Goal: Task Accomplishment & Management: Use online tool/utility

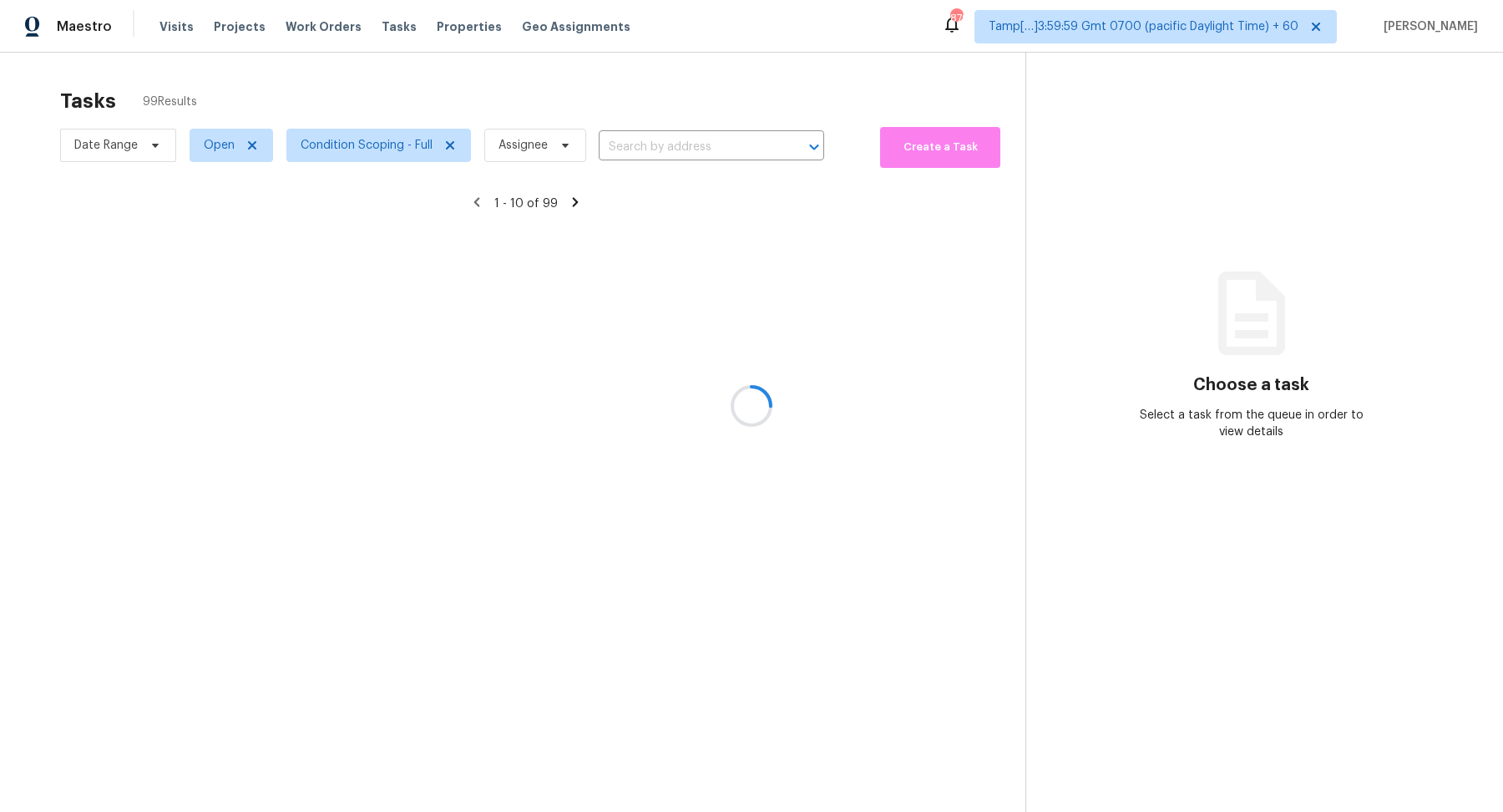
click at [660, 150] on div at bounding box center [752, 406] width 1503 height 812
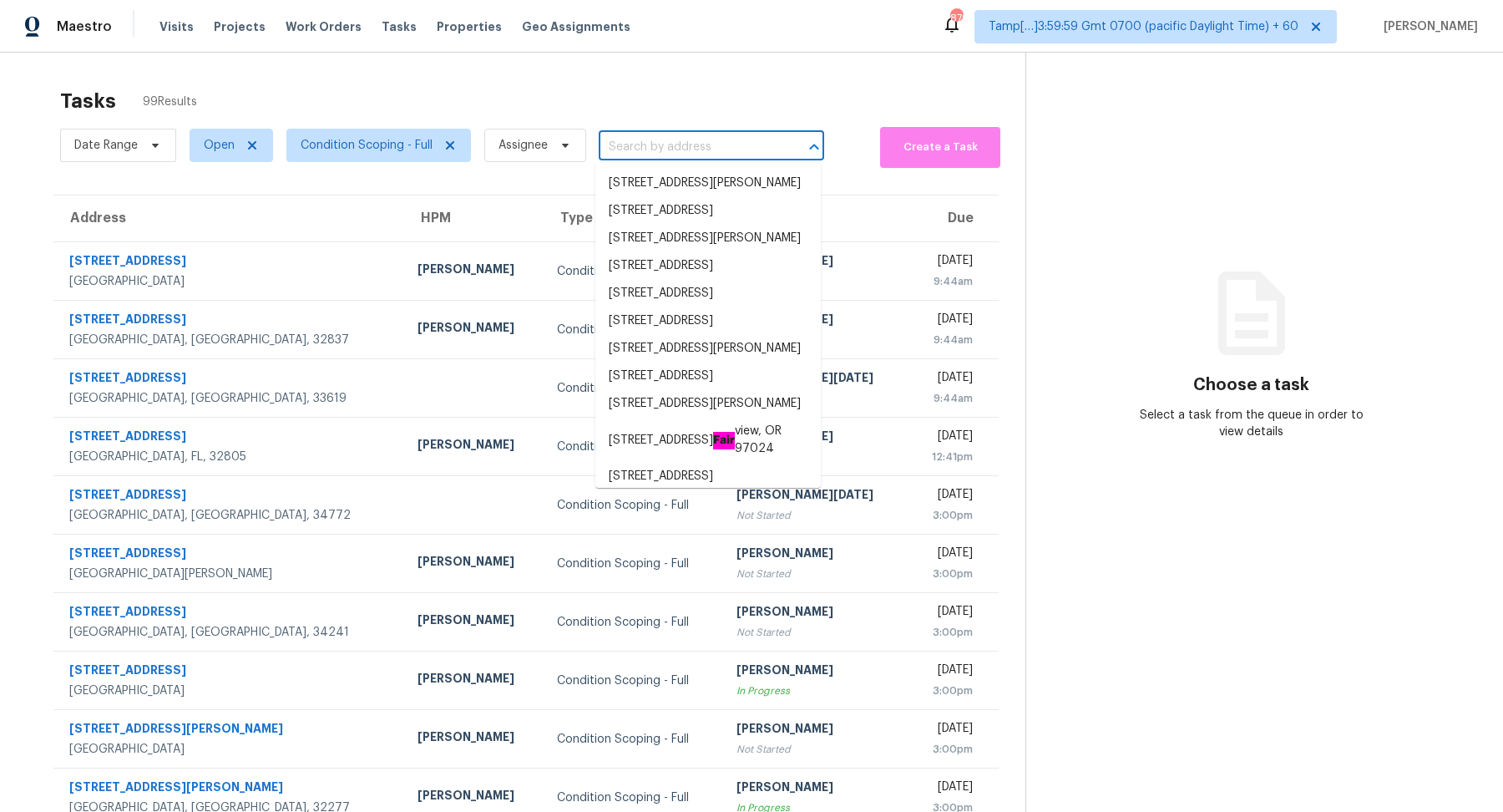
click at [682, 150] on input "text" at bounding box center [687, 147] width 179 height 26
paste input "567 Boyds Dr SE Marietta, GA, 30067"
type input "567 Boyds Dr SE Marietta, GA, 30067"
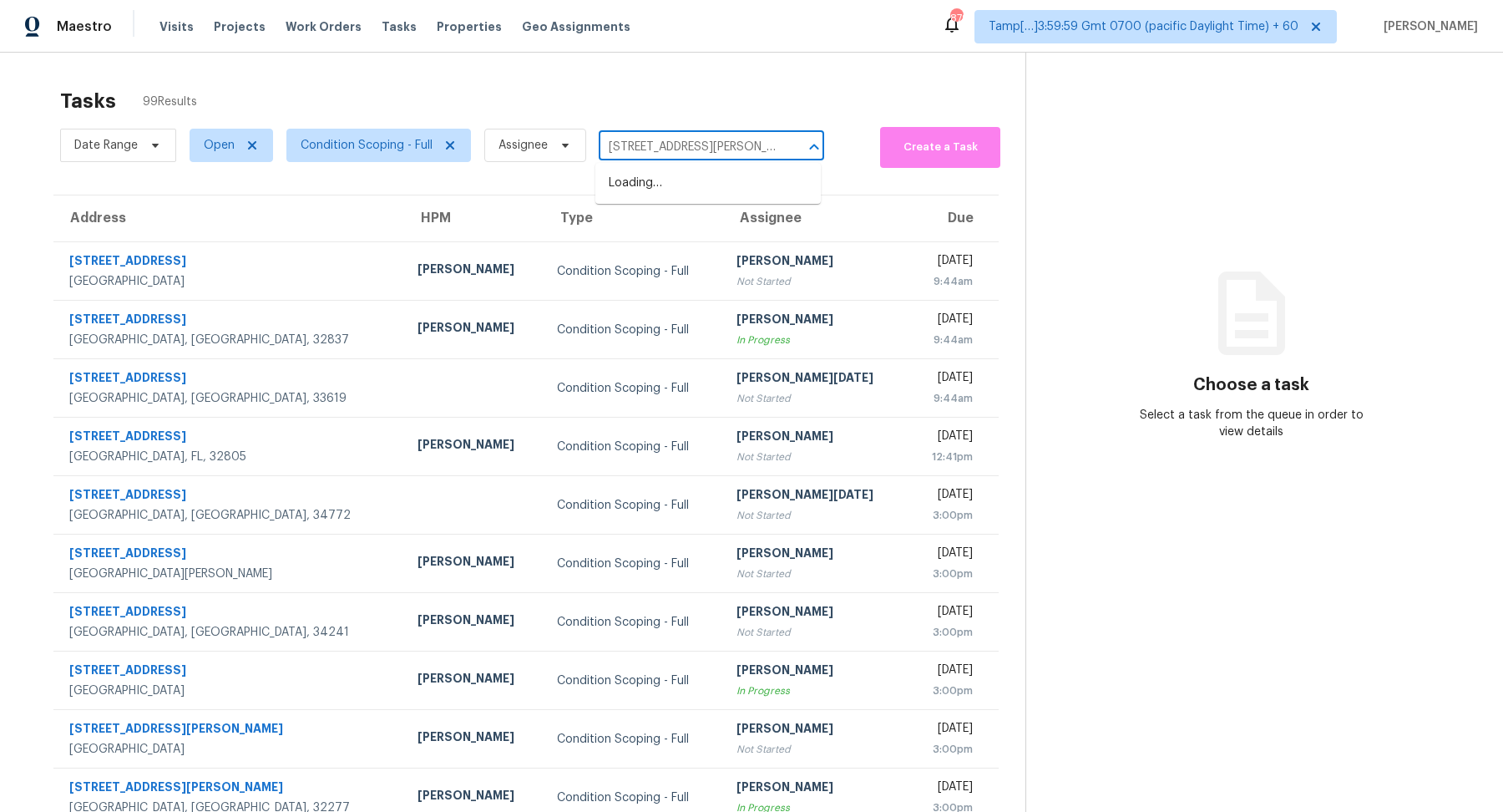
scroll to position [0, 33]
click at [663, 179] on li "567 Boyds Dr SE, Marietta, GA 30067" at bounding box center [708, 182] width 226 height 27
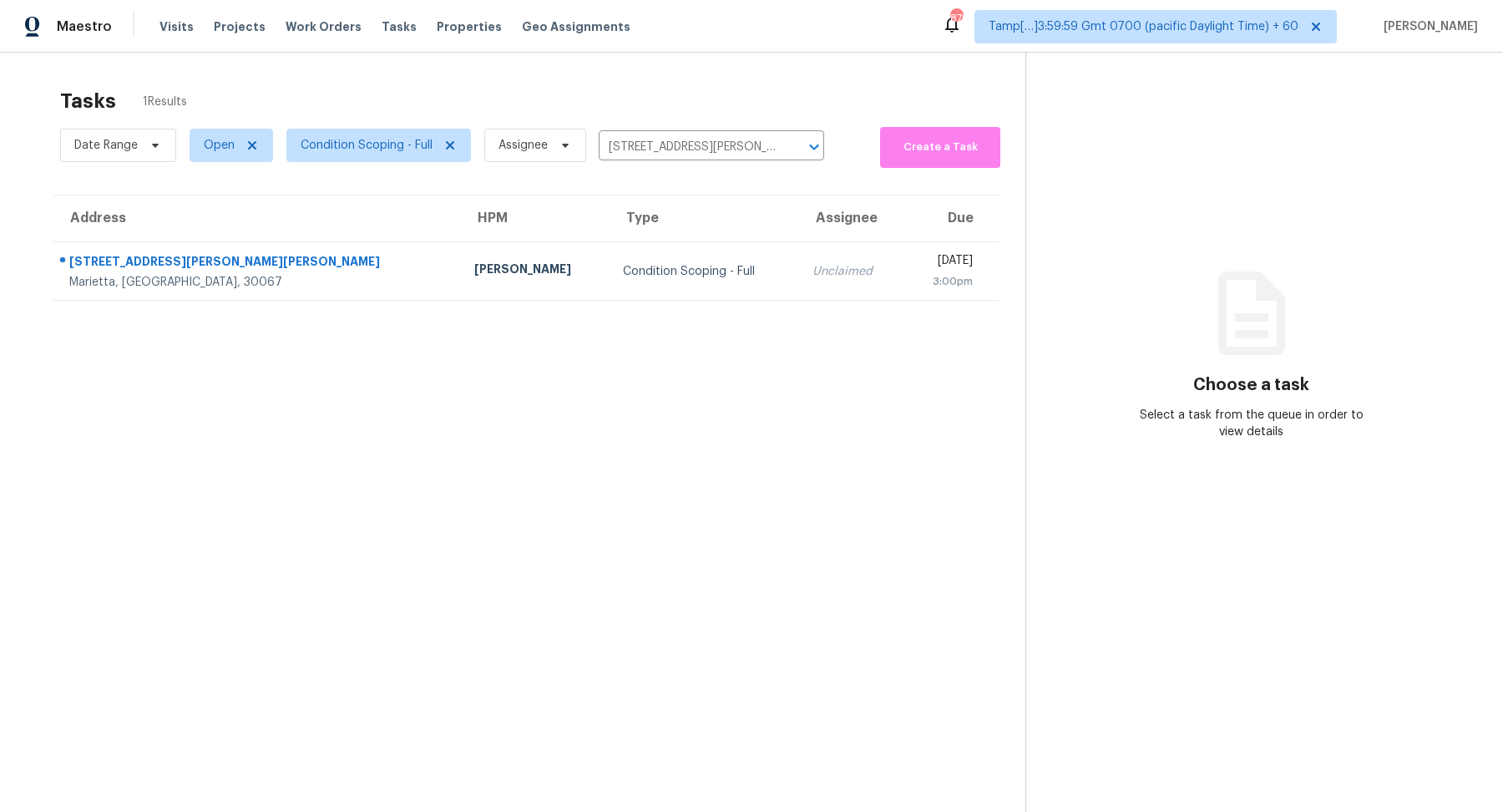
click at [800, 237] on th "Assignee" at bounding box center [852, 218] width 104 height 46
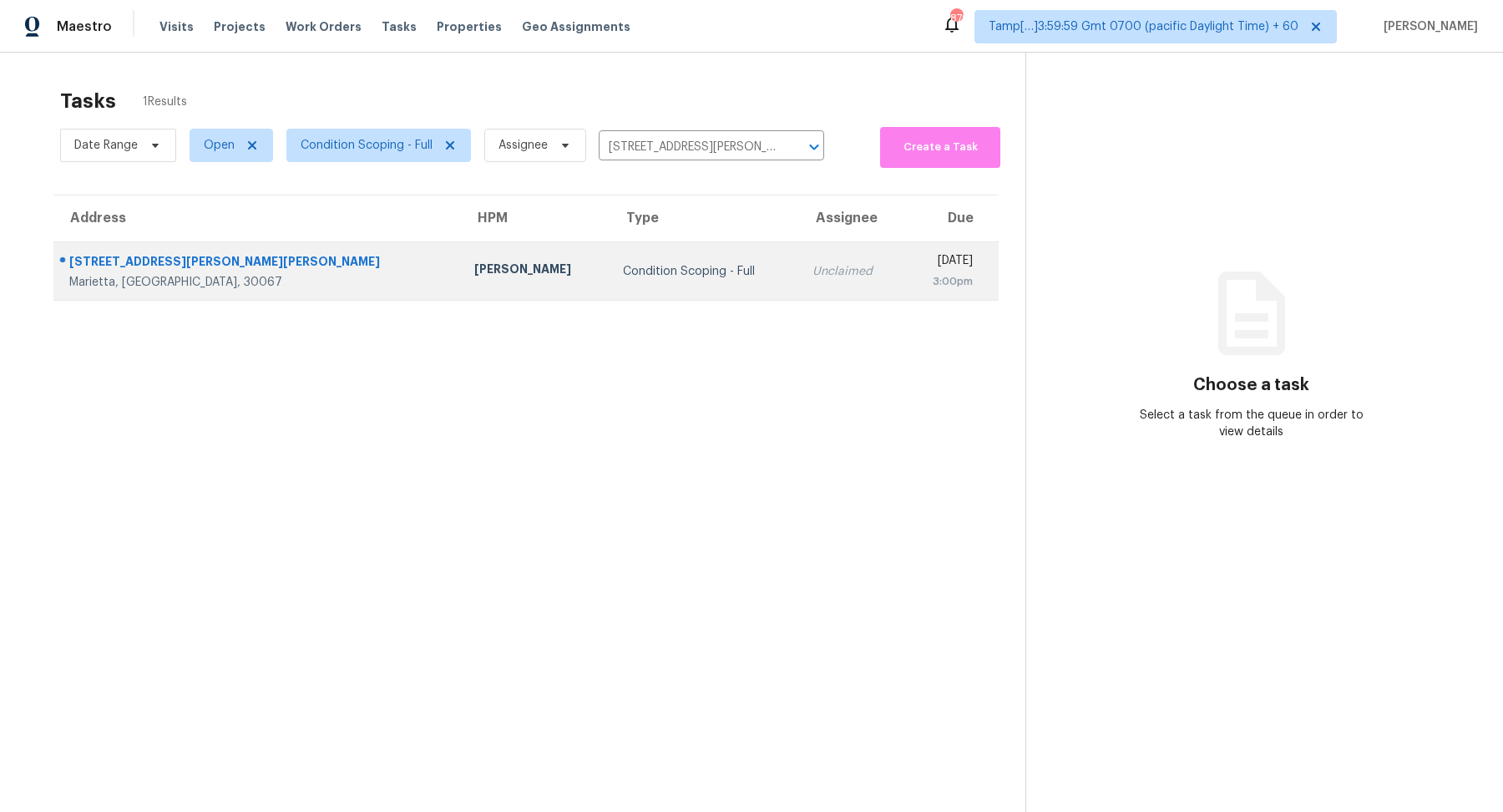
click at [800, 262] on td "Unclaimed" at bounding box center [852, 271] width 104 height 59
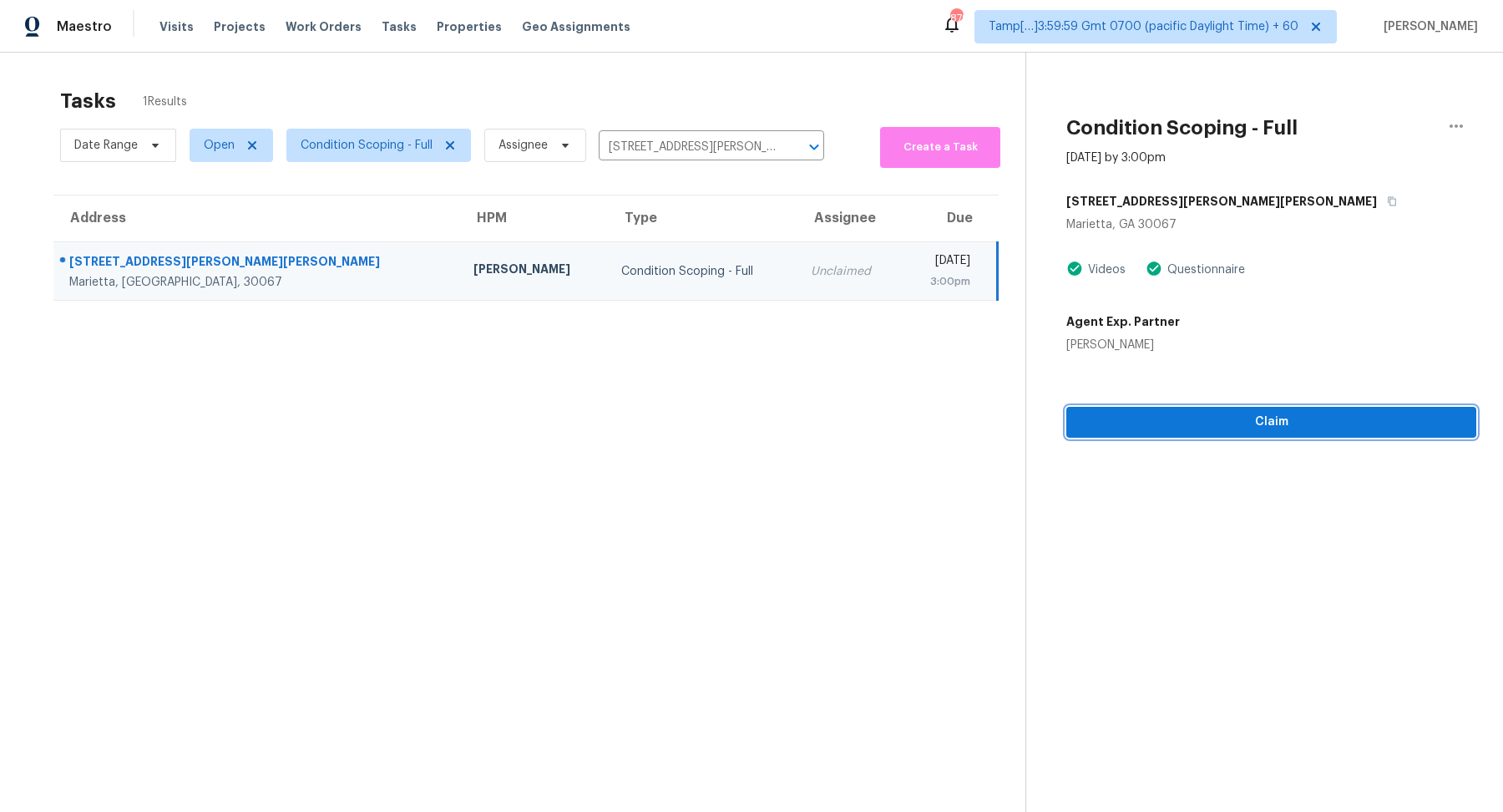
click at [1208, 427] on span "Claim" at bounding box center [1271, 423] width 384 height 21
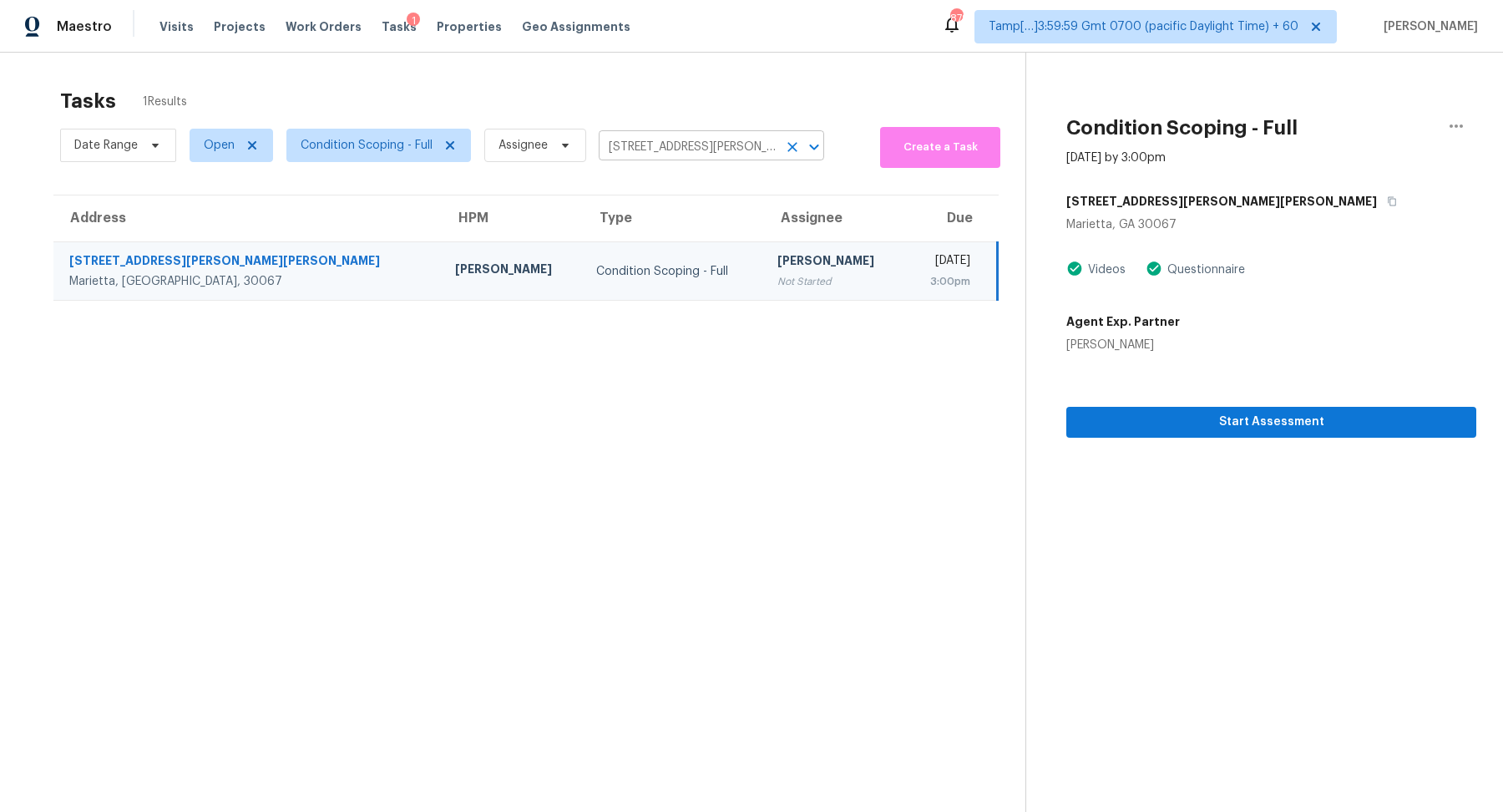
click at [668, 144] on input "567 Boyds Dr SE, Marietta, GA 30067" at bounding box center [687, 147] width 179 height 26
paste input "1975 Tanglewood Trl Spring Branch TX 78070"
type input "1975 Tanglewood Trl Spring Branch TX 78070"
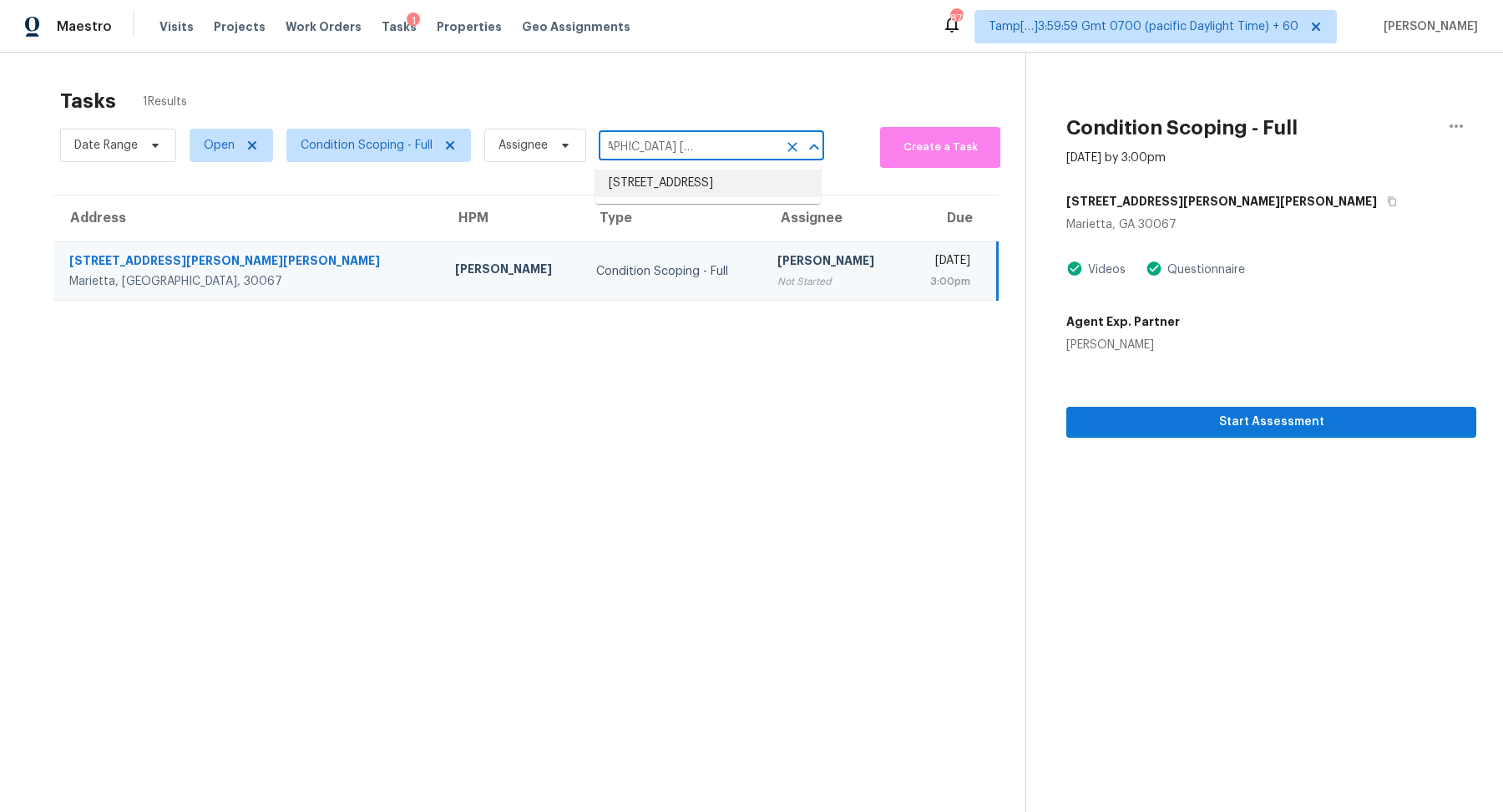
click at [664, 182] on li "1975 Tanglewood Trl, Spring Branch, TX 78070" at bounding box center [708, 182] width 226 height 27
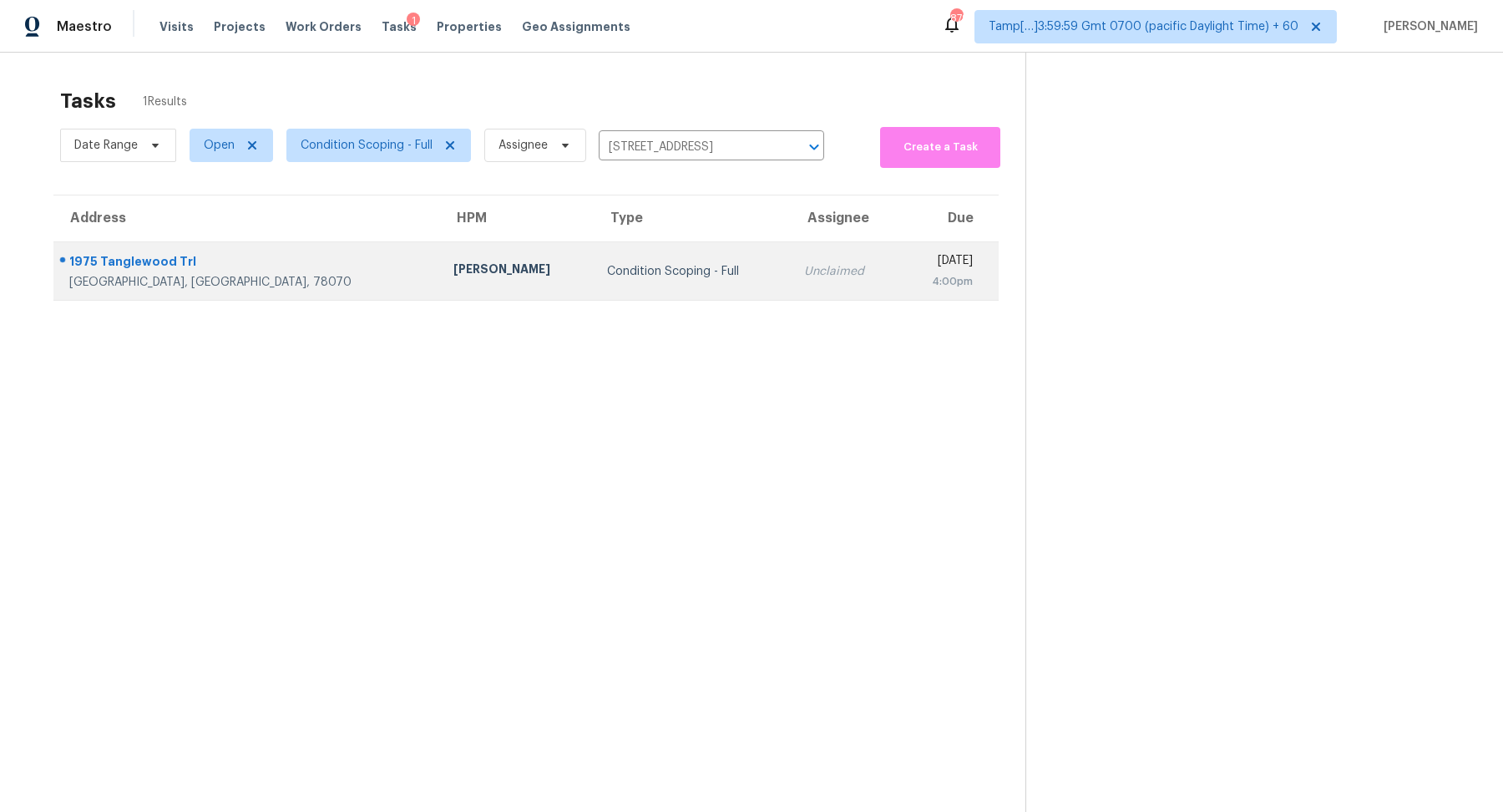
click at [594, 251] on td "Condition Scoping - Full" at bounding box center [692, 271] width 198 height 59
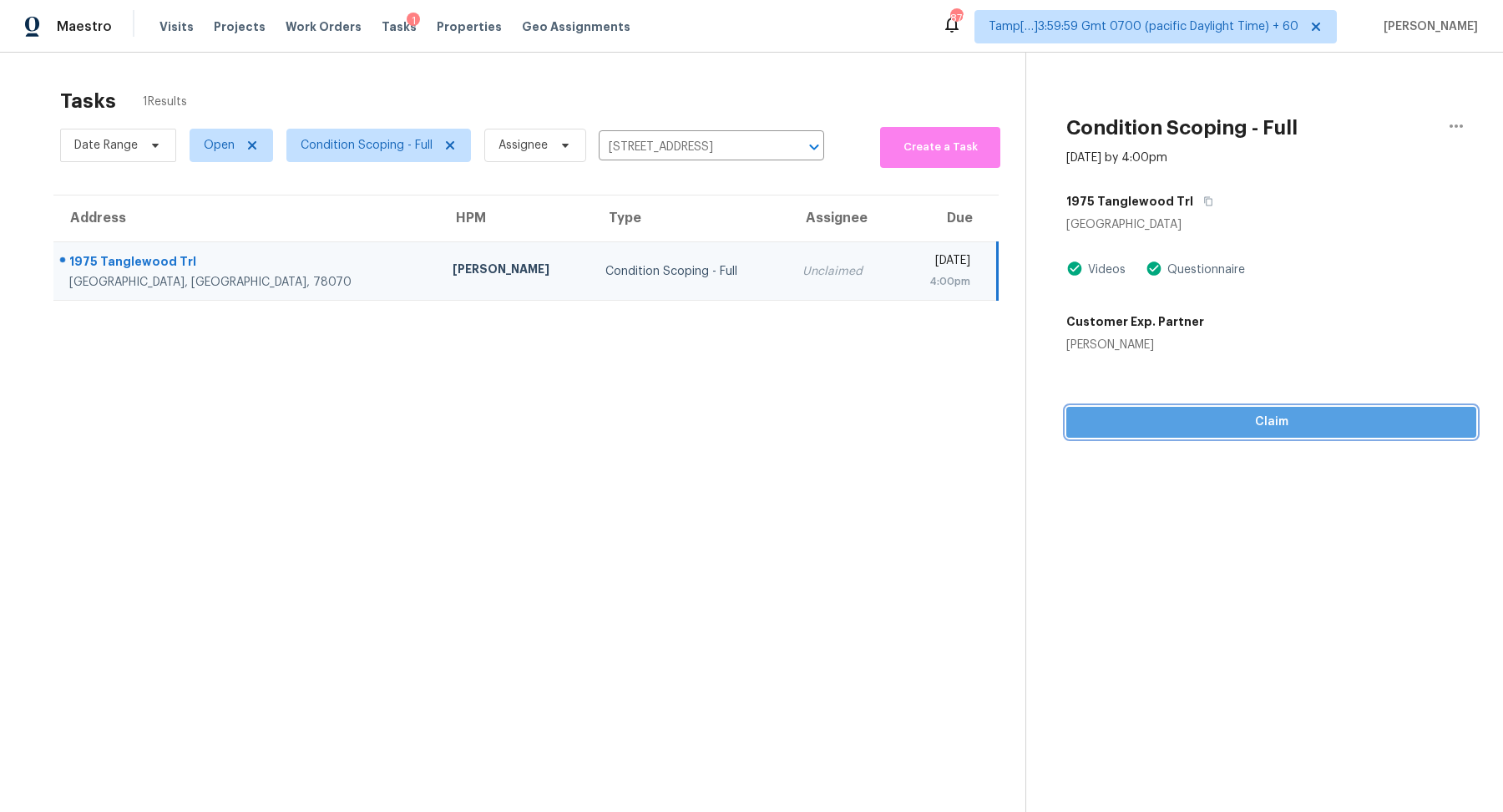
click at [1229, 435] on button "Claim" at bounding box center [1271, 422] width 410 height 31
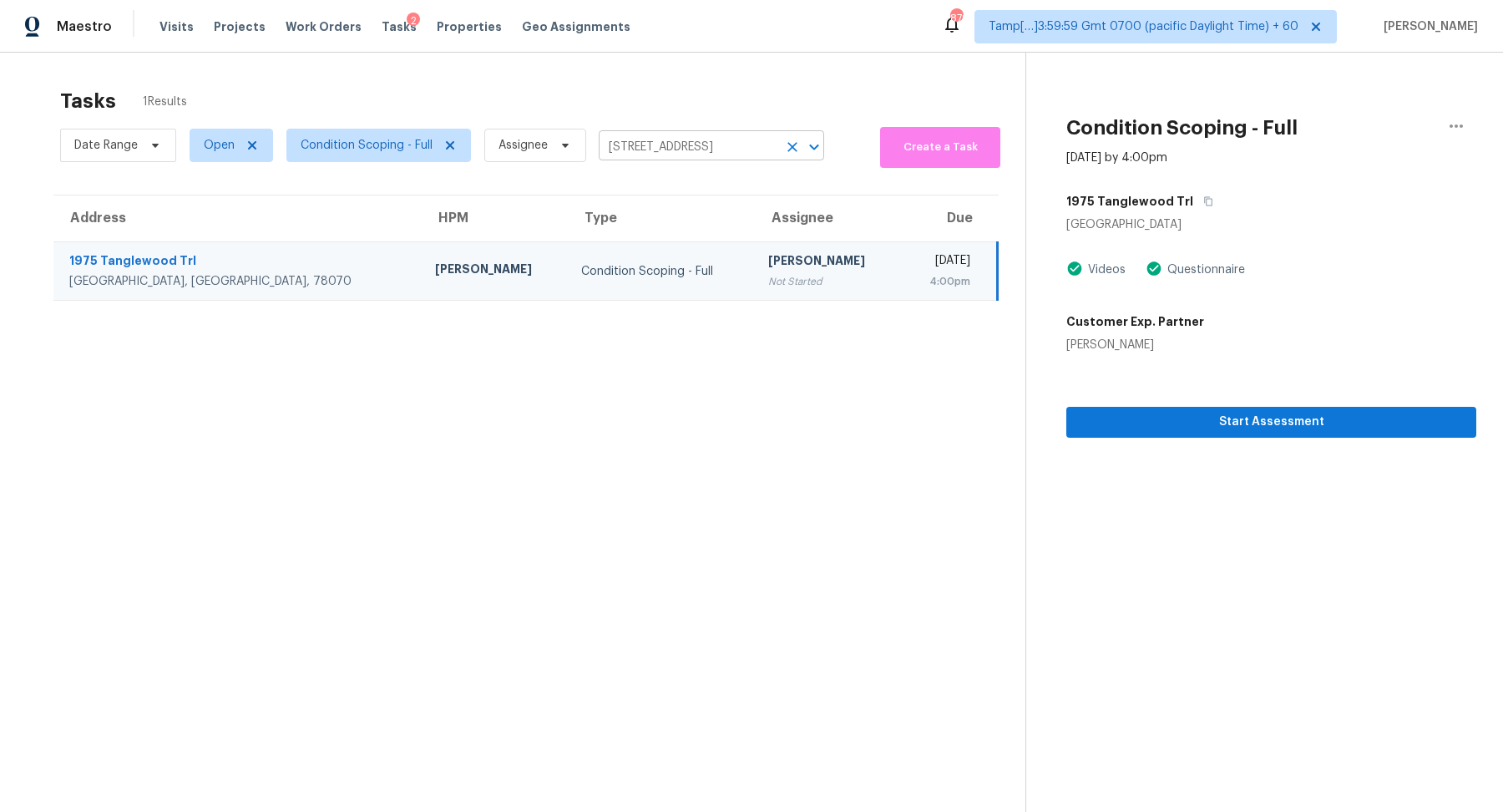
click at [659, 147] on input "1975 Tanglewood Trl, Spring Branch, TX 78070" at bounding box center [687, 147] width 179 height 26
paste input "384 Poppy Village Cir Magnolia TX 77355"
type input "19384 Poppy Village Cir Magnolia TX 77355"
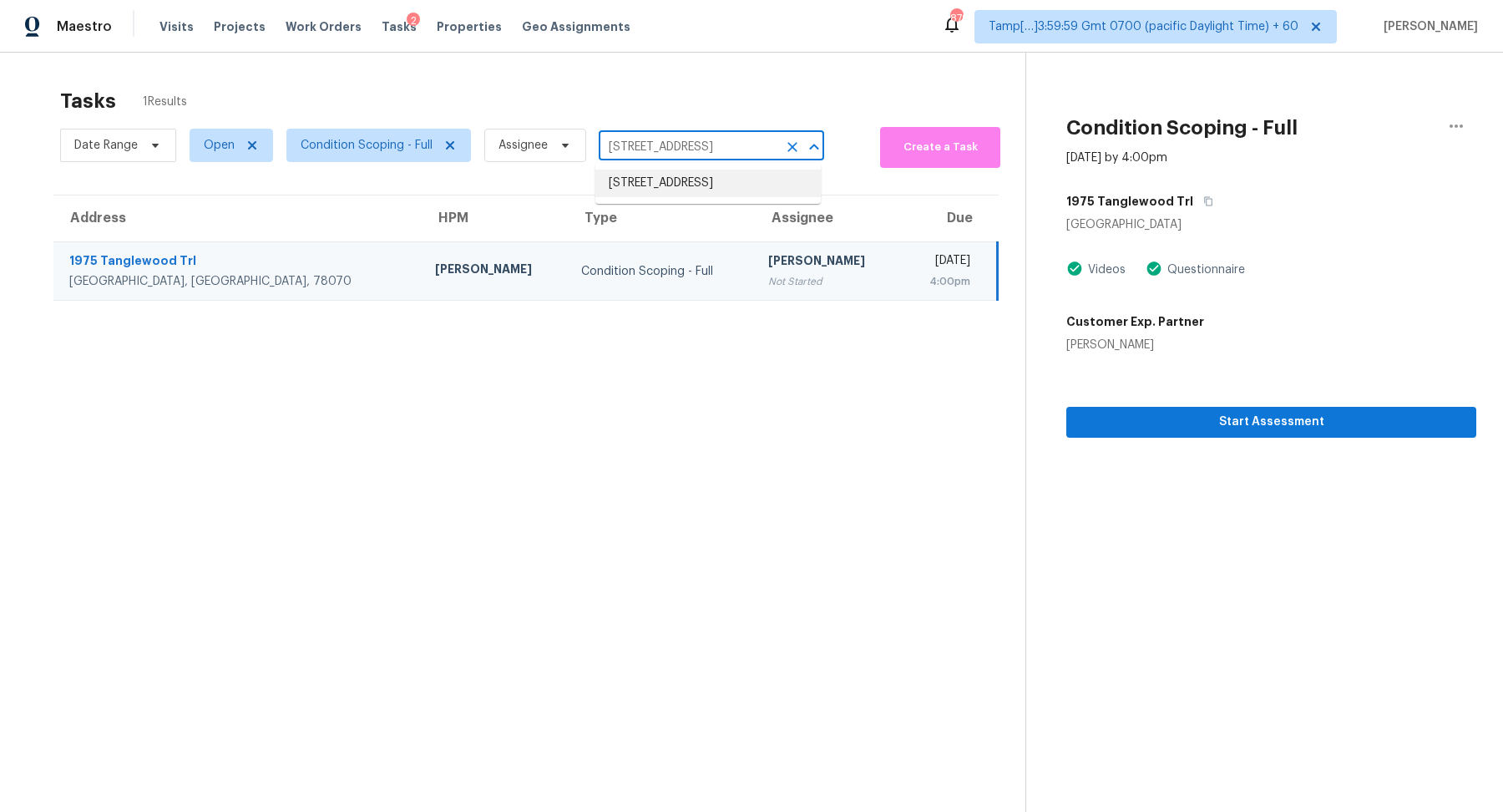
click at [640, 181] on li "19384 Poppy Village Cir, Magnolia, TX 77355" at bounding box center [708, 182] width 226 height 27
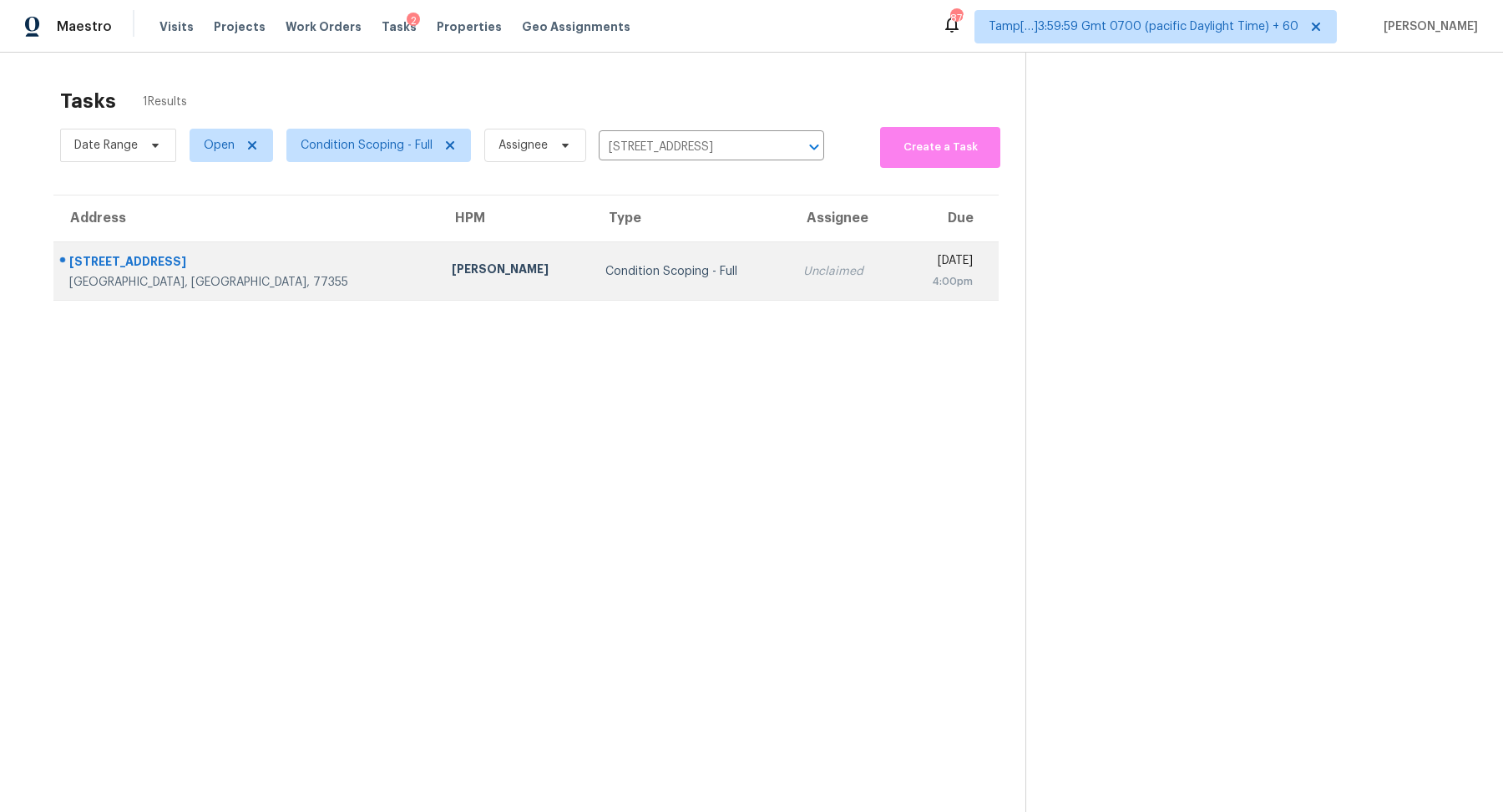
click at [607, 271] on div "Condition Scoping - Full" at bounding box center [691, 271] width 171 height 17
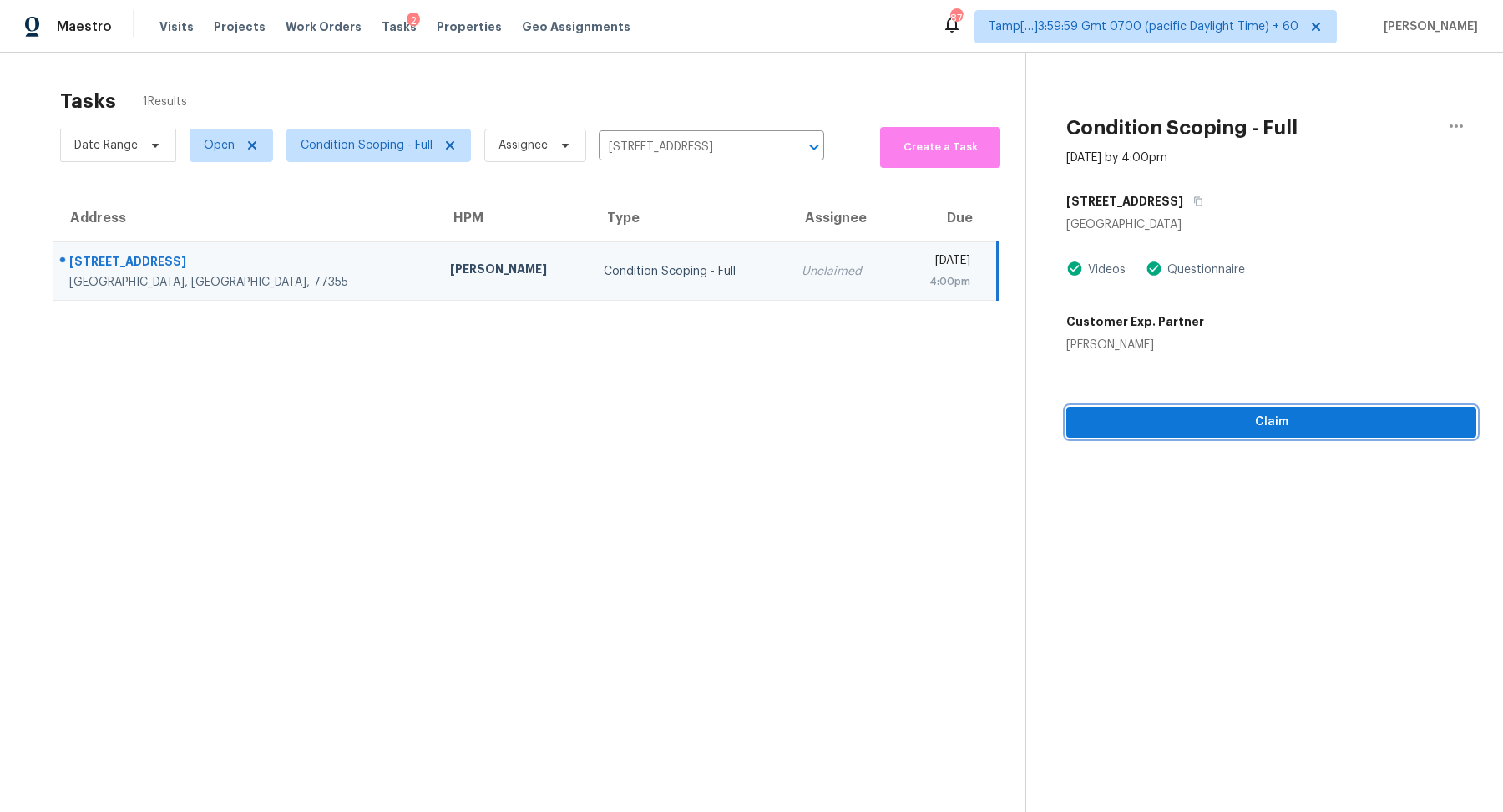
click at [1144, 426] on span "Claim" at bounding box center [1271, 423] width 384 height 21
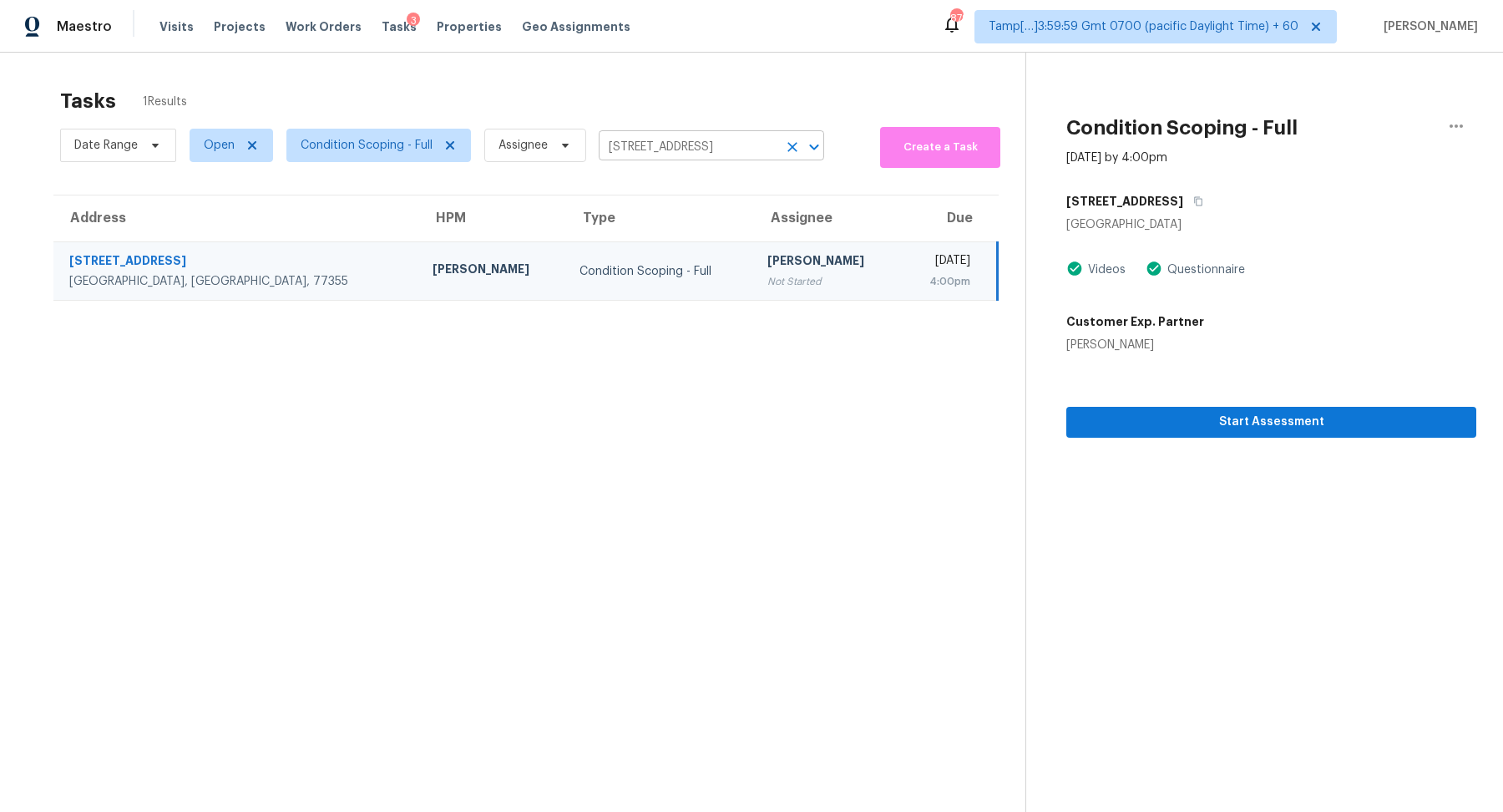
click at [689, 154] on input "19384 Poppy Village Cir, Magnolia, TX 77355" at bounding box center [687, 147] width 179 height 26
paste input "4811 Saxon St Bellaire TX 77401"
type input "4811 Saxon St Bellaire TX 77401"
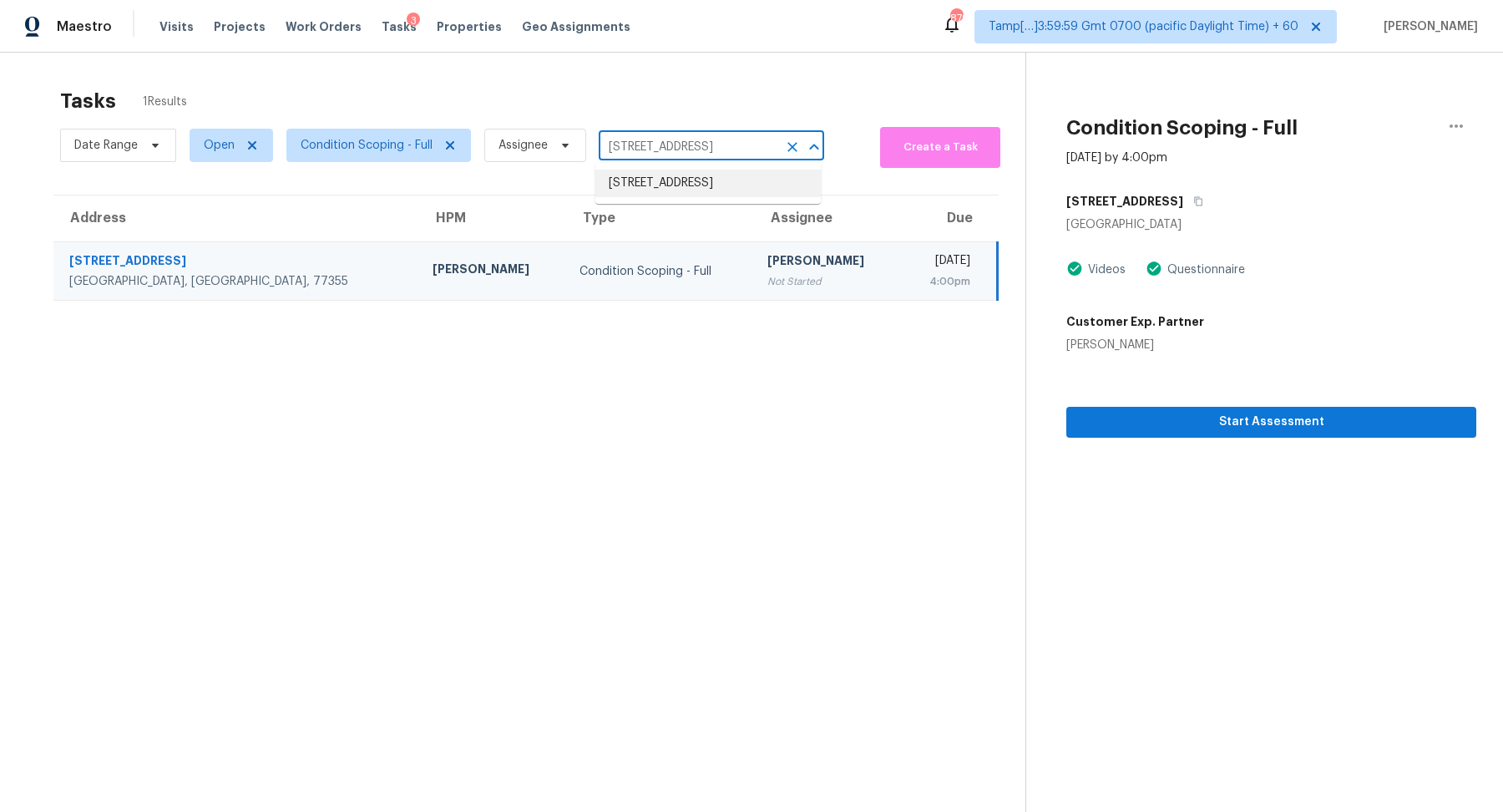
click at [664, 181] on li "4811 Saxon St, Bellaire, TX 77401" at bounding box center [708, 182] width 226 height 27
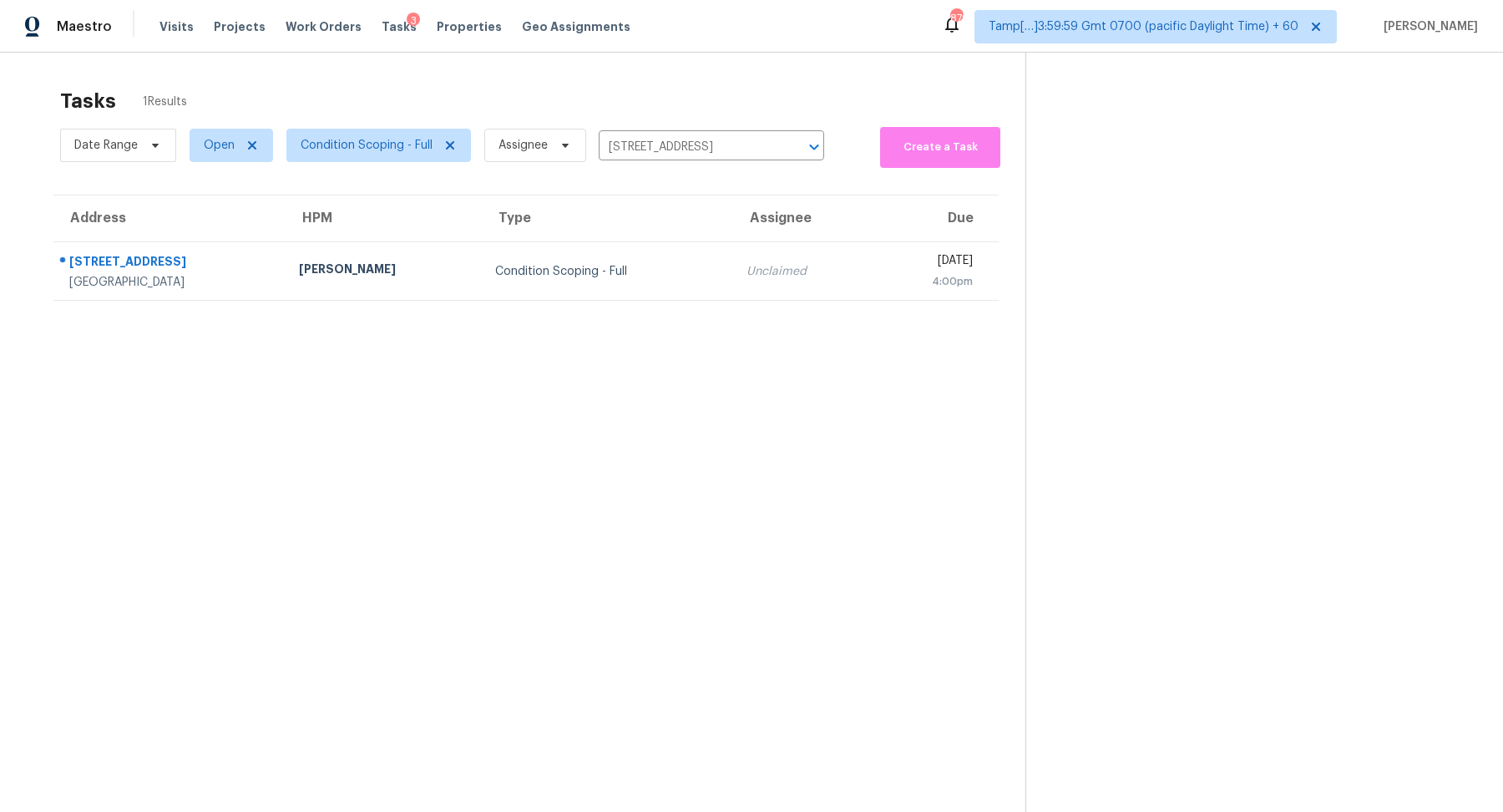
click at [734, 281] on td "Unclaimed" at bounding box center [803, 271] width 138 height 59
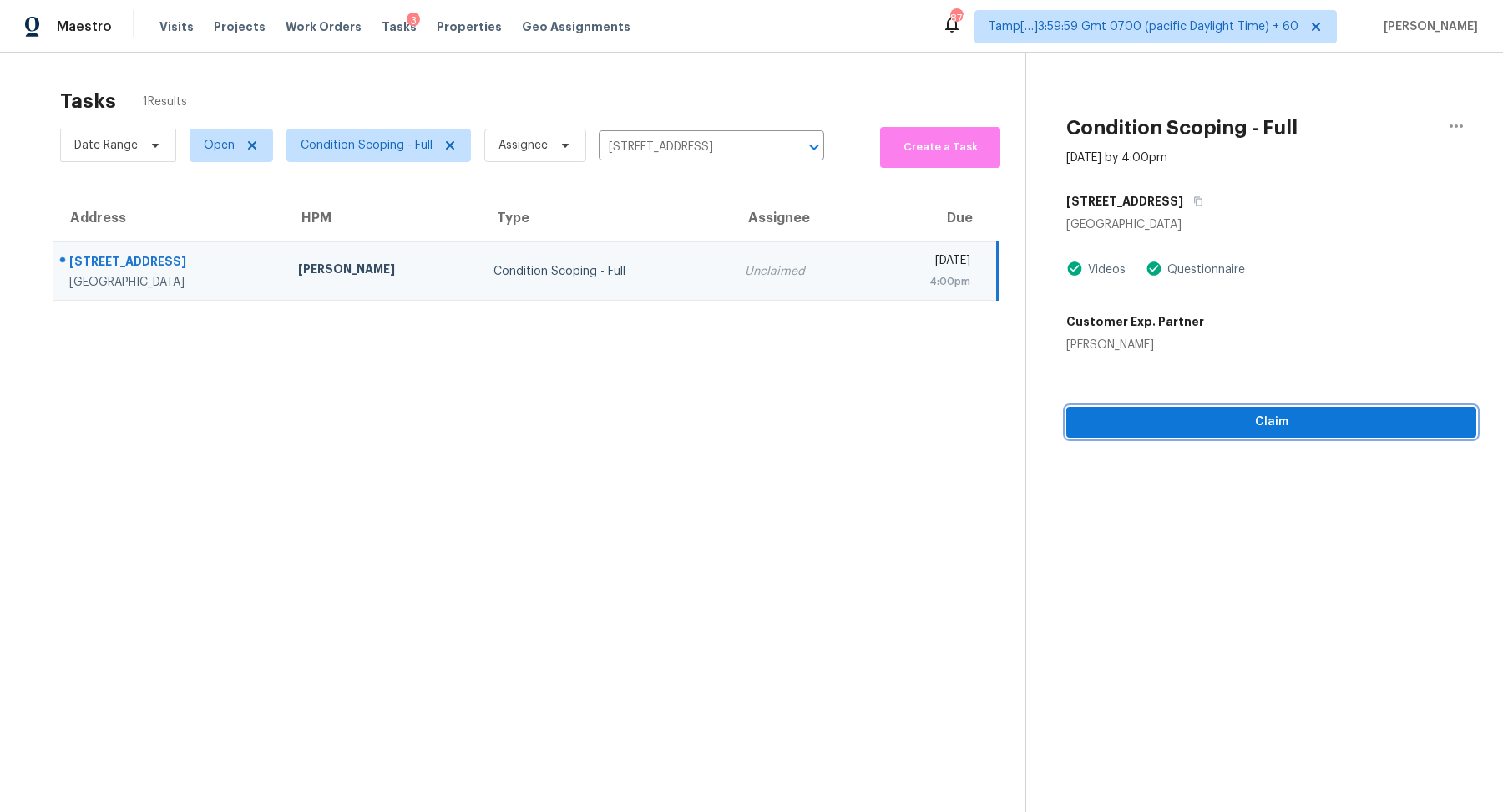
click at [1204, 416] on span "Claim" at bounding box center [1271, 423] width 384 height 21
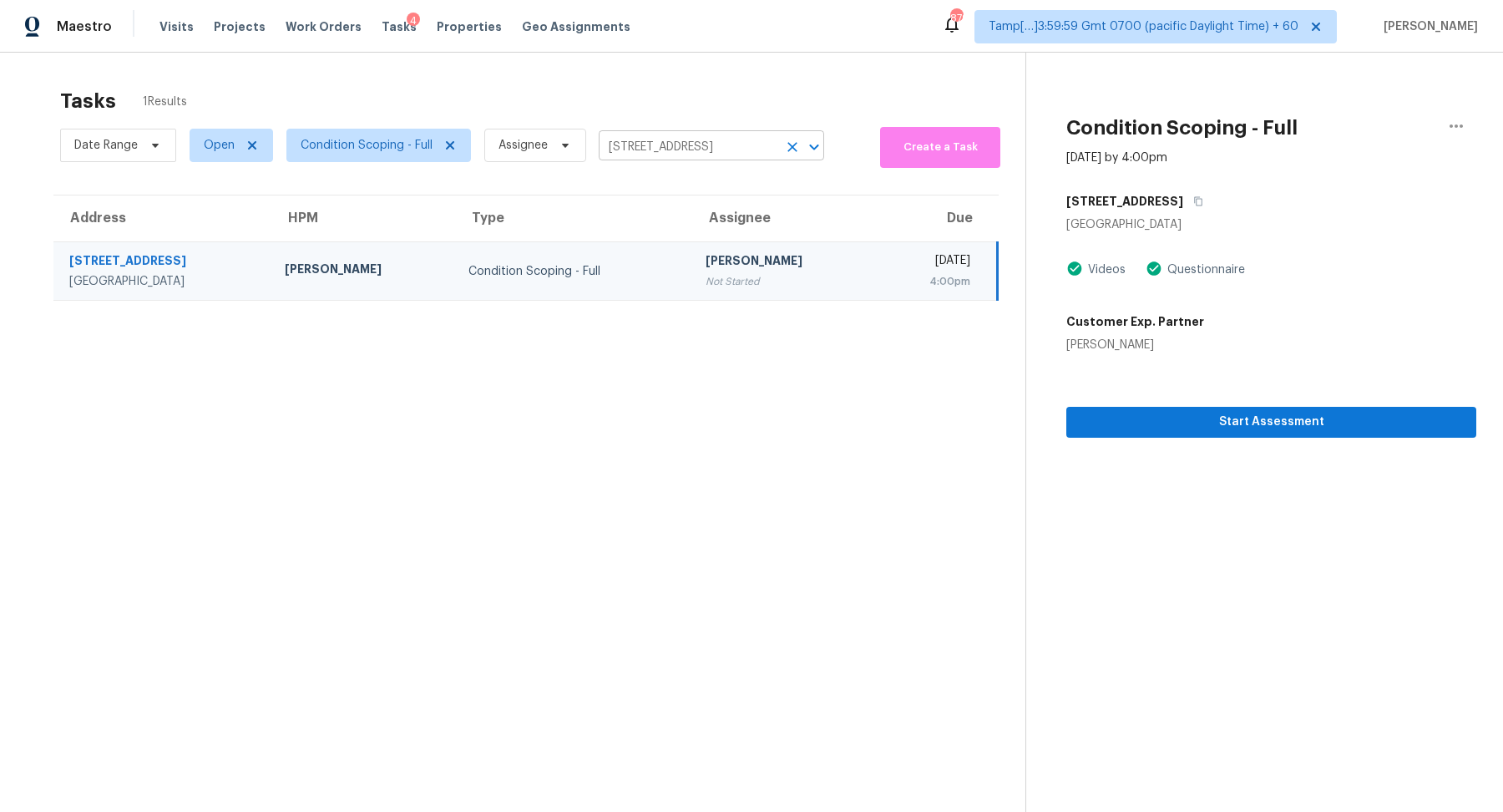
click at [648, 139] on input "4811 Saxon St, Bellaire, TX 77401" at bounding box center [687, 147] width 179 height 26
paste input "280 Brackenwood Dr Old Hickory TN 37138"
type input "4280 Brackenwood Dr Old Hickory TN 37138"
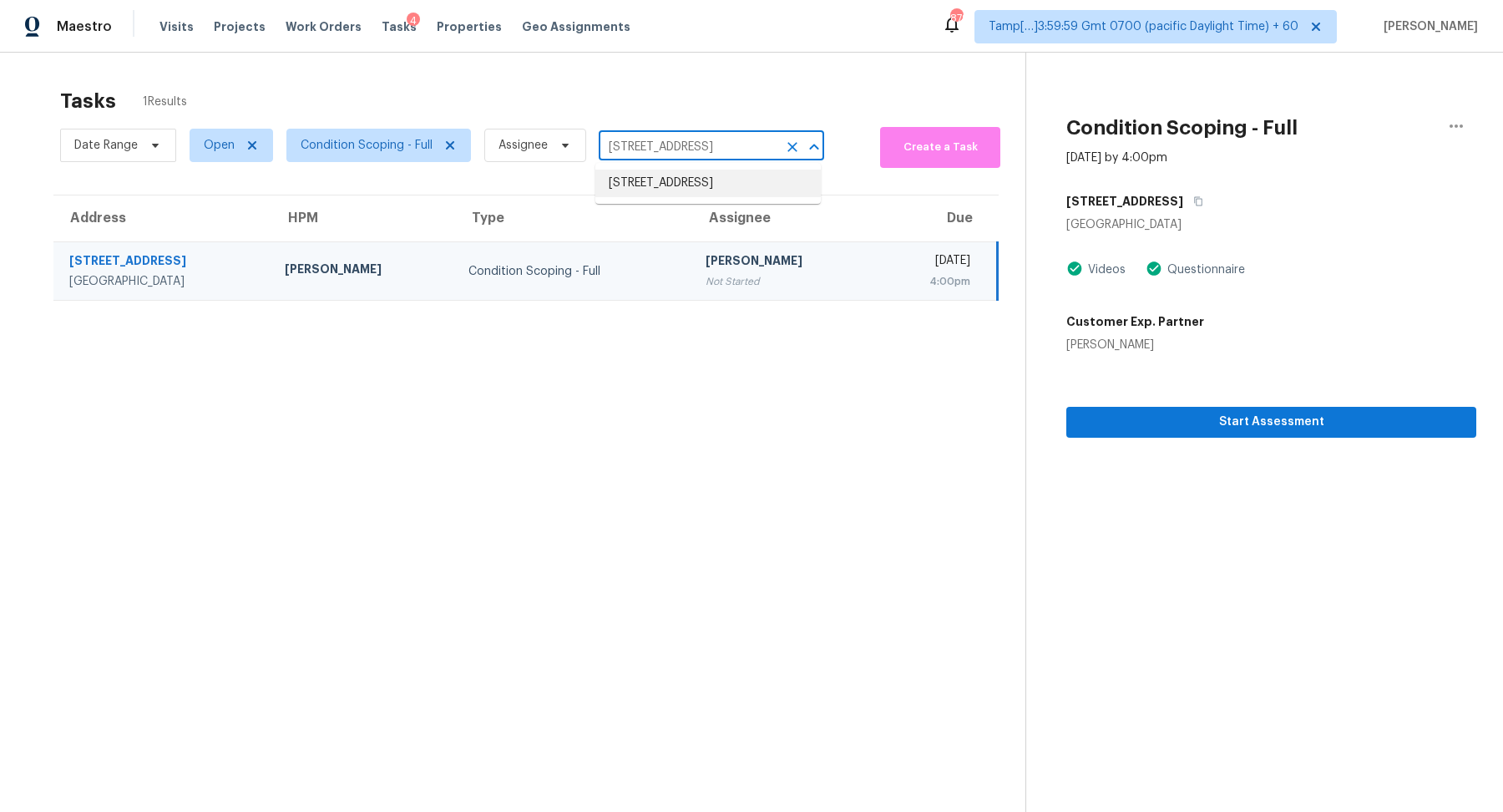
click at [666, 174] on li "4280 Brackenwood Dr, Old Hickory, TN 37138" at bounding box center [708, 182] width 226 height 27
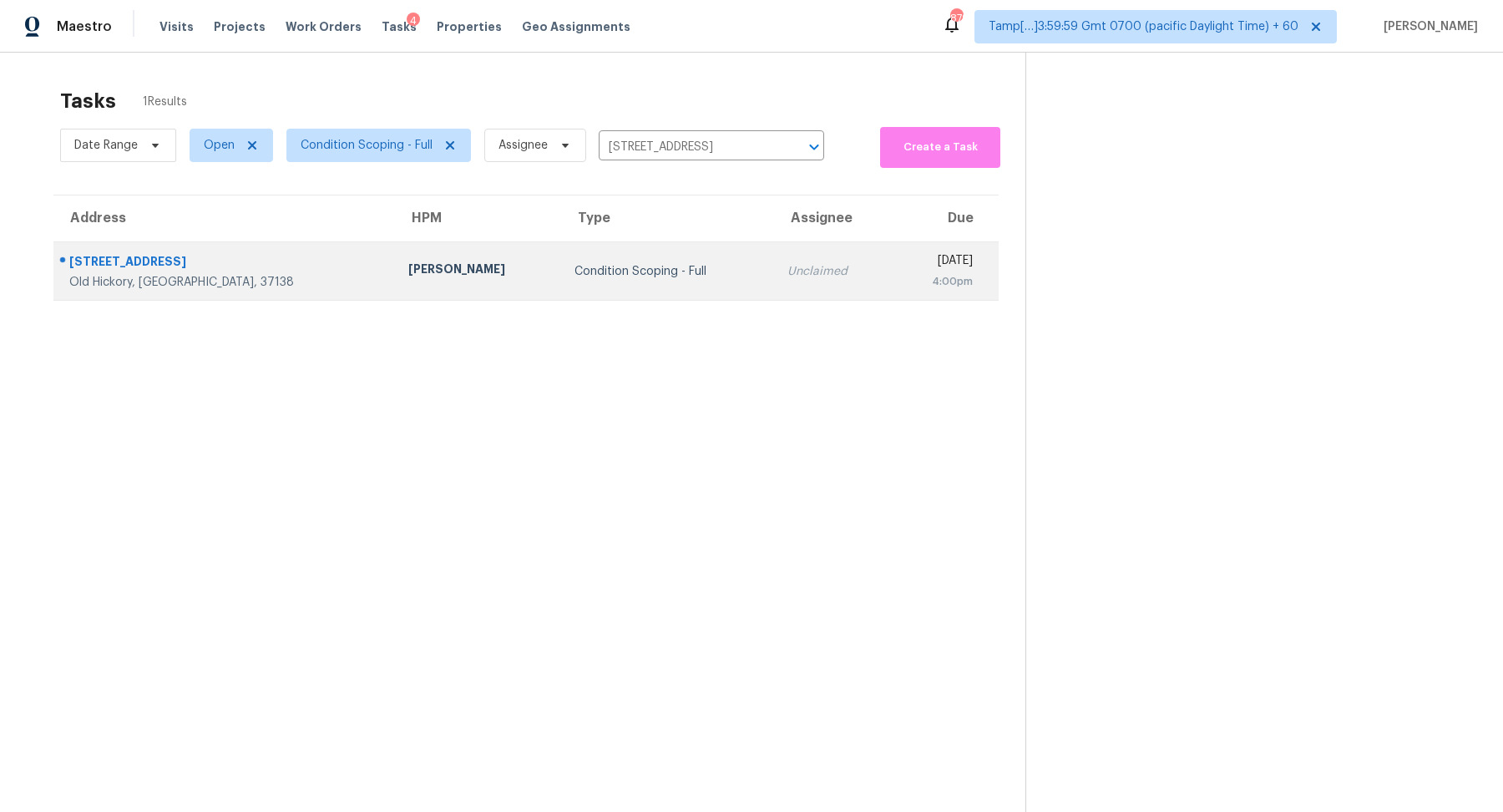
click at [616, 253] on td "Condition Scoping - Full" at bounding box center [667, 271] width 213 height 59
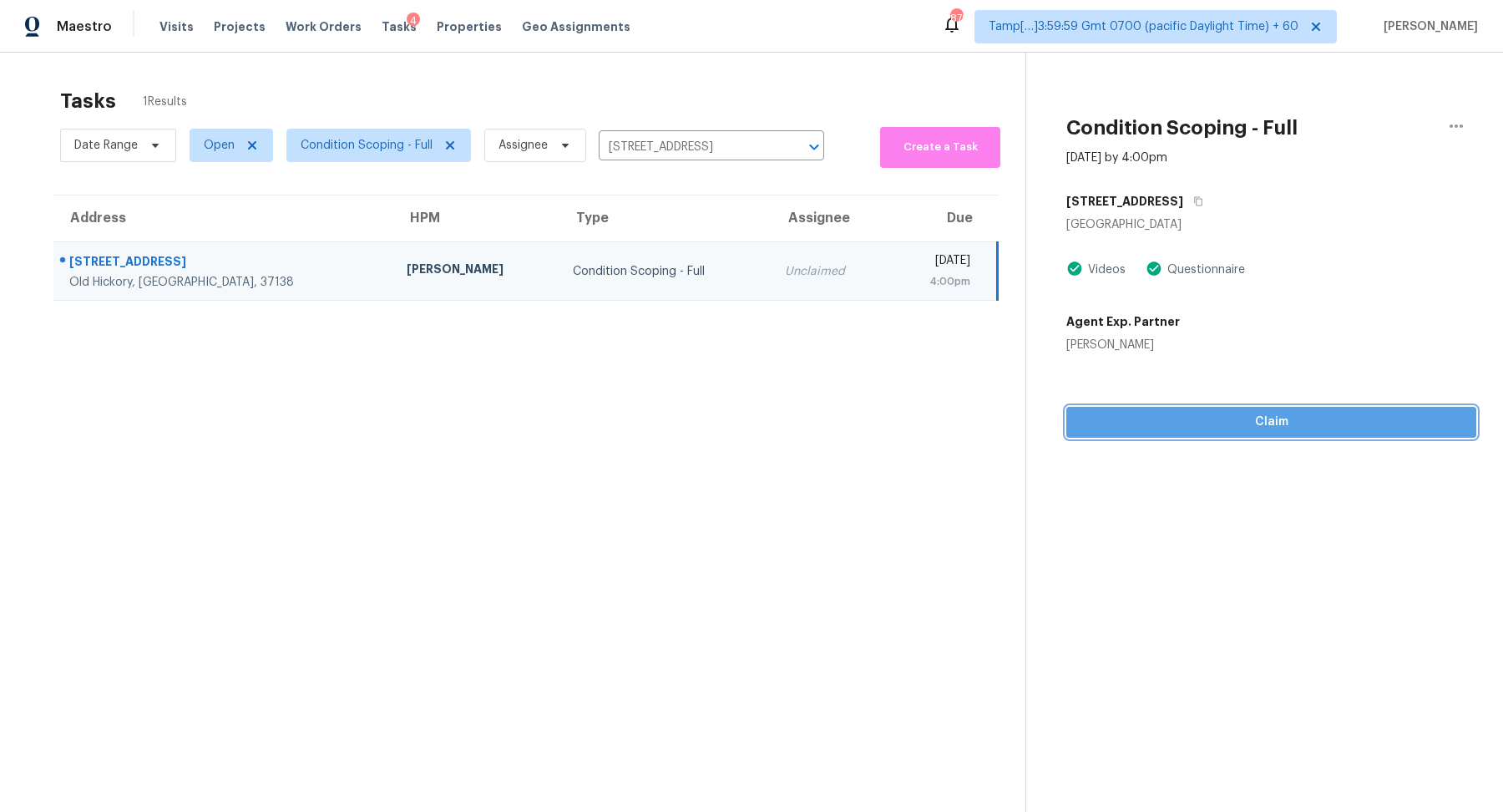
click at [1249, 424] on span "Claim" at bounding box center [1271, 423] width 384 height 21
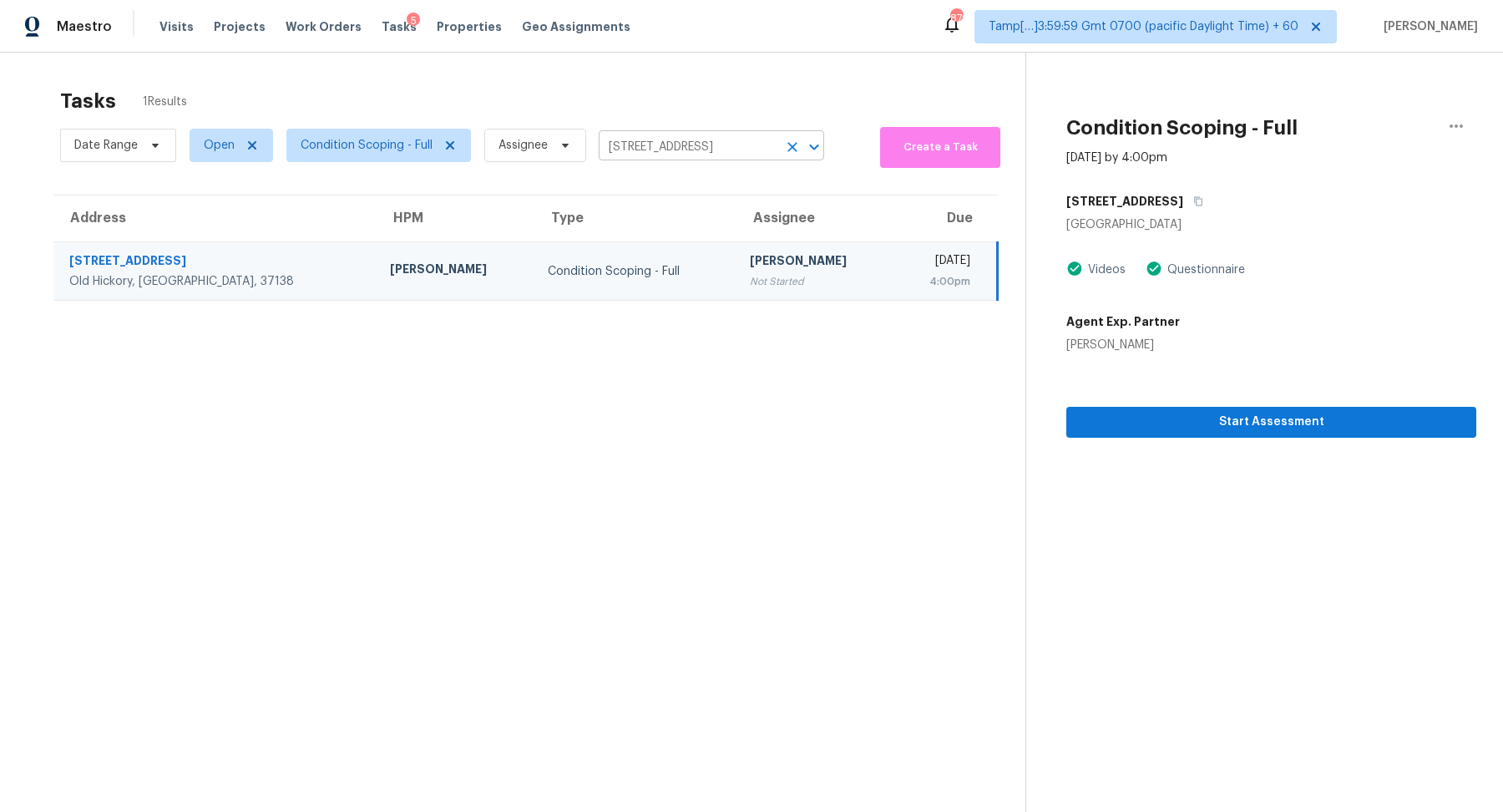
click at [630, 147] on input "4280 Brackenwood Dr, Old Hickory, TN 37138" at bounding box center [687, 147] width 179 height 26
paste input "992 Majestic Falls Ln Las Vegas NV 89110"
type input "992 Majestic Falls Ln Las Vegas NV 89110"
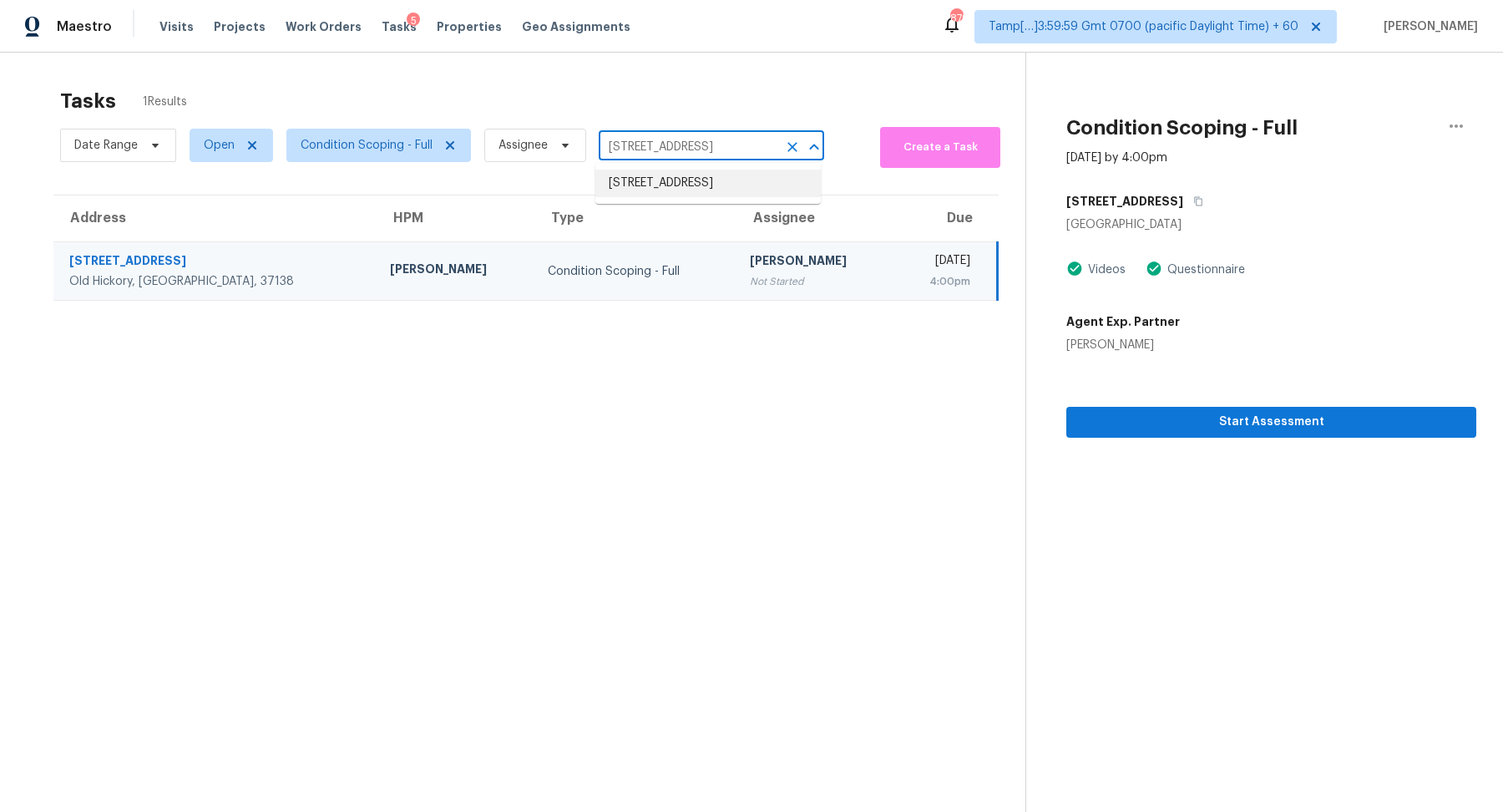
click at [696, 176] on li "992 Majestic Falls Ln, Las Vegas, NV 89110" at bounding box center [708, 182] width 226 height 27
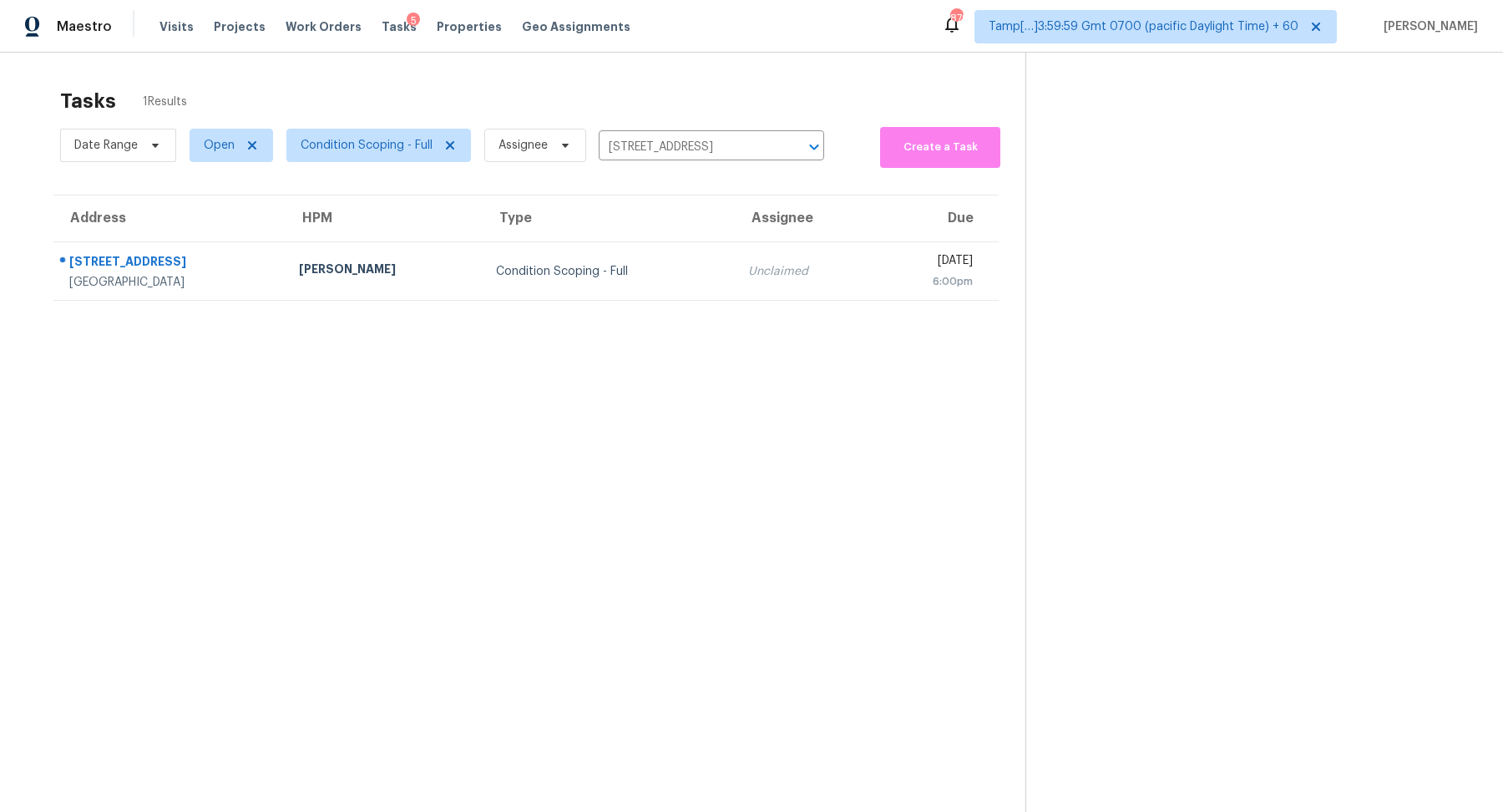
click at [872, 284] on td "Tue, Sep 2nd 2025 6:00pm" at bounding box center [935, 271] width 126 height 59
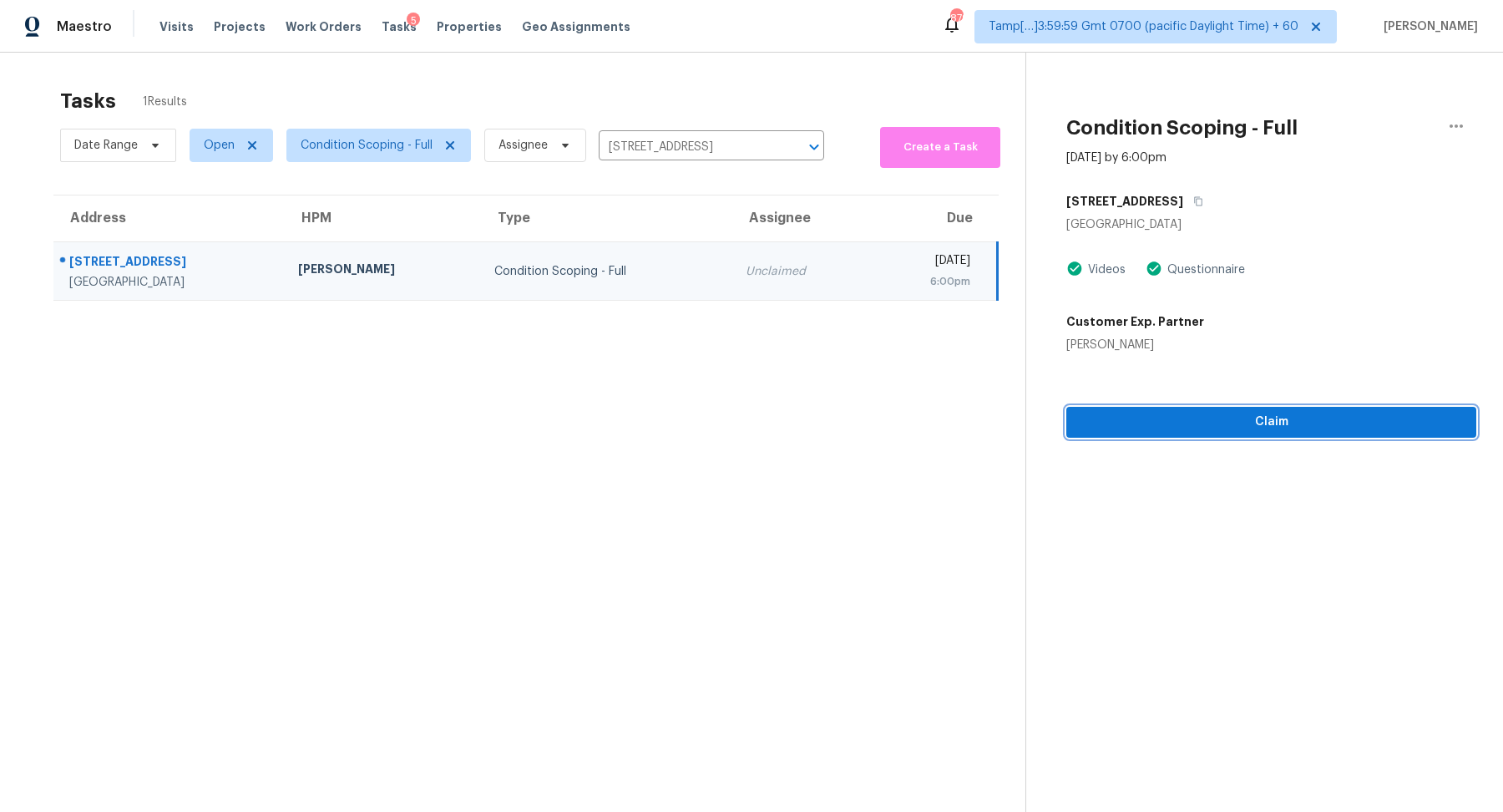
click at [1149, 420] on span "Claim" at bounding box center [1271, 423] width 384 height 21
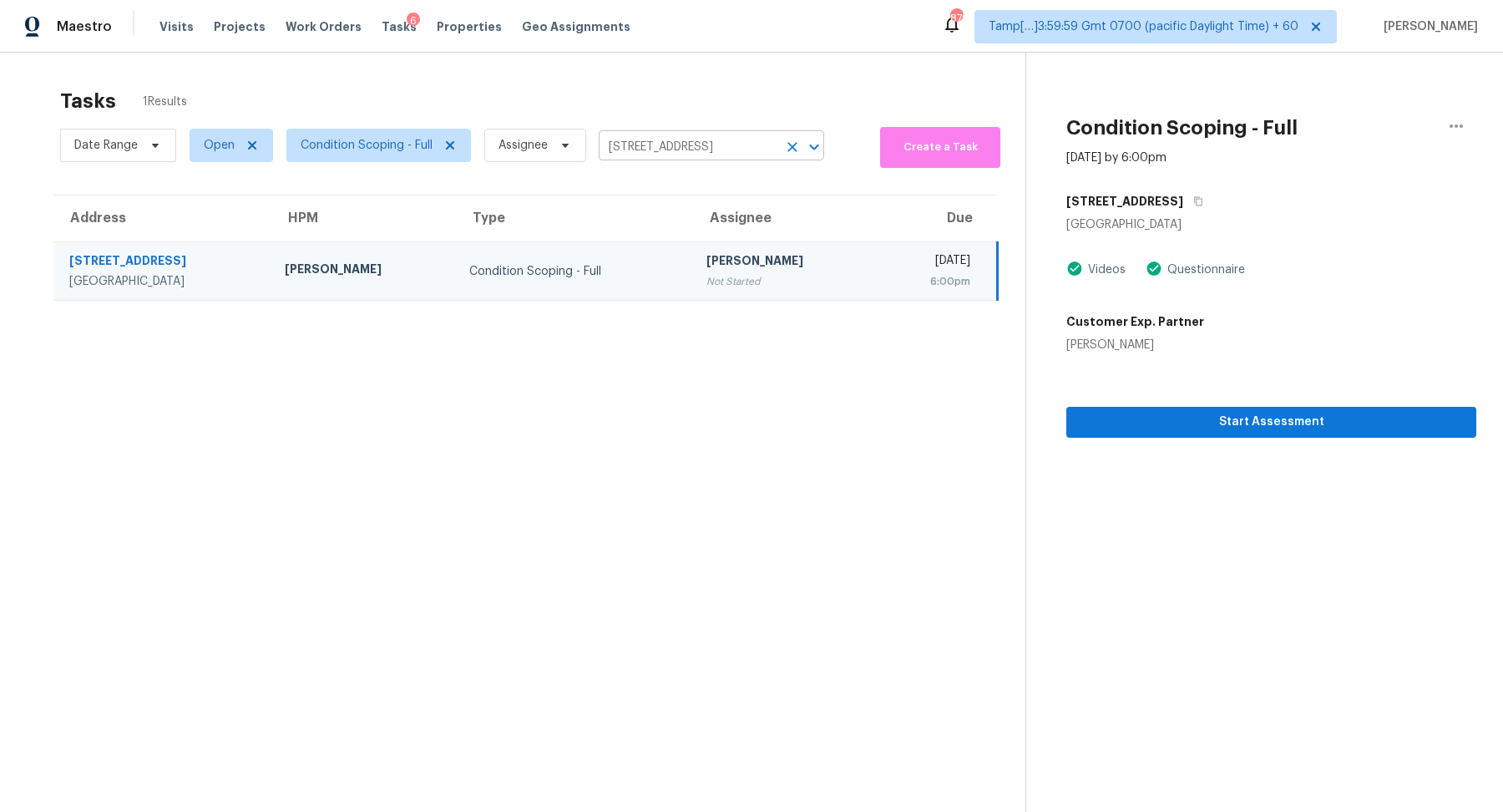
click at [637, 147] on input "992 Majestic Falls Ln, Las Vegas, NV 89110" at bounding box center [687, 147] width 179 height 26
paste input "1851 E Aspen Way Gilbert AZ 85234"
type input "1851 E Aspen Way Gilbert AZ 85234"
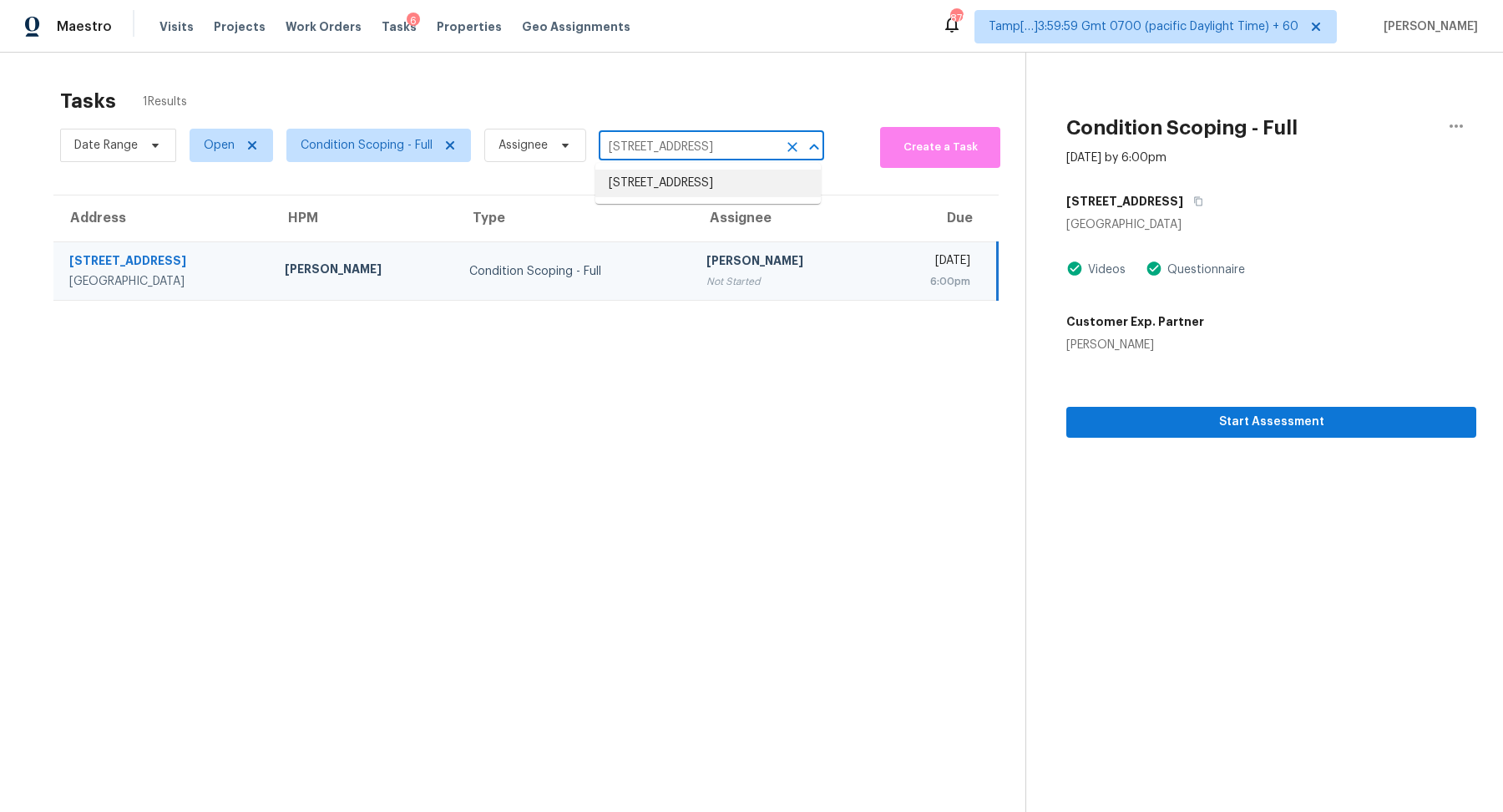
click at [643, 181] on li "1851 E Aspen Way, Gilbert, AZ 85234" at bounding box center [708, 182] width 226 height 27
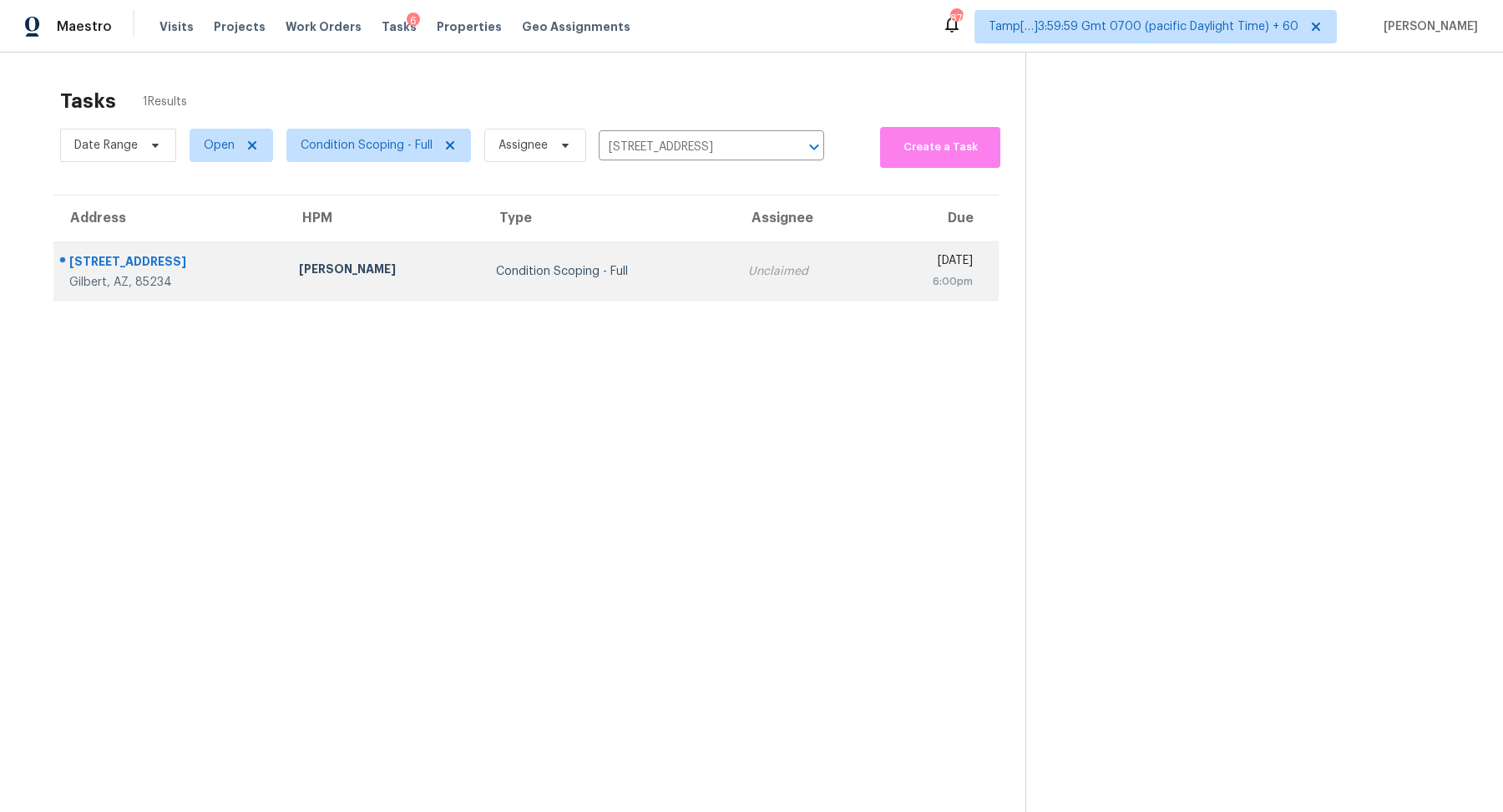
click at [635, 260] on td "Condition Scoping - Full" at bounding box center [609, 271] width 252 height 59
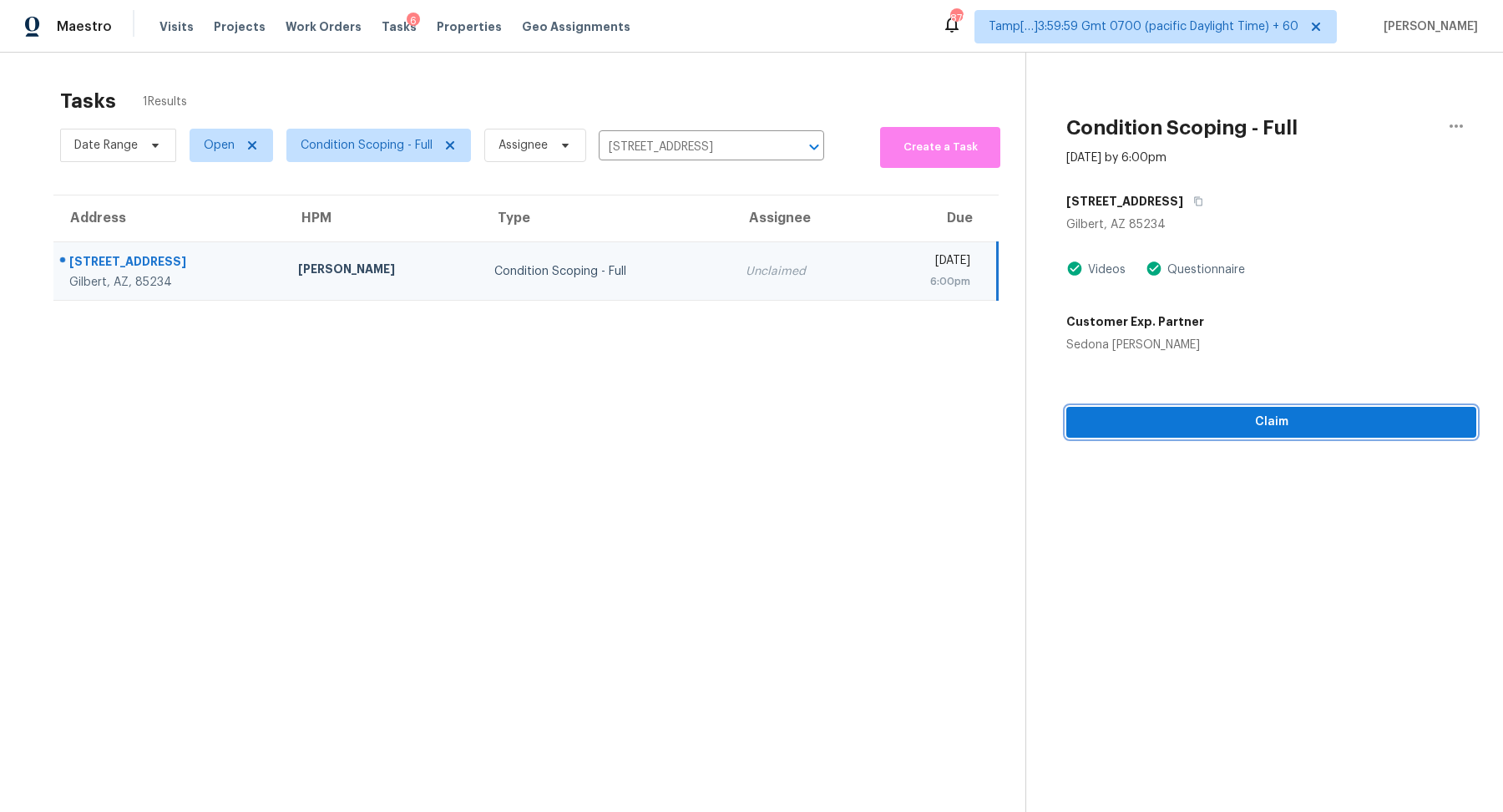
click at [1193, 427] on span "Claim" at bounding box center [1271, 423] width 384 height 21
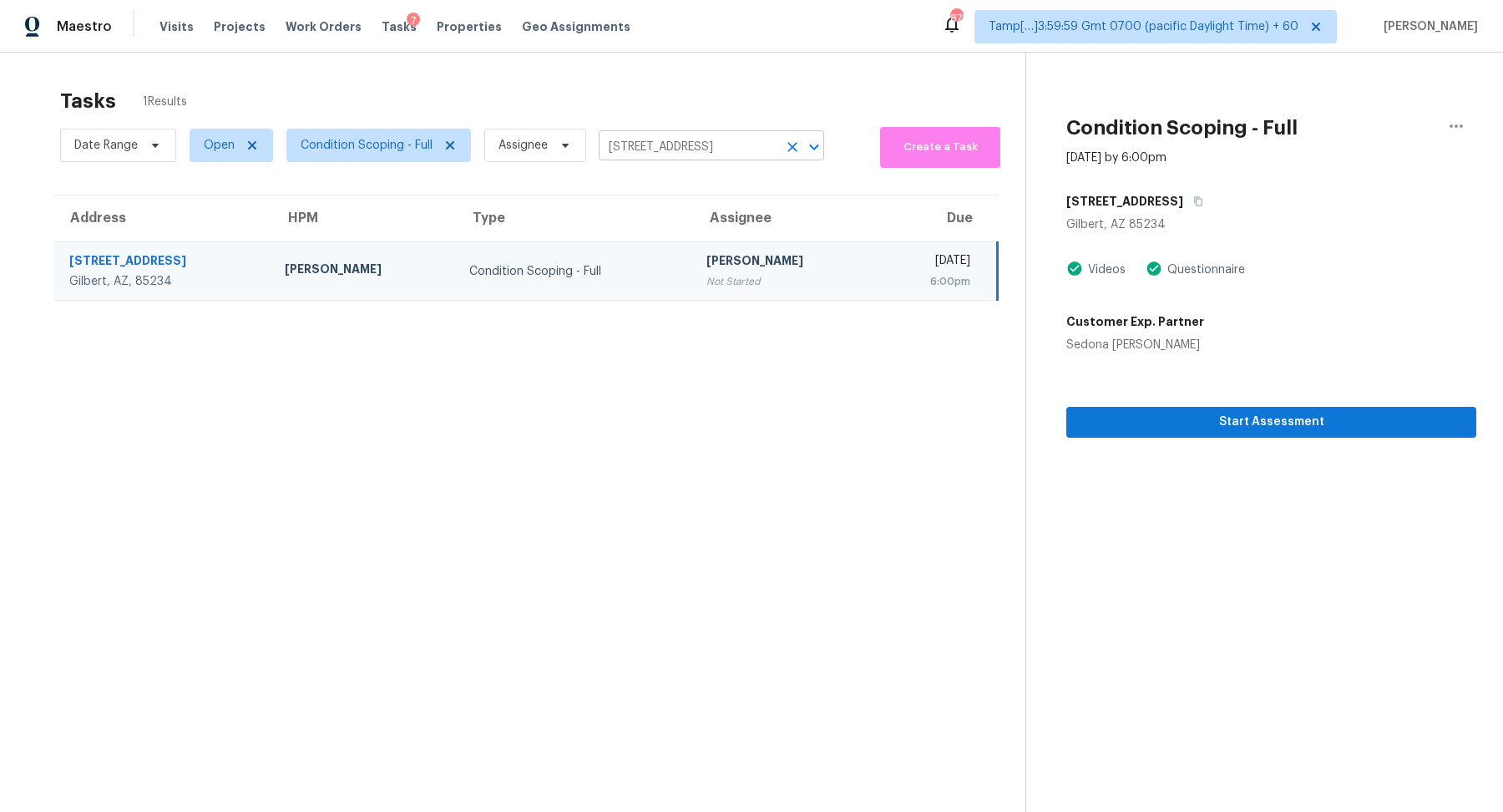
click at [610, 148] on input "1851 E Aspen Way, Gilbert, AZ 85234" at bounding box center [687, 147] width 179 height 26
paste input "6675 Abruzzi Dr Unit 102 North Las Vegas NV 8908"
click at [624, 147] on input "6675 Abruzzi Dr Unit 102 North Las Vegas NV 89084" at bounding box center [687, 147] width 179 height 26
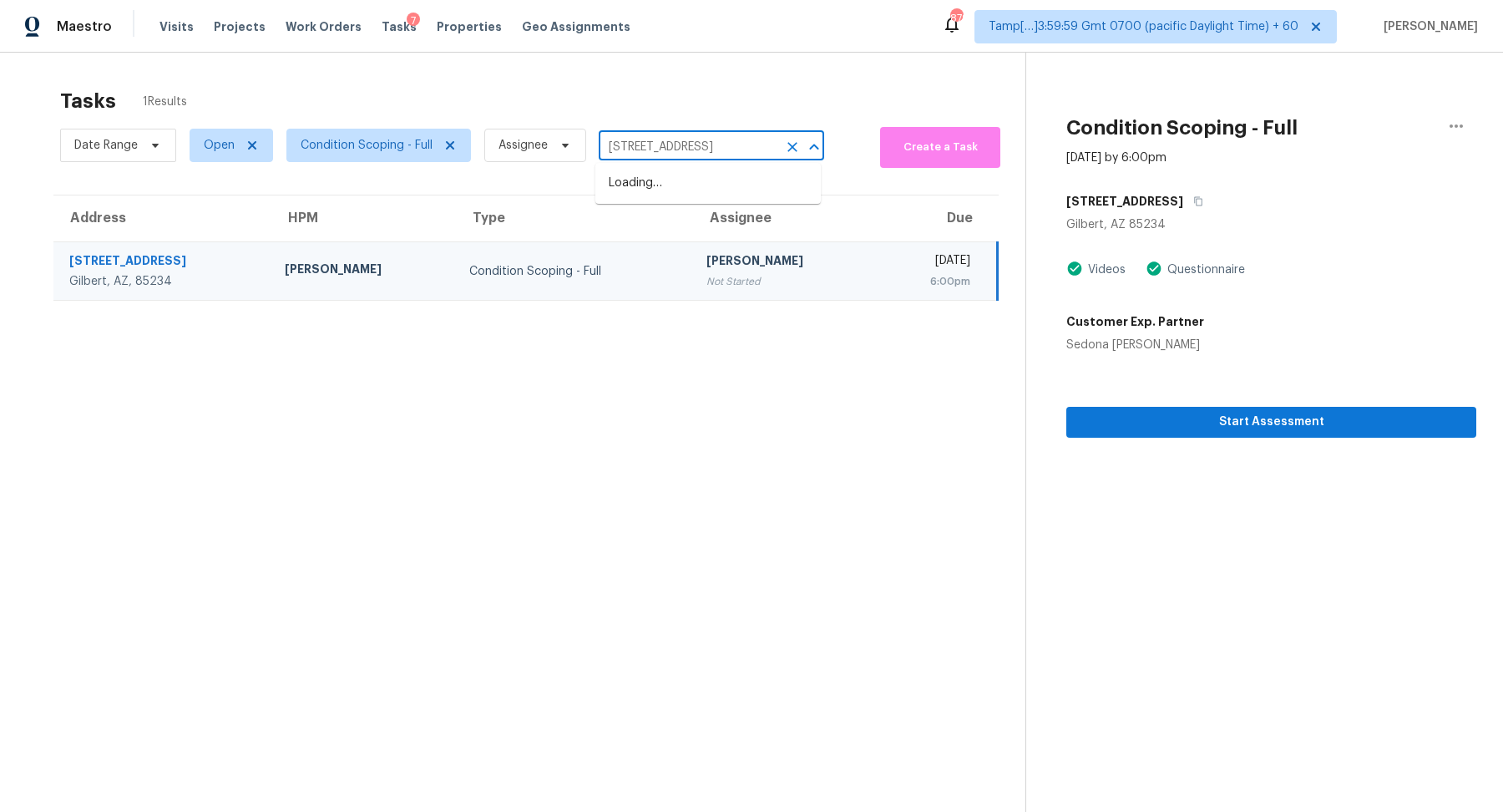
type input "6675 Abruzzi Dr North Las Vegas NV 89084"
click at [664, 182] on li "6675 Abruzzi Dr Unit 102, North Las Vegas, NV 89084" at bounding box center [708, 182] width 226 height 27
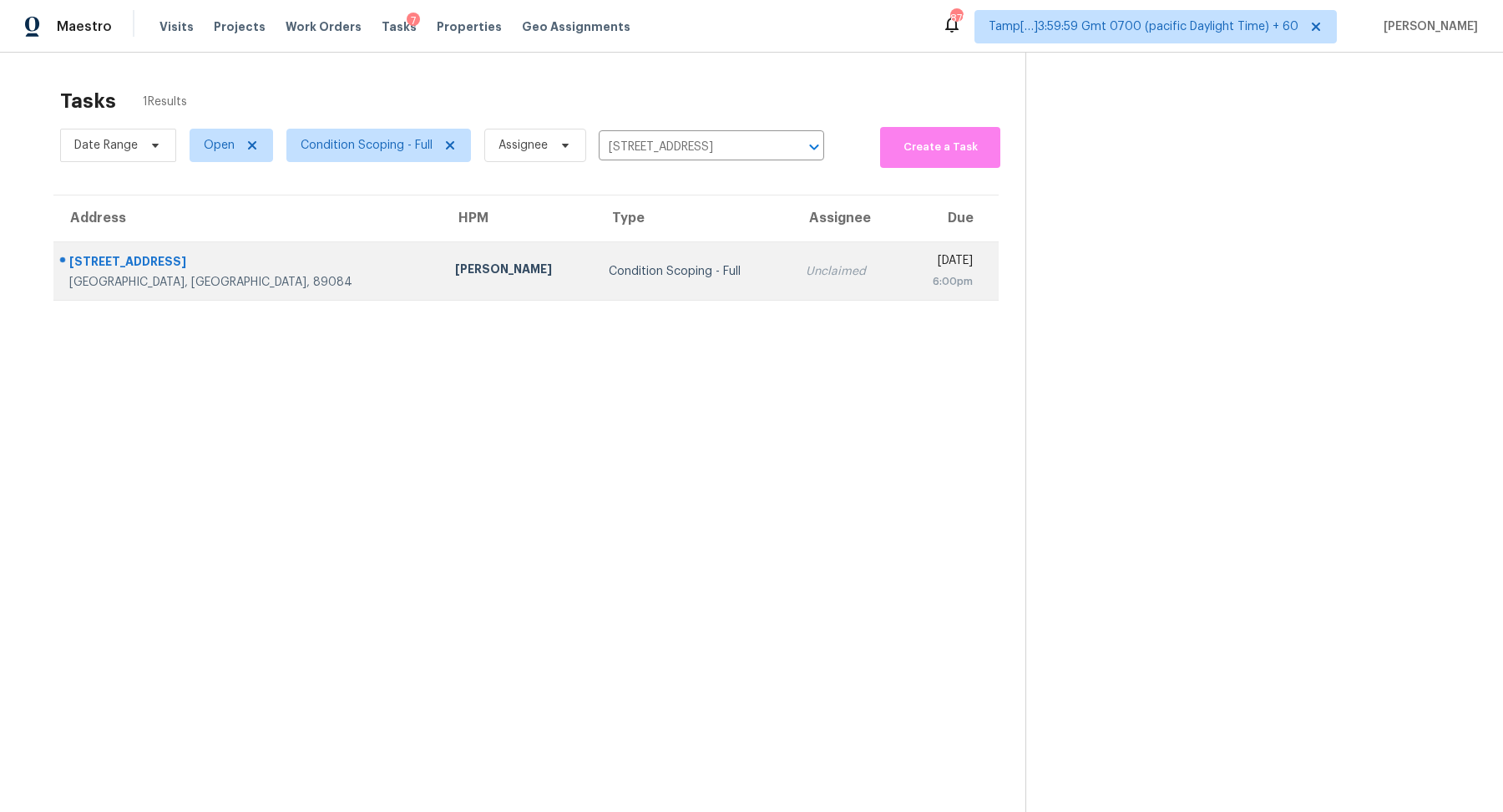
click at [648, 276] on div "Condition Scoping - Full" at bounding box center [694, 271] width 170 height 17
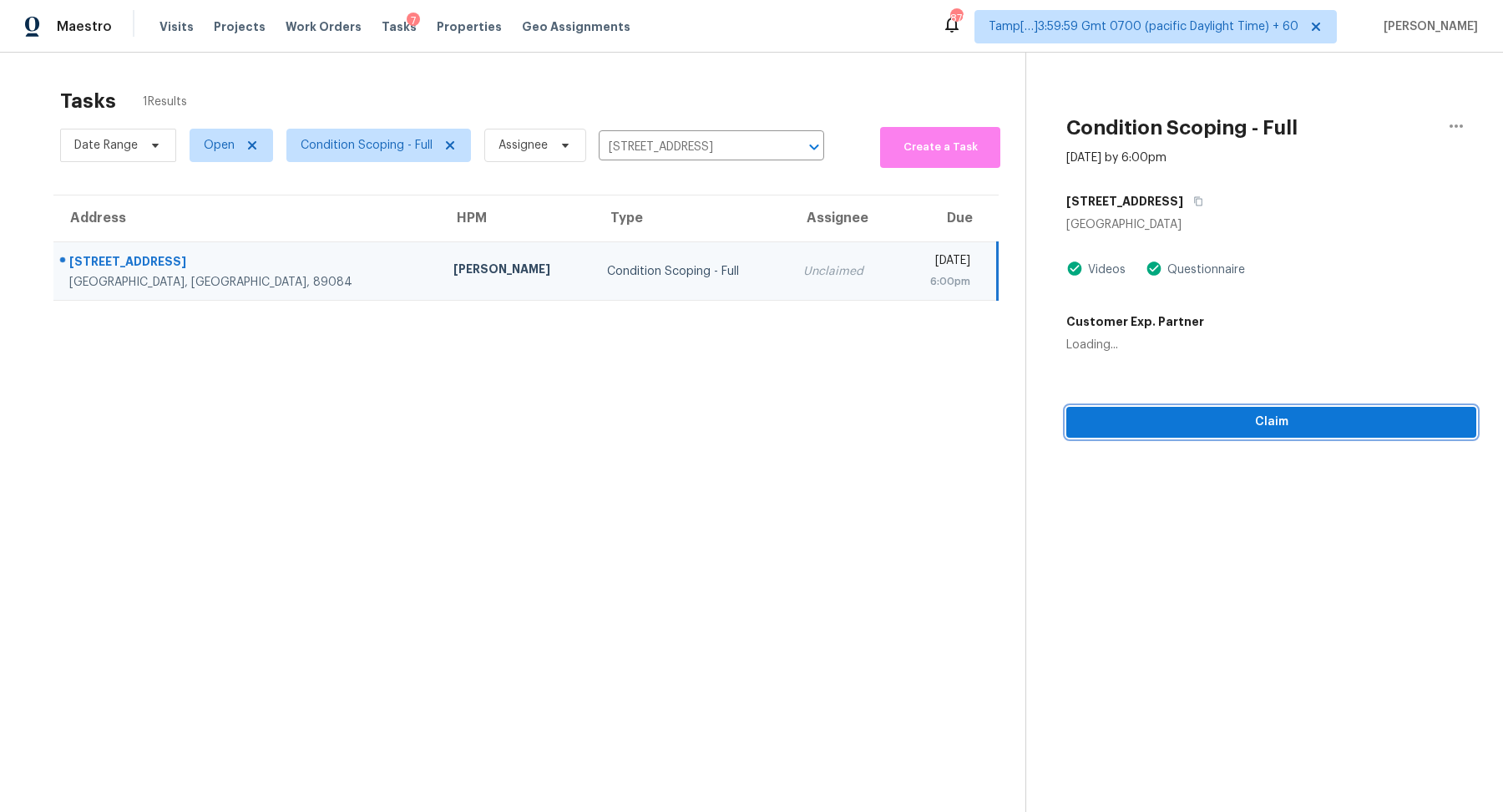
click at [1306, 426] on span "Claim" at bounding box center [1271, 423] width 384 height 21
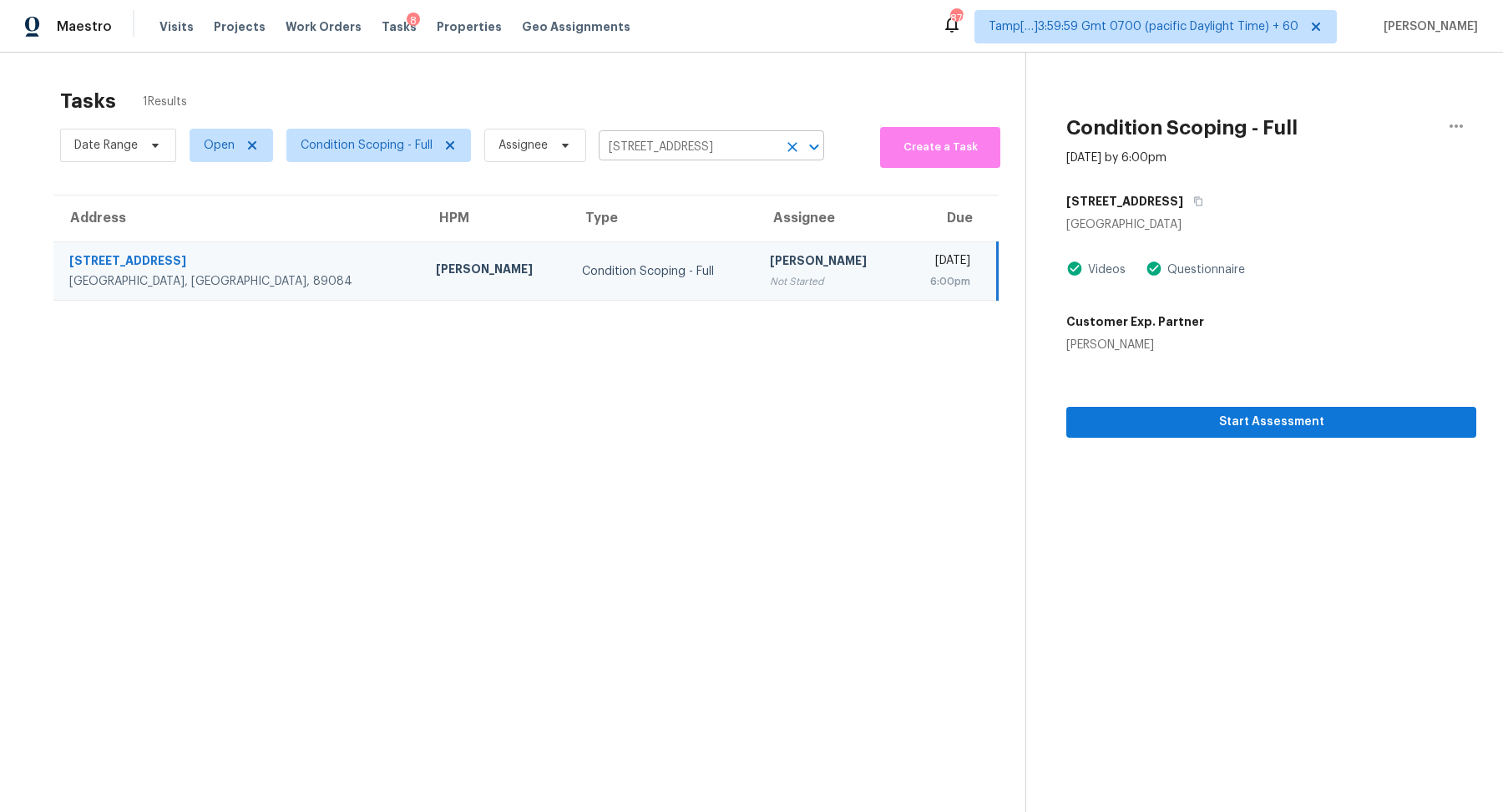
click at [691, 147] on input "6675 Abruzzi Dr Unit 102, North Las Vegas, NV 89084" at bounding box center [687, 147] width 179 height 26
paste input "2003 Grafton Ave Henderson NV 8907"
type input "2003 Grafton Ave Henderson NV 89074"
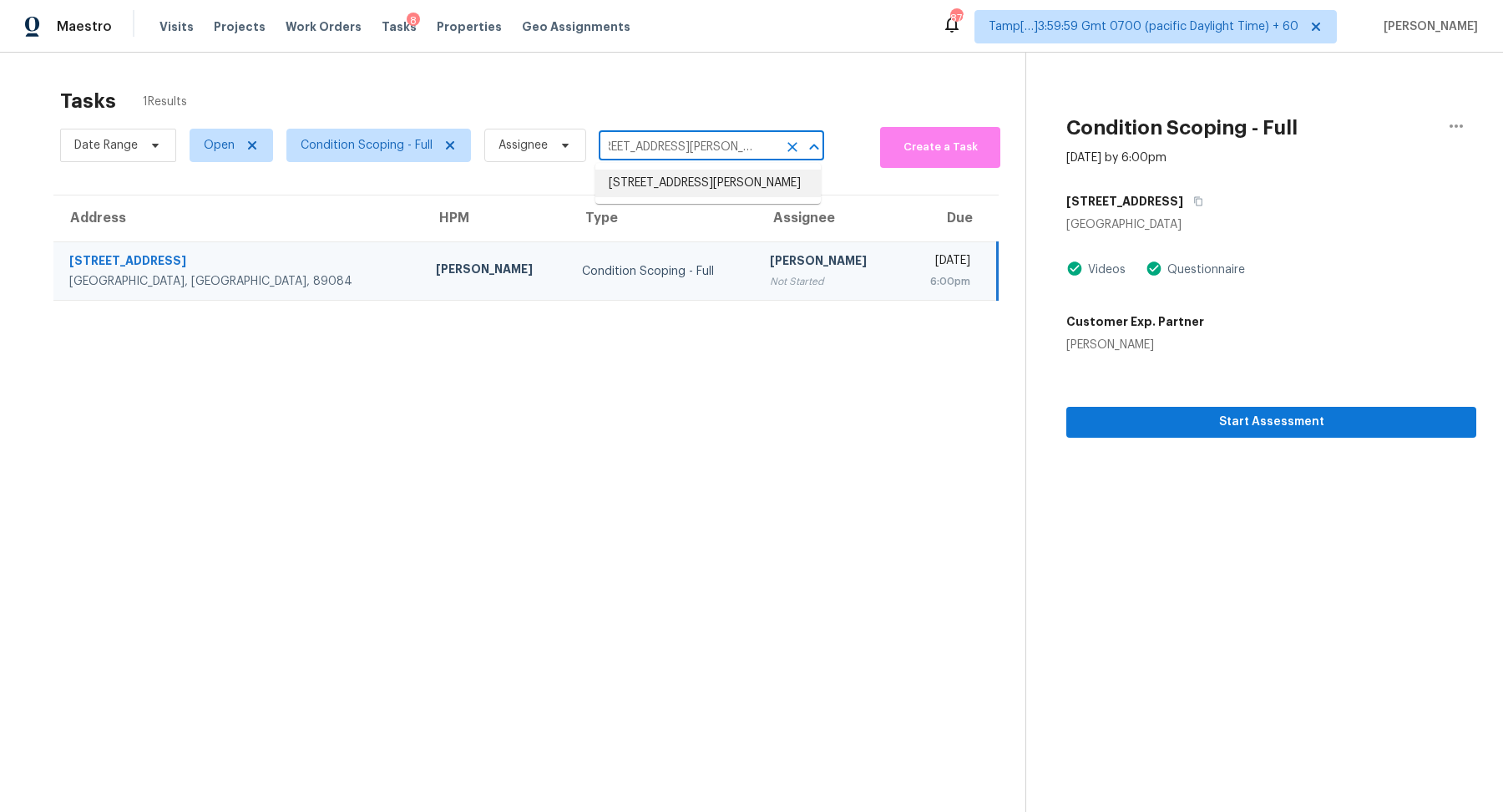
click at [656, 182] on li "2003 Grafton Ave, Henderson, NV 89074" at bounding box center [708, 182] width 226 height 27
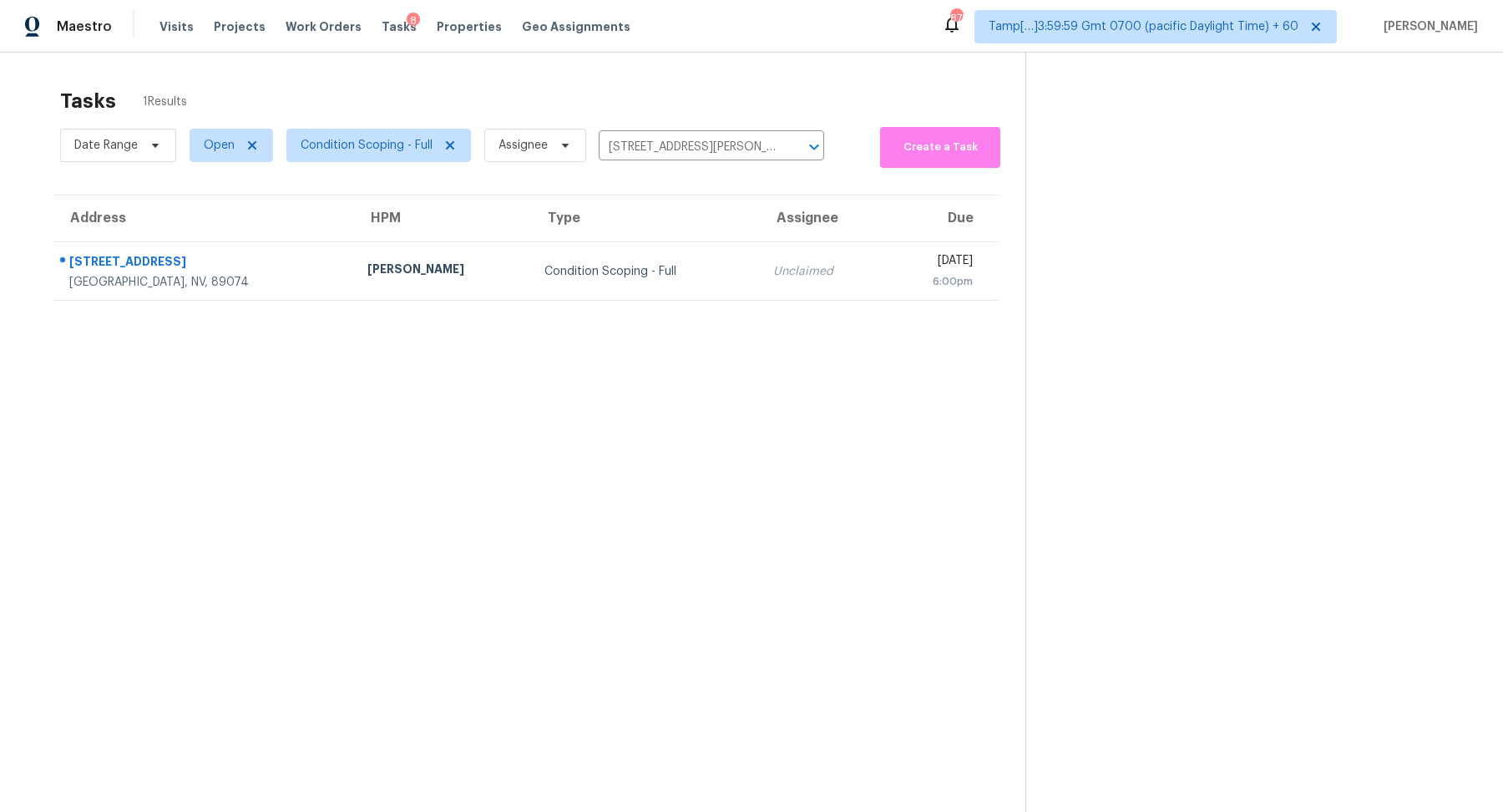
click at [760, 245] on td "Unclaimed" at bounding box center [822, 271] width 126 height 59
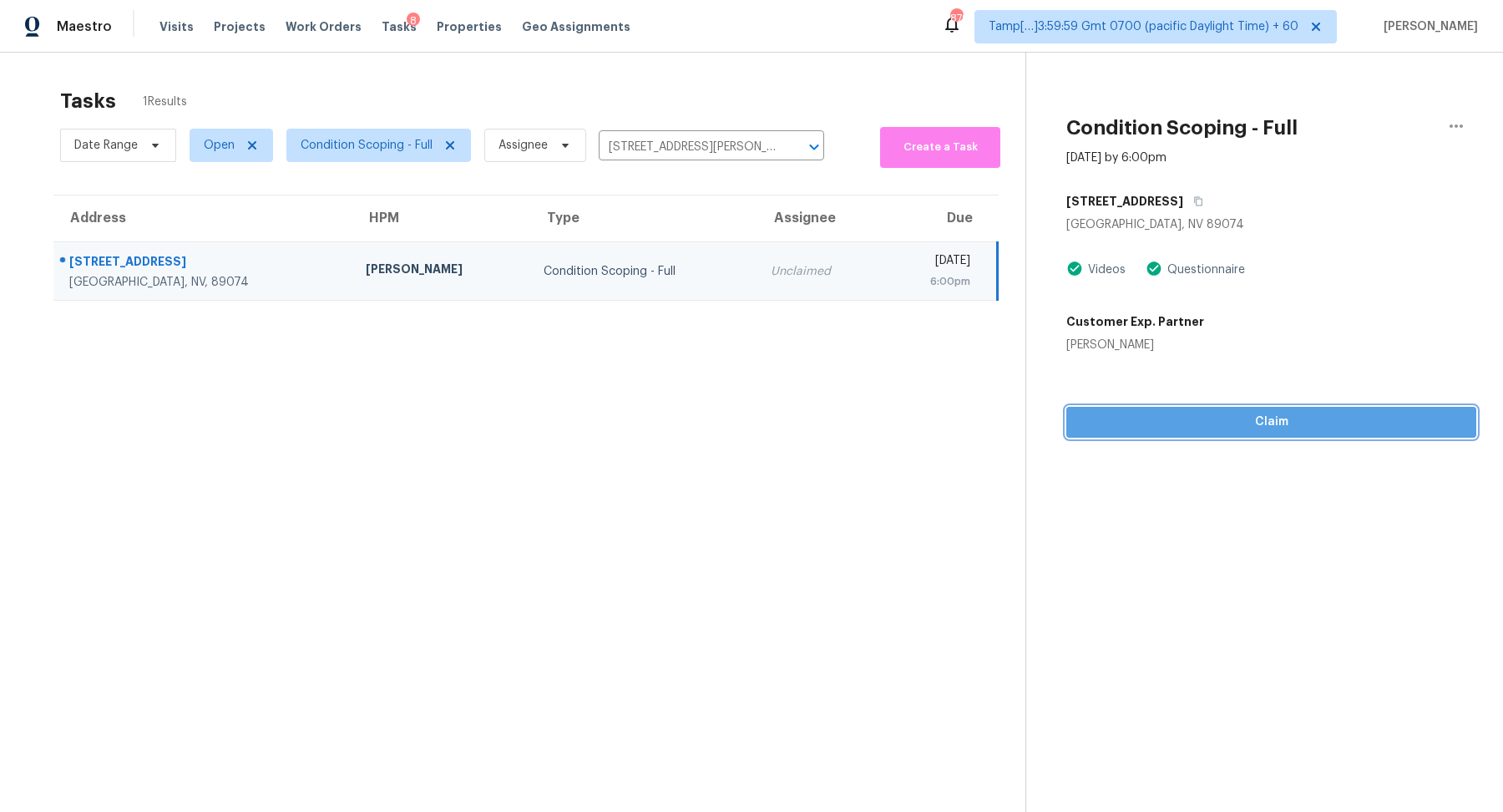
click at [1222, 424] on span "Claim" at bounding box center [1271, 423] width 384 height 21
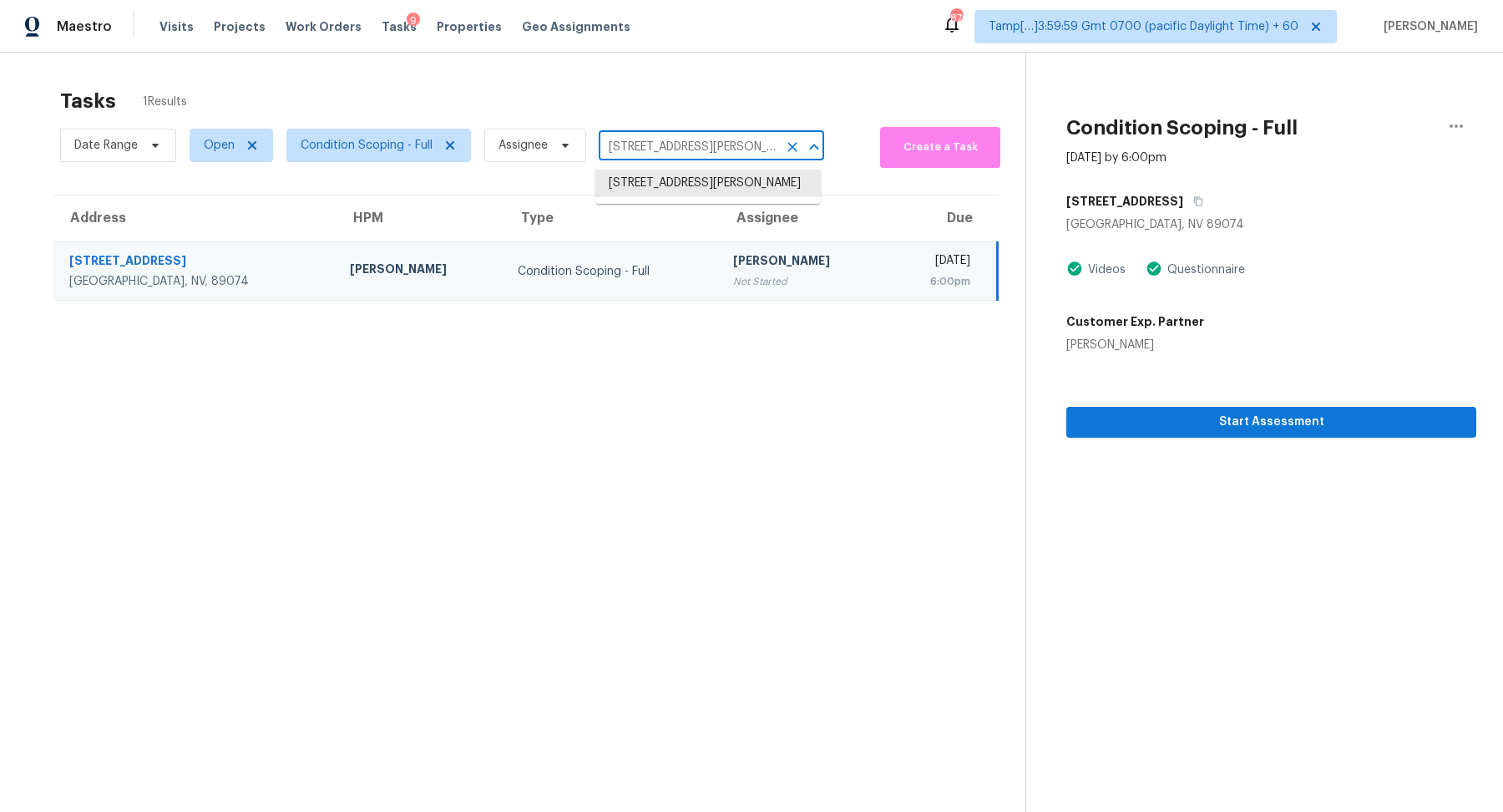
click at [701, 146] on input "2003 Grafton Ave, Henderson, NV 89074" at bounding box center [687, 147] width 179 height 26
paste input "6142 SE Carlton St Portland OR 97206"
type input "6142 SE Carlton St Portland OR 97206"
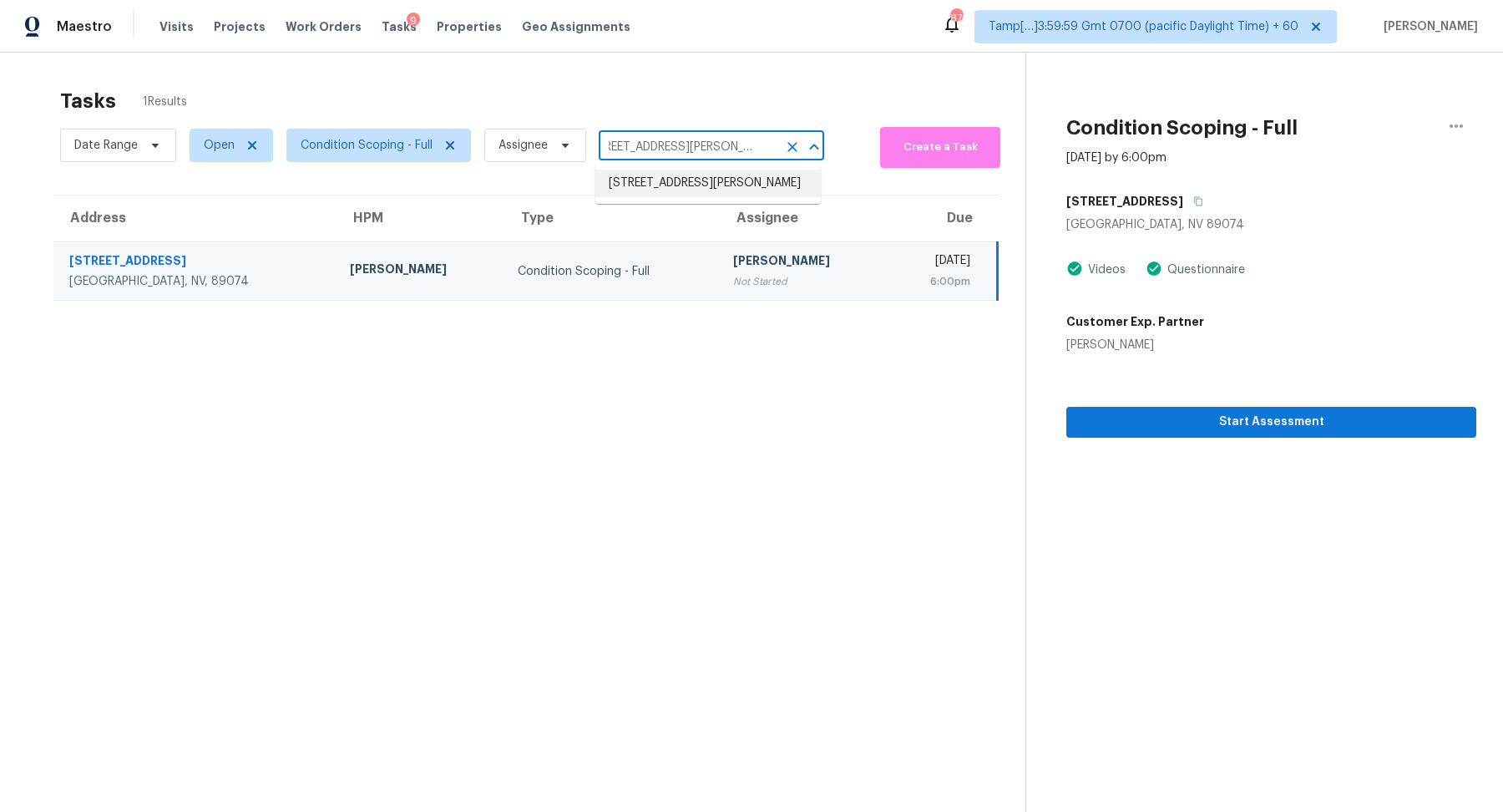
click at [673, 191] on li "6142 SE Carlton St, Portland, OR 97206" at bounding box center [708, 182] width 226 height 27
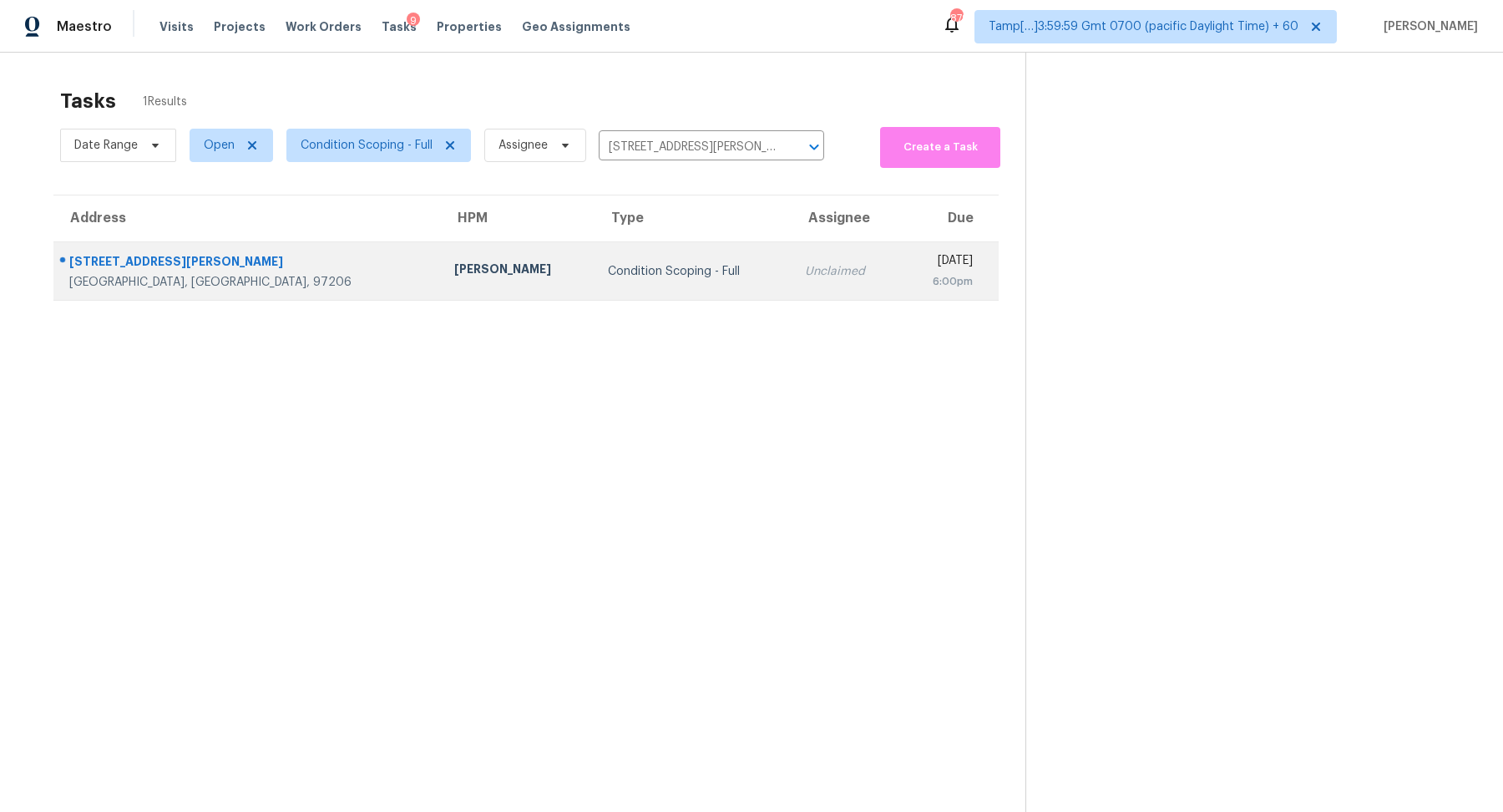
click at [638, 247] on td "Condition Scoping - Full" at bounding box center [693, 271] width 198 height 59
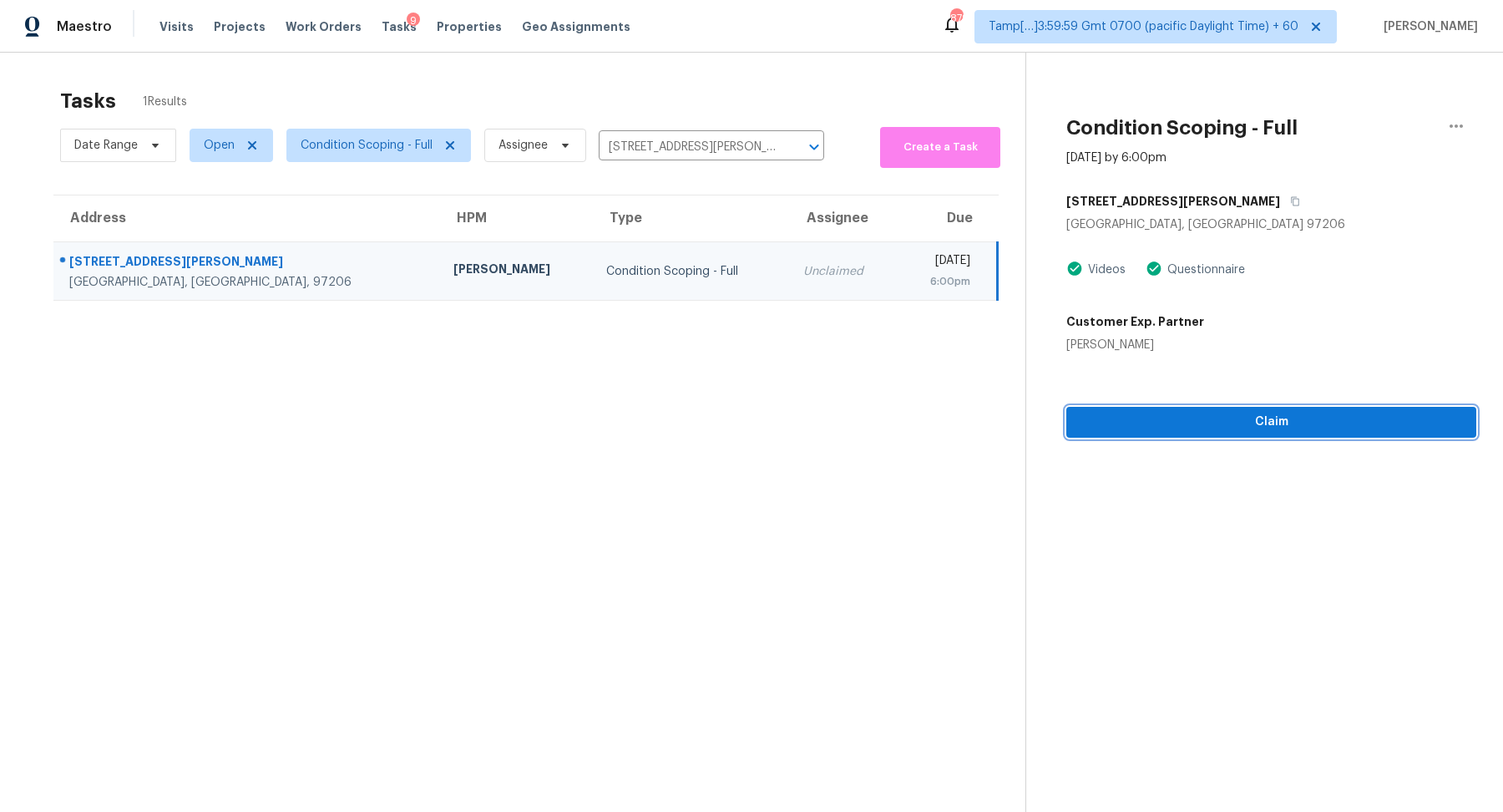
click at [1217, 427] on span "Claim" at bounding box center [1271, 423] width 384 height 21
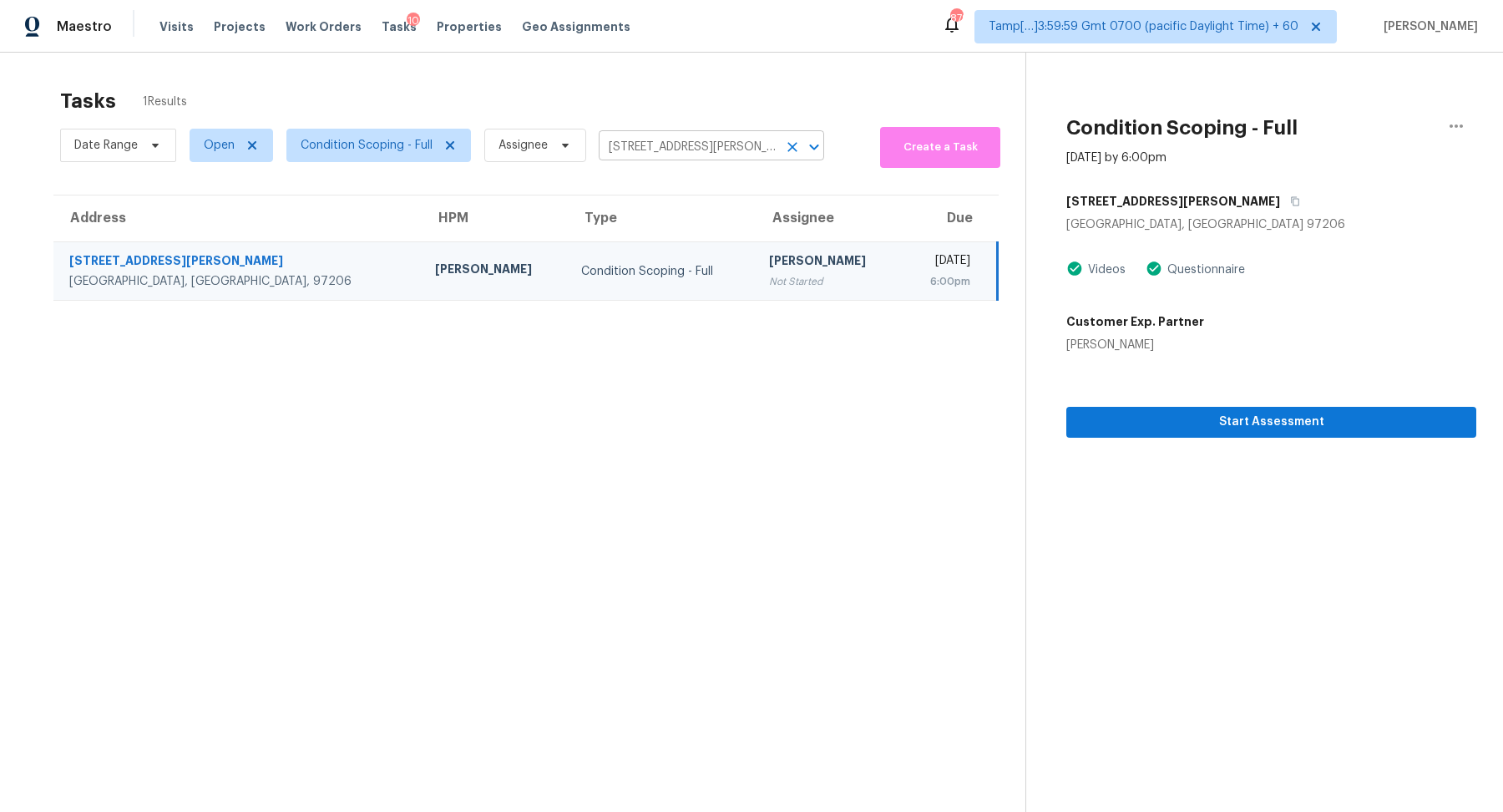
click at [655, 147] on input "6142 SE Carlton St, Portland, OR 97206" at bounding box center [687, 147] width 179 height 26
paste input "4319 Chantilly Ln Frisco TX 7503"
type input "4319 Chantilly Ln Frisco TX 75036"
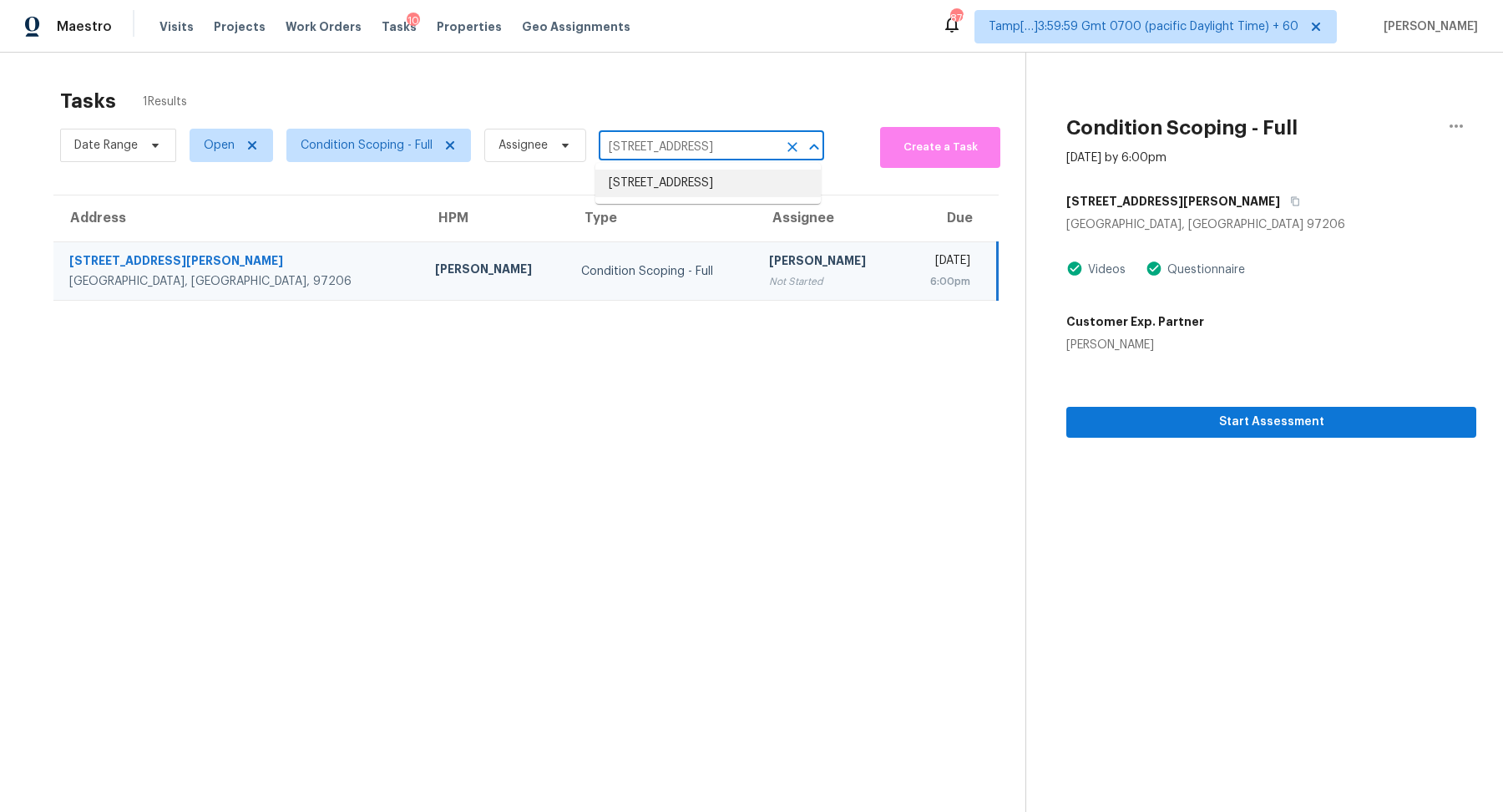
click at [664, 185] on li "4319 Chantilly Ln, Frisco, TX 75036" at bounding box center [708, 182] width 226 height 27
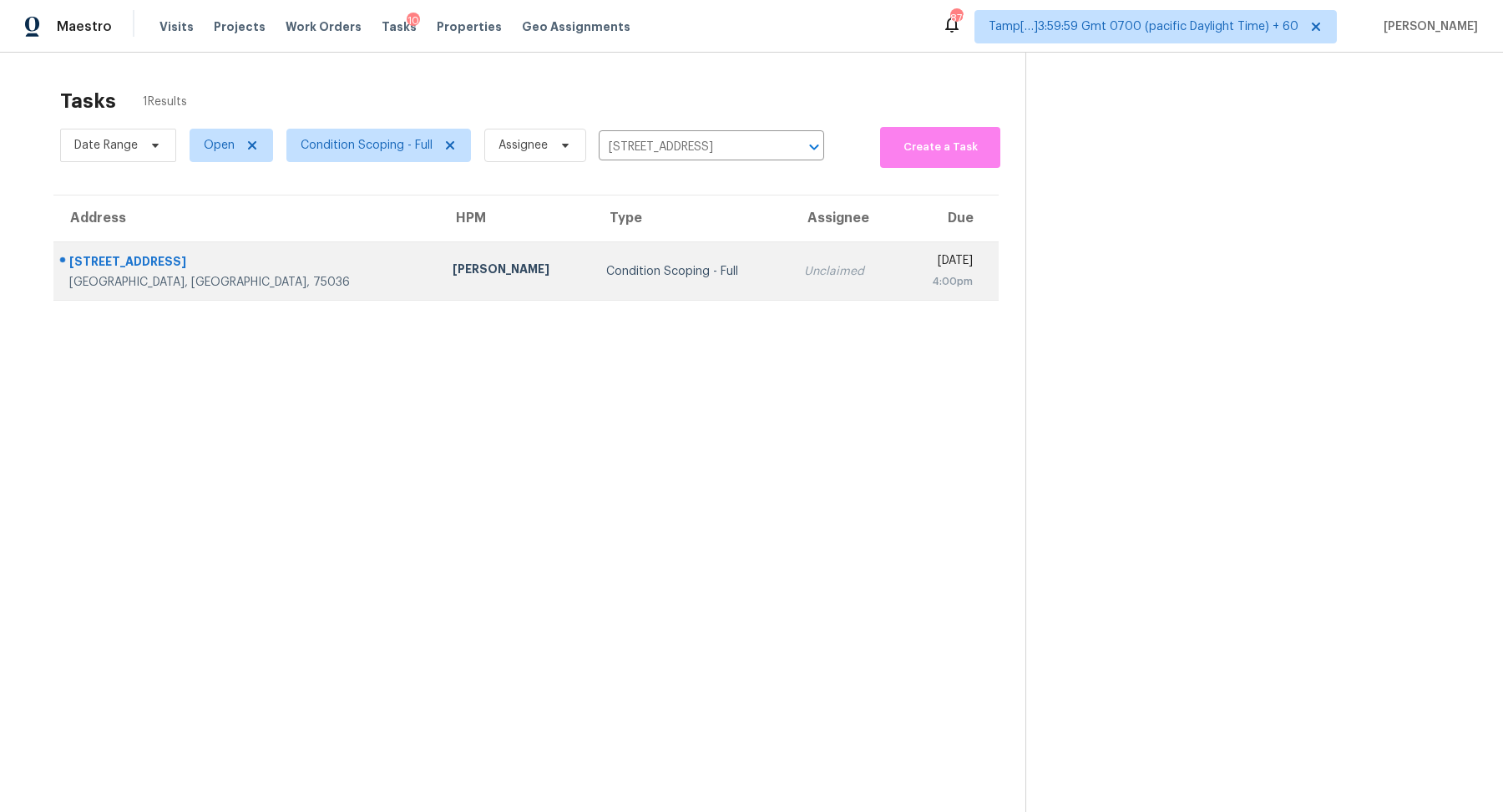
click at [622, 252] on td "Condition Scoping - Full" at bounding box center [691, 271] width 198 height 59
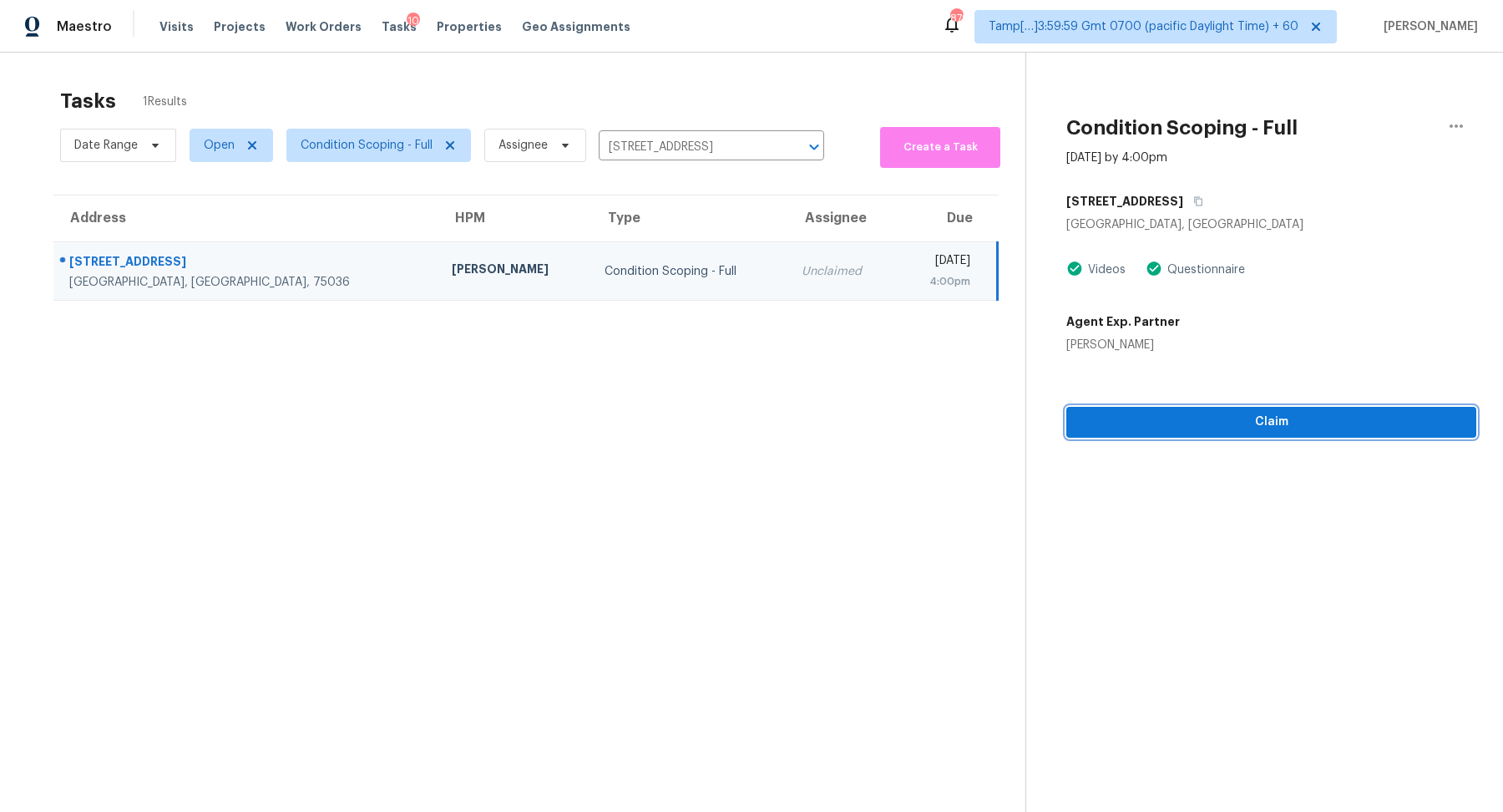
click at [1163, 413] on span "Claim" at bounding box center [1271, 423] width 384 height 21
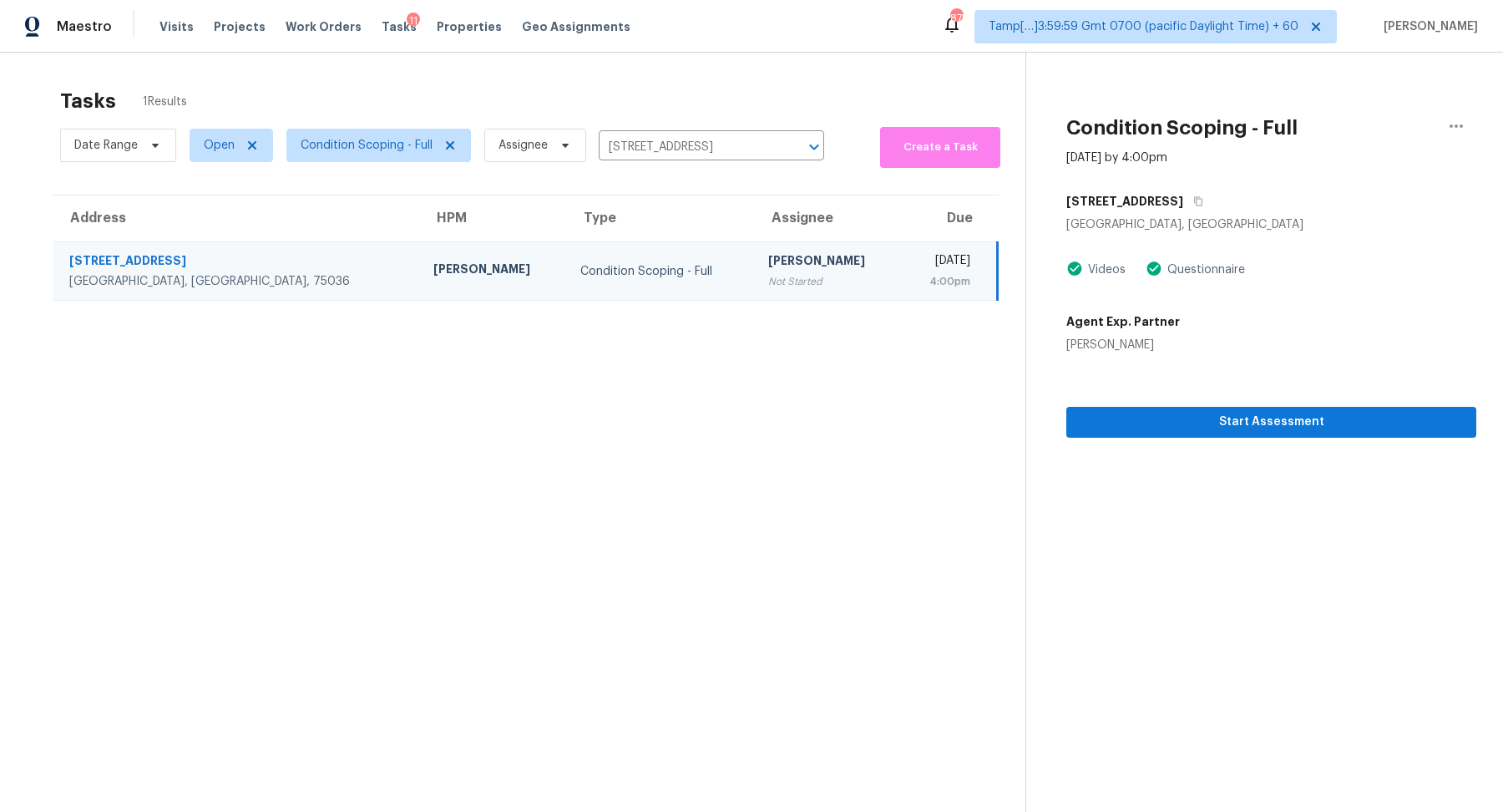
click at [707, 132] on div "Date Range Open Condition Scoping - Full Assignee 4319 Chantilly Ln, Frisco, TX…" at bounding box center [442, 146] width 764 height 45
click at [706, 139] on input "4319 Chantilly Ln, Frisco, TX 75036" at bounding box center [687, 147] width 179 height 26
paste input "567 Boyds Dr SE Marietta, GA, 30067"
type input "567 Boyds Dr SE Marietta, GA, 30067"
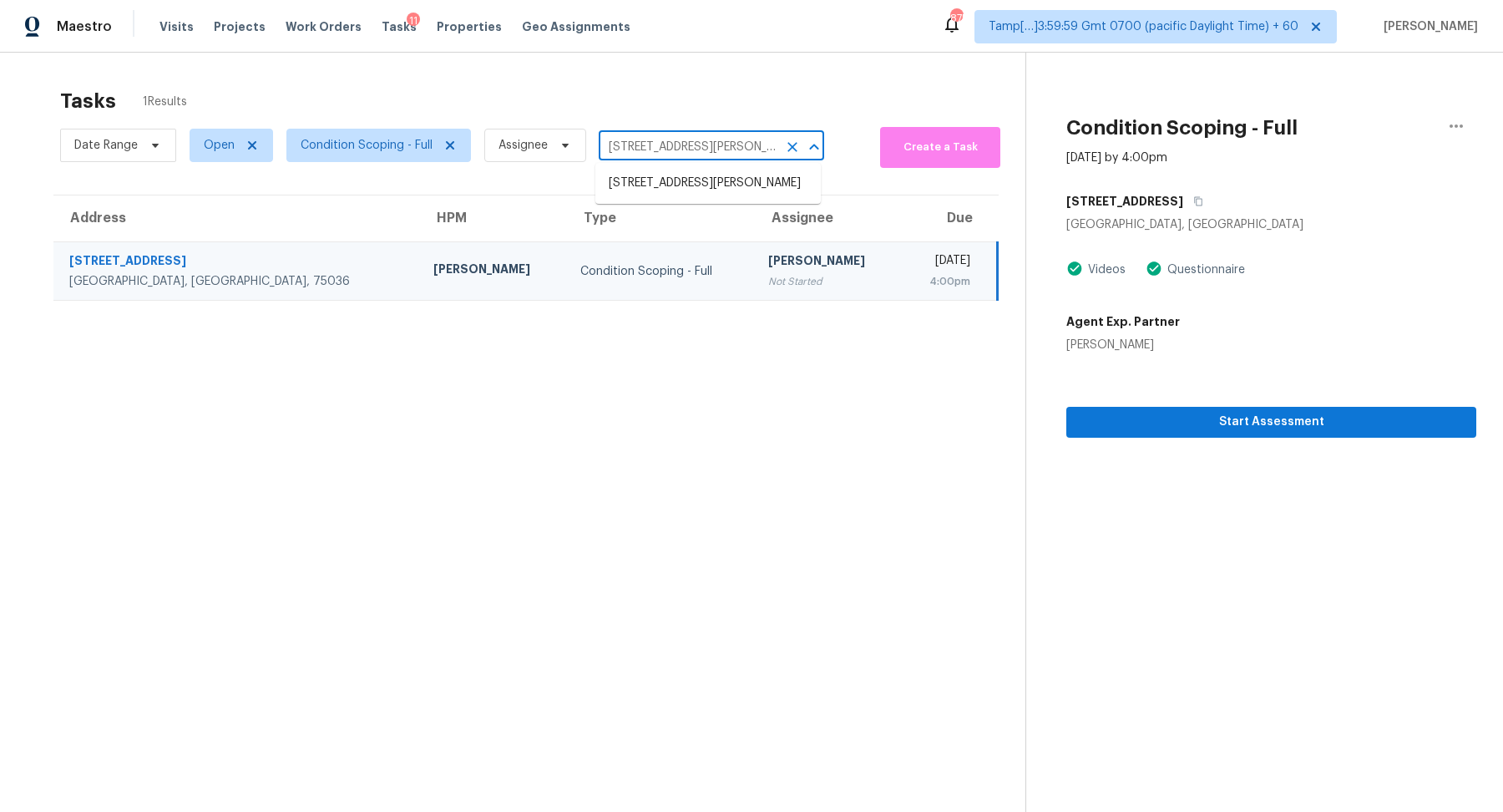
scroll to position [0, 33]
click at [713, 180] on li "567 Boyds Dr SE, Marietta, GA 30067" at bounding box center [708, 182] width 226 height 27
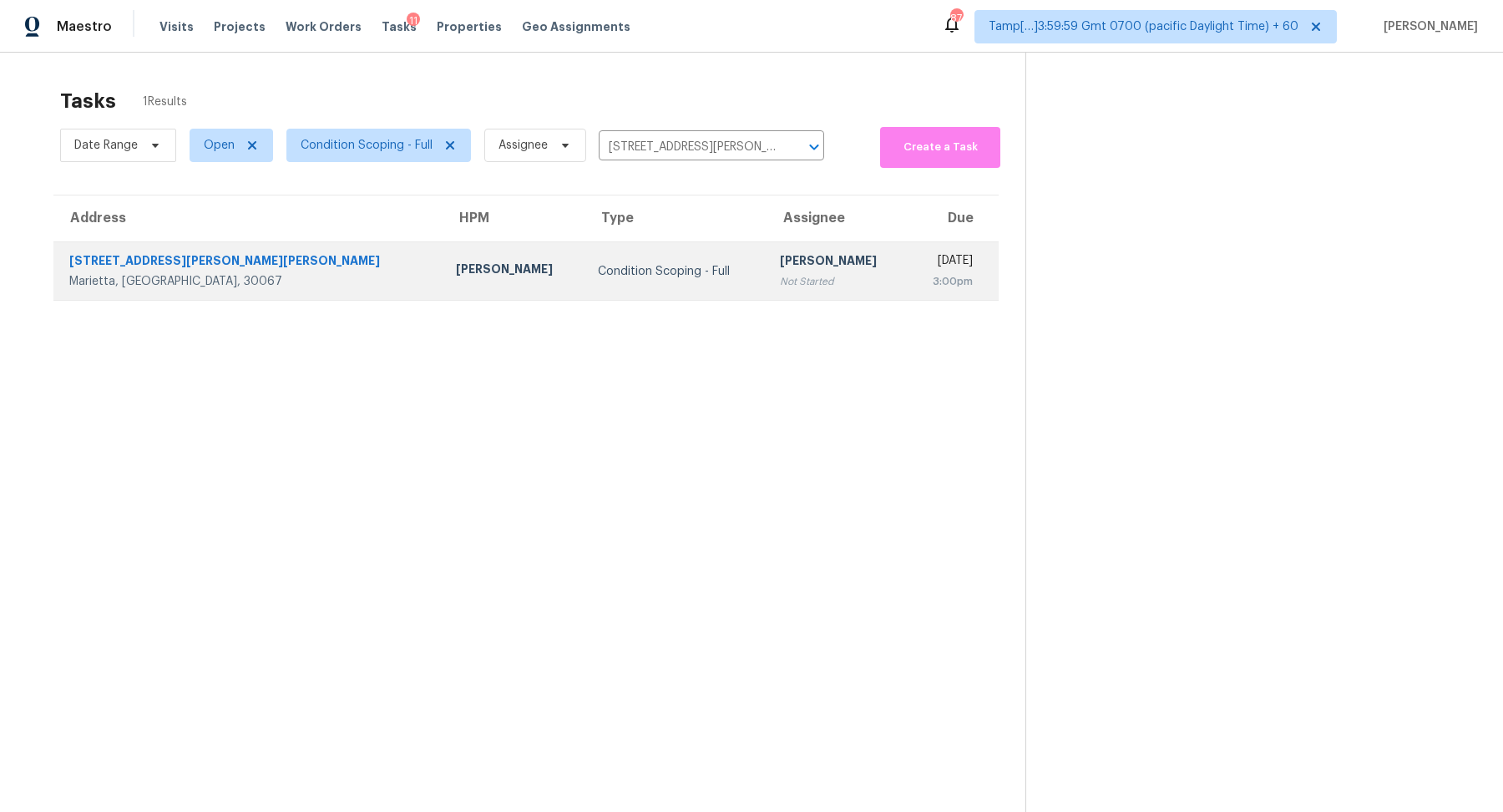
click at [922, 266] on div "Tue, Sep 2nd 2025" at bounding box center [947, 263] width 52 height 21
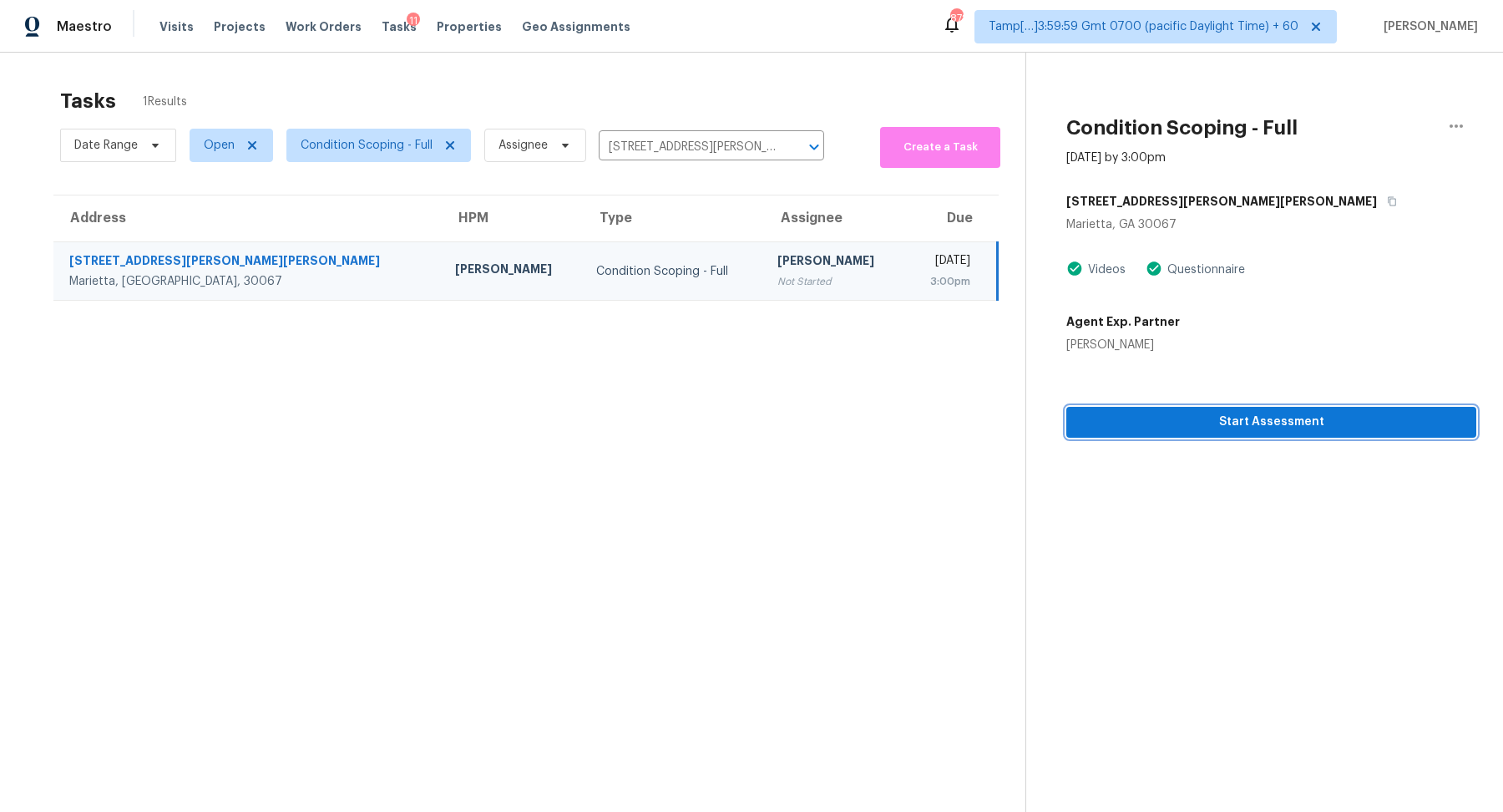
click at [1234, 432] on button "Start Assessment" at bounding box center [1271, 422] width 410 height 31
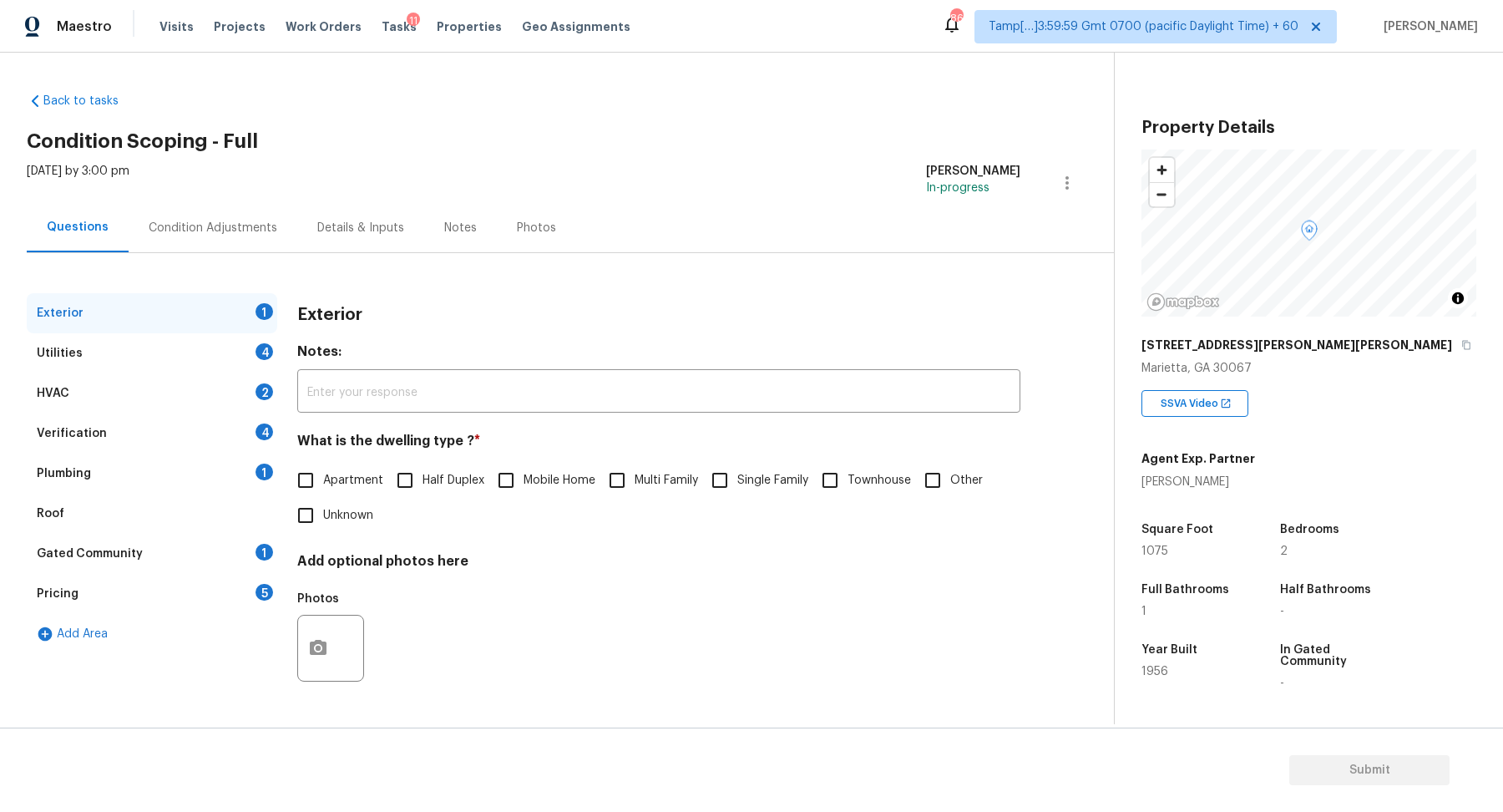
click at [734, 492] on input "Single Family" at bounding box center [719, 479] width 35 height 35
checkbox input "true"
click at [212, 369] on div "Utilities 4" at bounding box center [151, 354] width 250 height 40
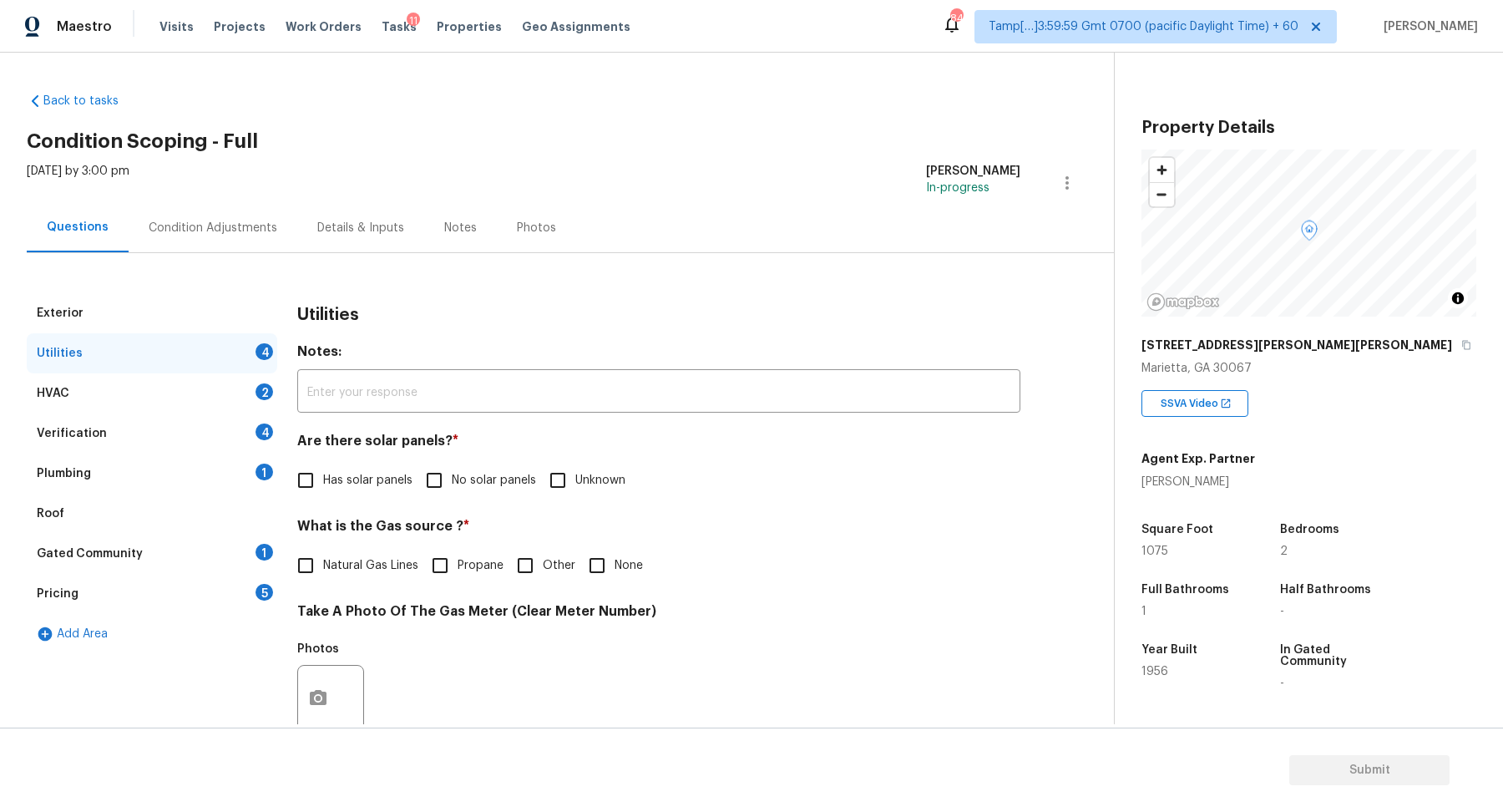
click at [463, 468] on label "No solar panels" at bounding box center [476, 479] width 119 height 35
click at [452, 468] on input "No solar panels" at bounding box center [434, 479] width 35 height 35
checkbox input "true"
click at [312, 569] on input "Natural Gas Lines" at bounding box center [305, 566] width 35 height 35
checkbox input "true"
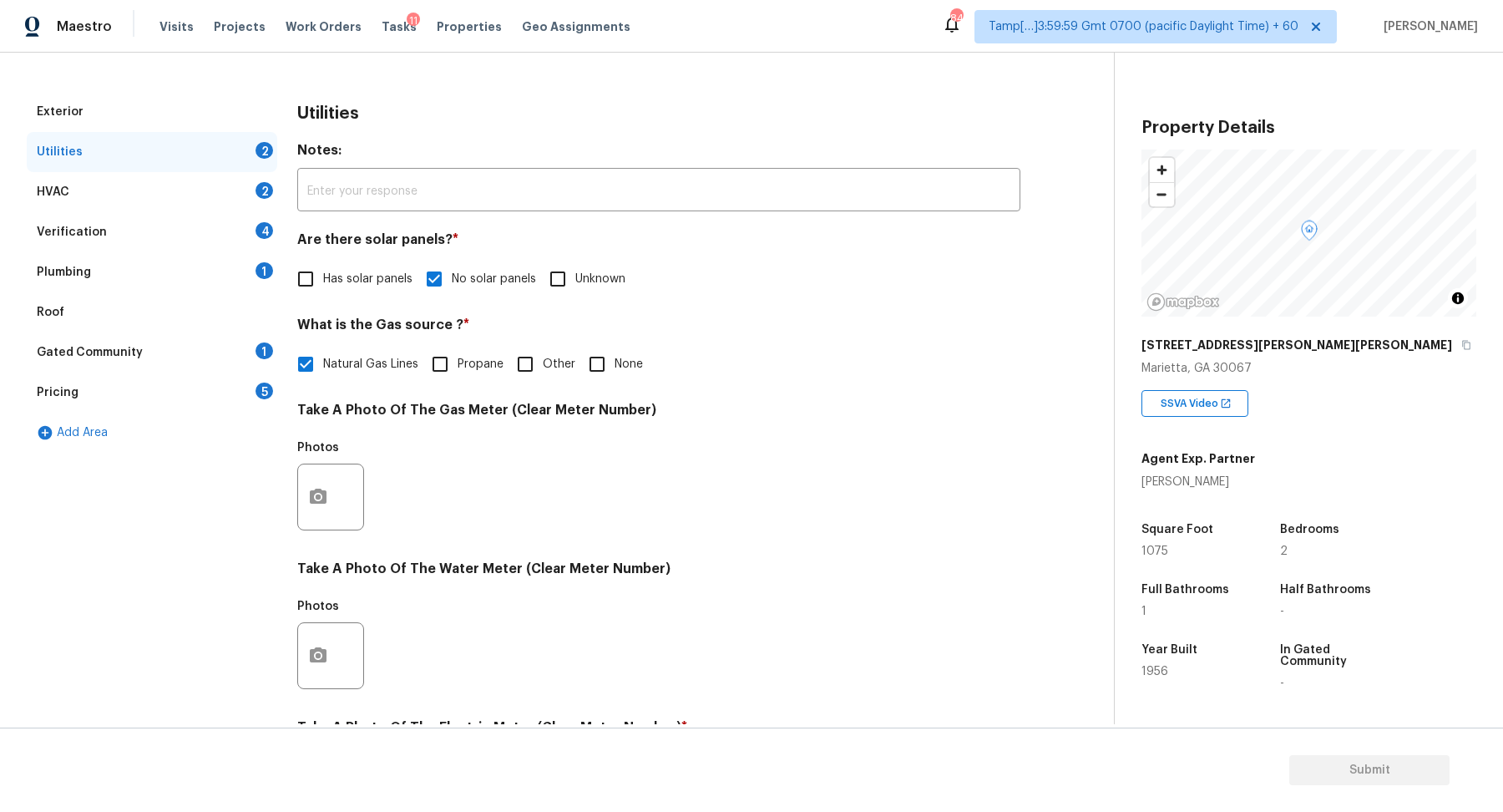
scroll to position [436, 0]
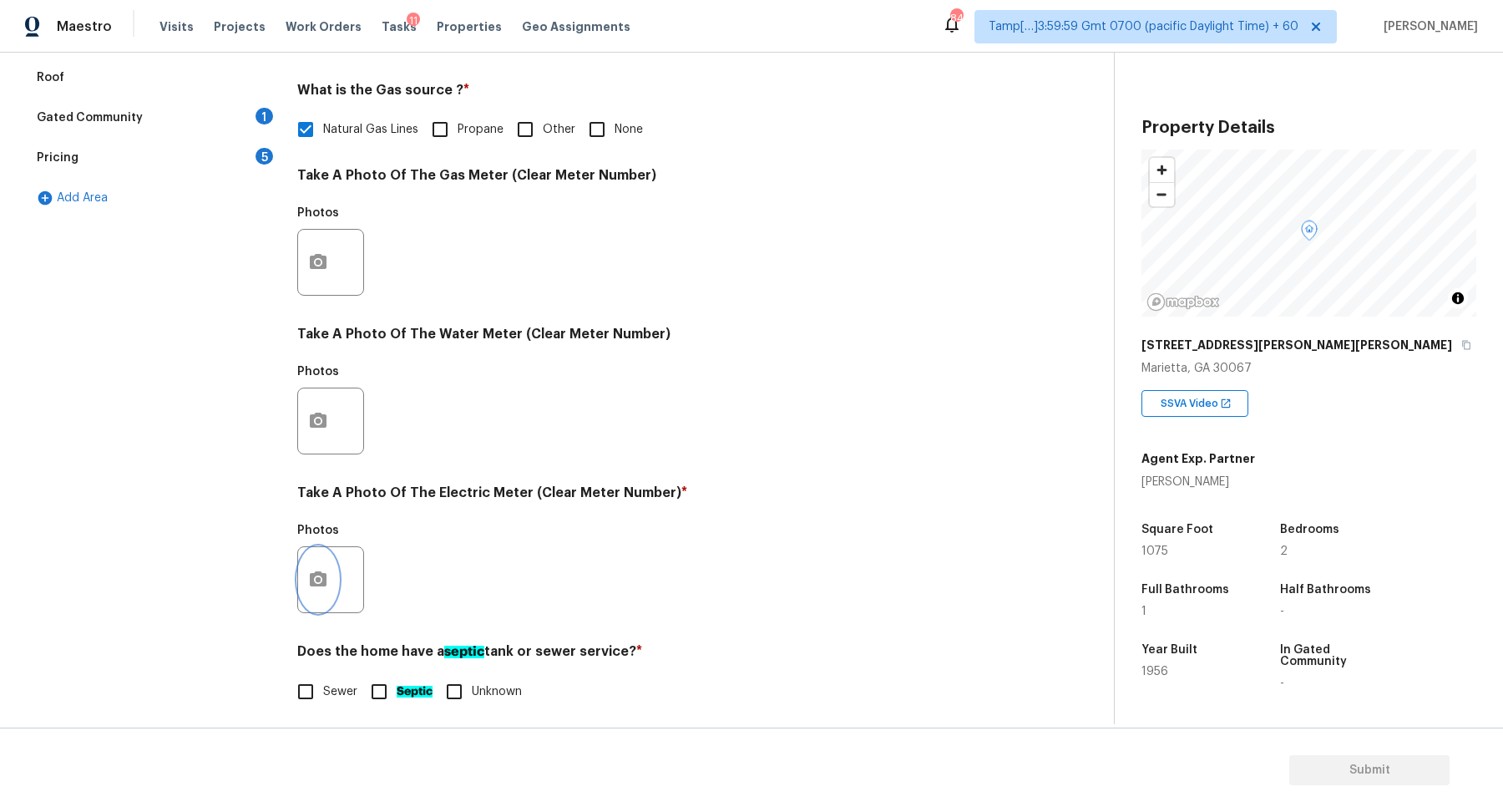
click at [314, 571] on icon "button" at bounding box center [319, 579] width 17 height 15
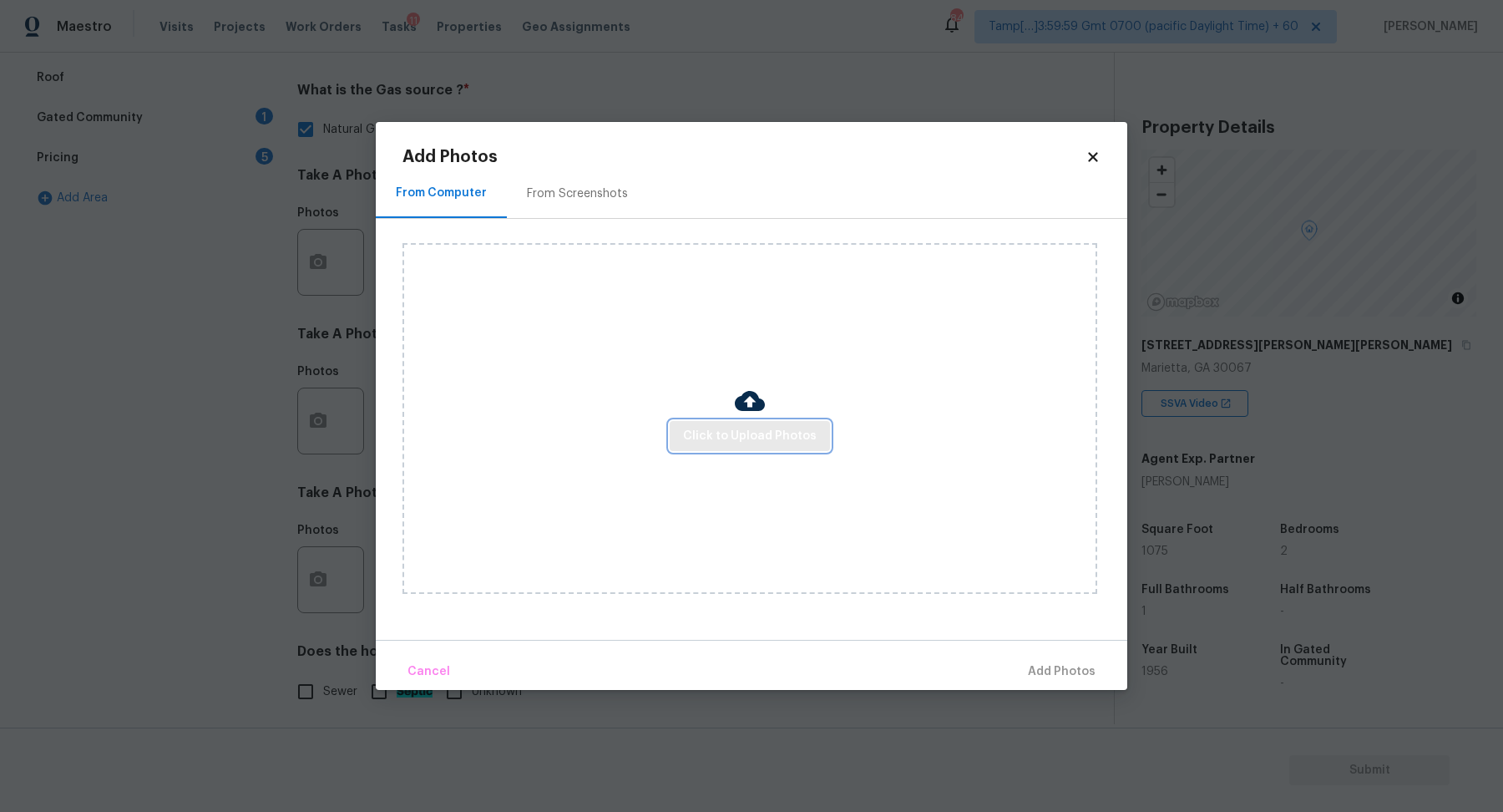
click at [744, 442] on span "Click to Upload Photos" at bounding box center [750, 437] width 133 height 21
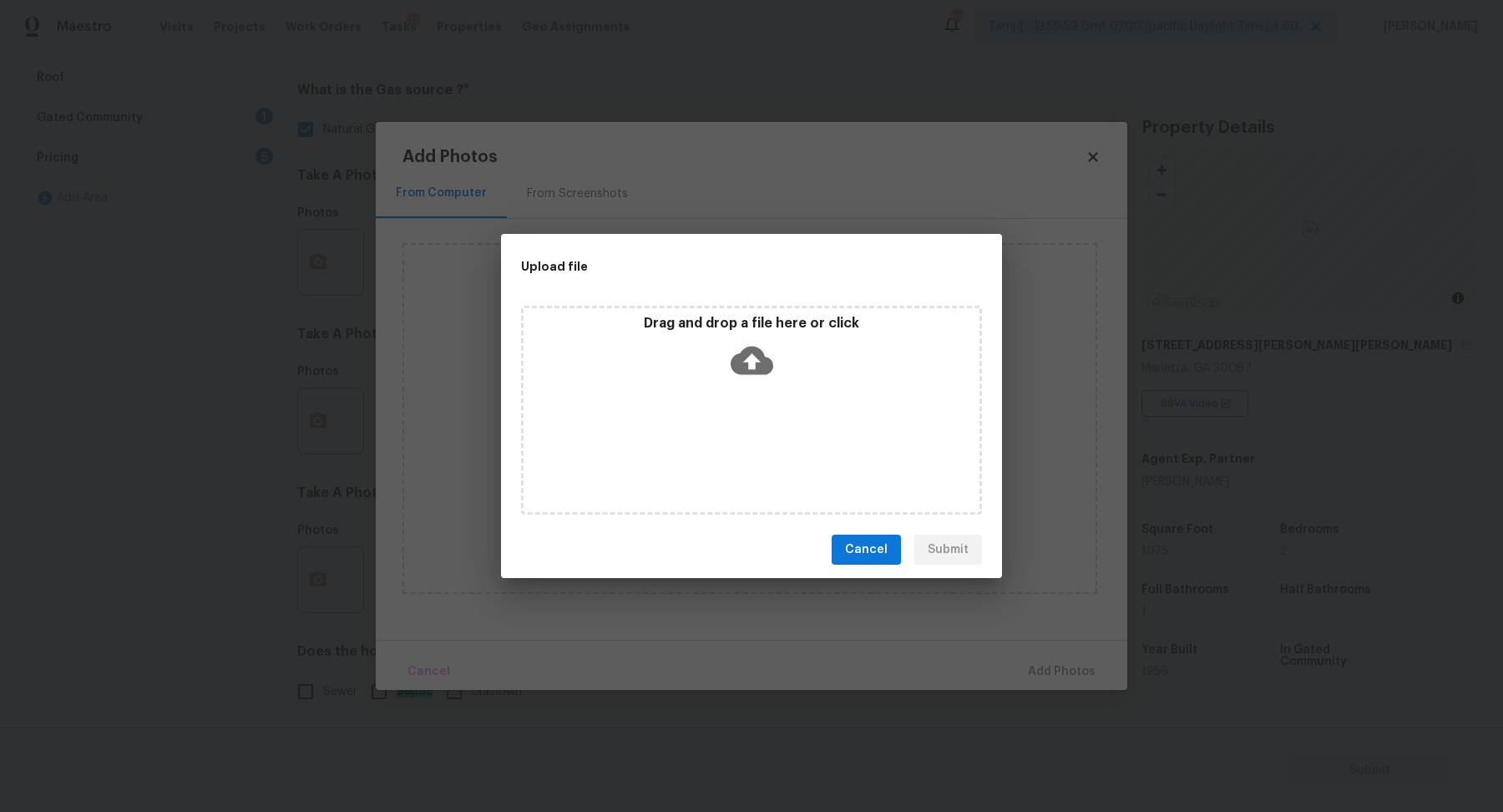
click at [758, 383] on div "Drag and drop a file here or click" at bounding box center [752, 351] width 456 height 72
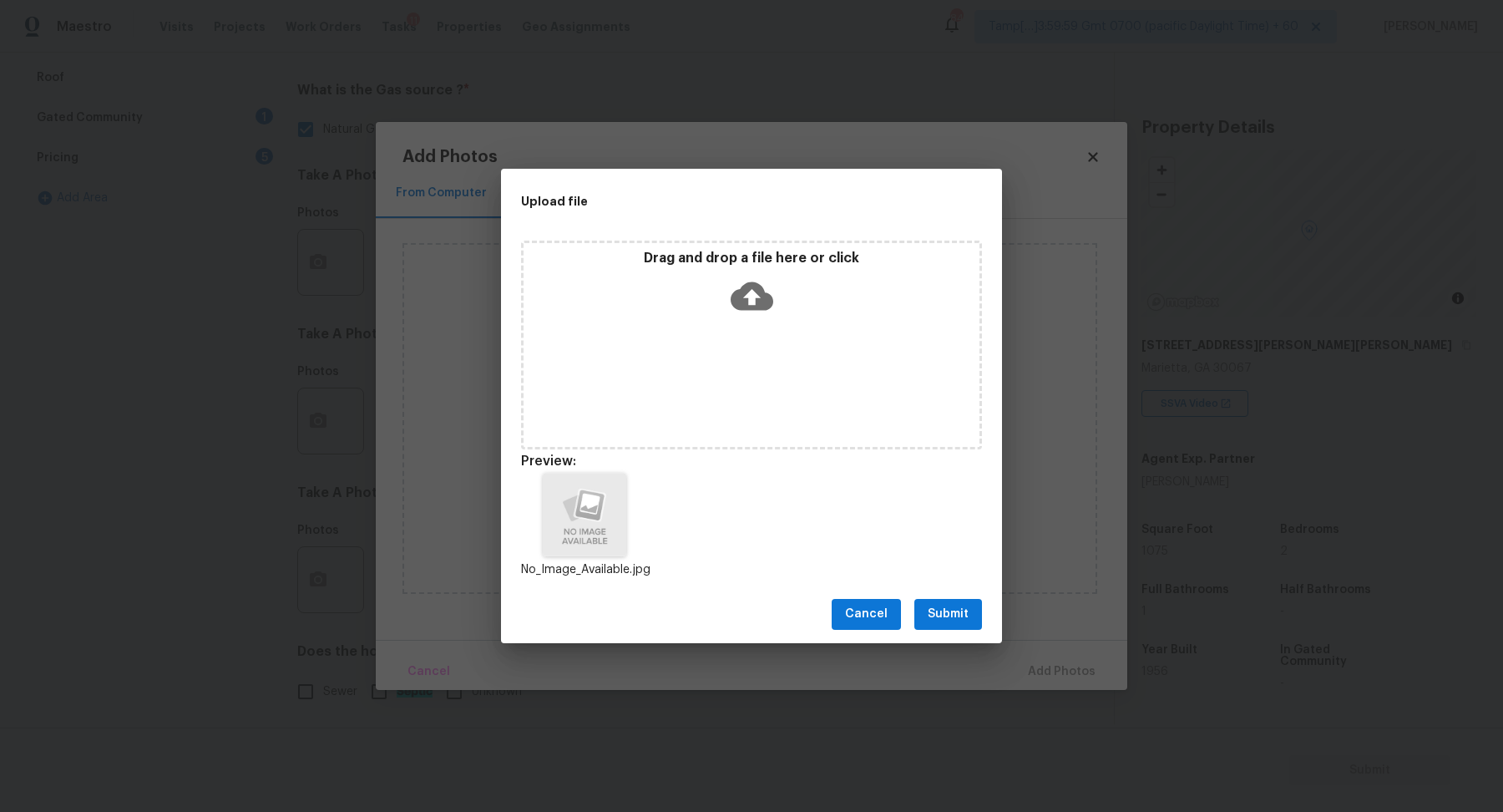
click at [943, 617] on span "Submit" at bounding box center [948, 614] width 41 height 21
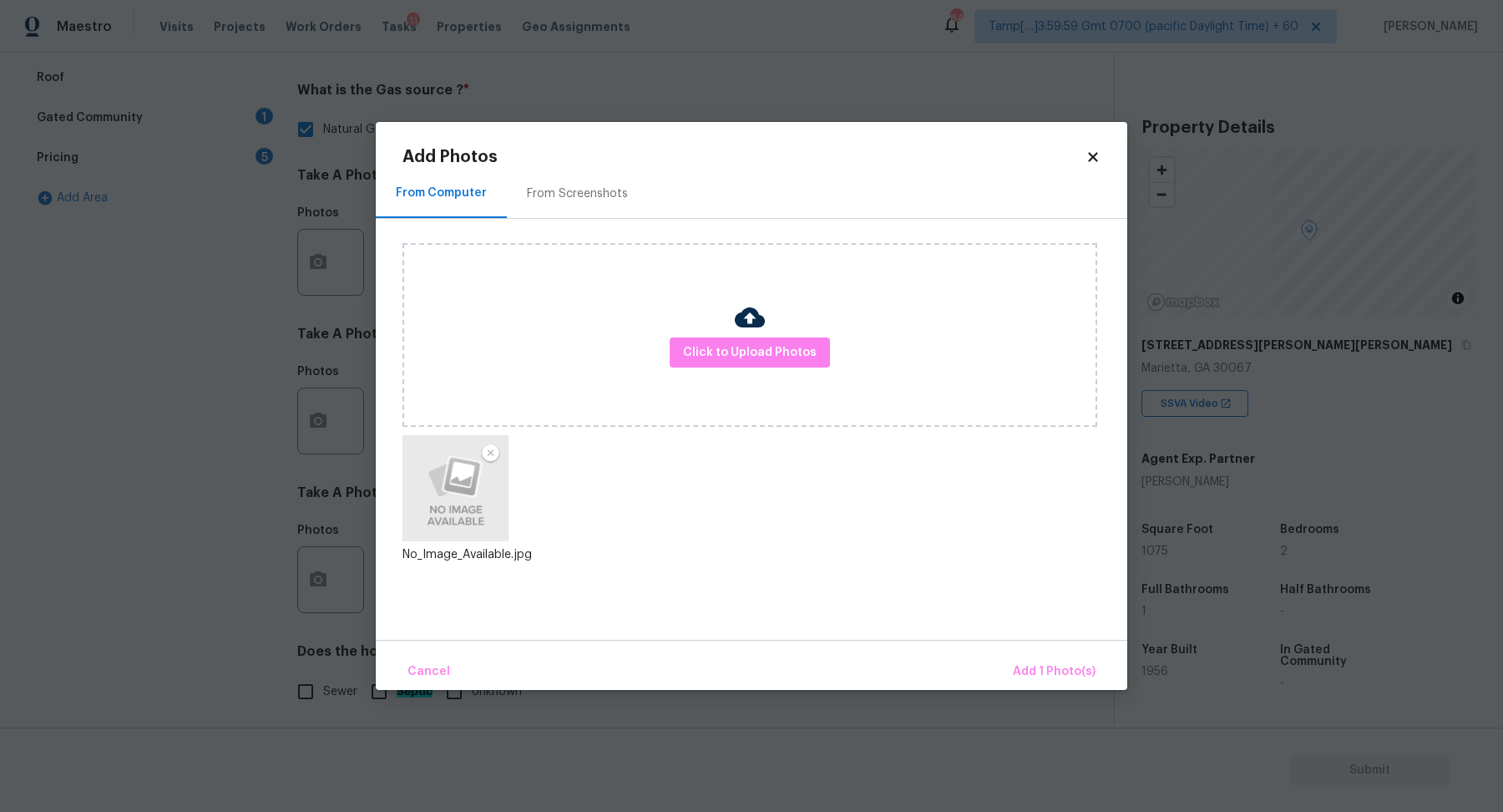
click at [1027, 649] on div "Cancel Add 1 Photo(s)" at bounding box center [752, 665] width 752 height 50
click at [1033, 669] on span "Add 1 Photo(s)" at bounding box center [1054, 672] width 82 height 21
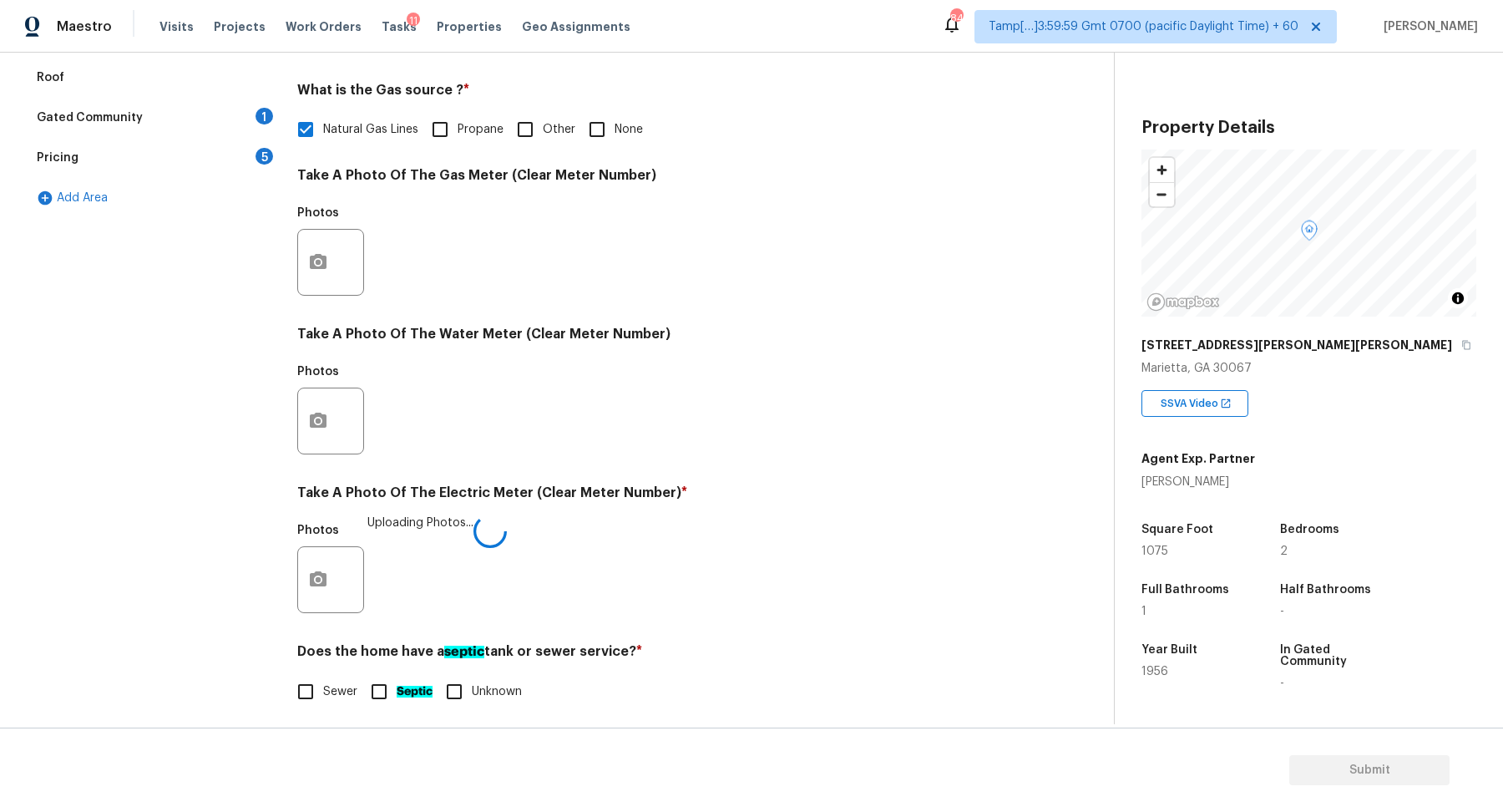
click at [318, 668] on div "Does the home have a septic tank or sewer service? * Sewer Septic Unknown" at bounding box center [659, 676] width 723 height 66
click at [320, 682] on input "Sewer" at bounding box center [305, 691] width 35 height 35
checkbox input "true"
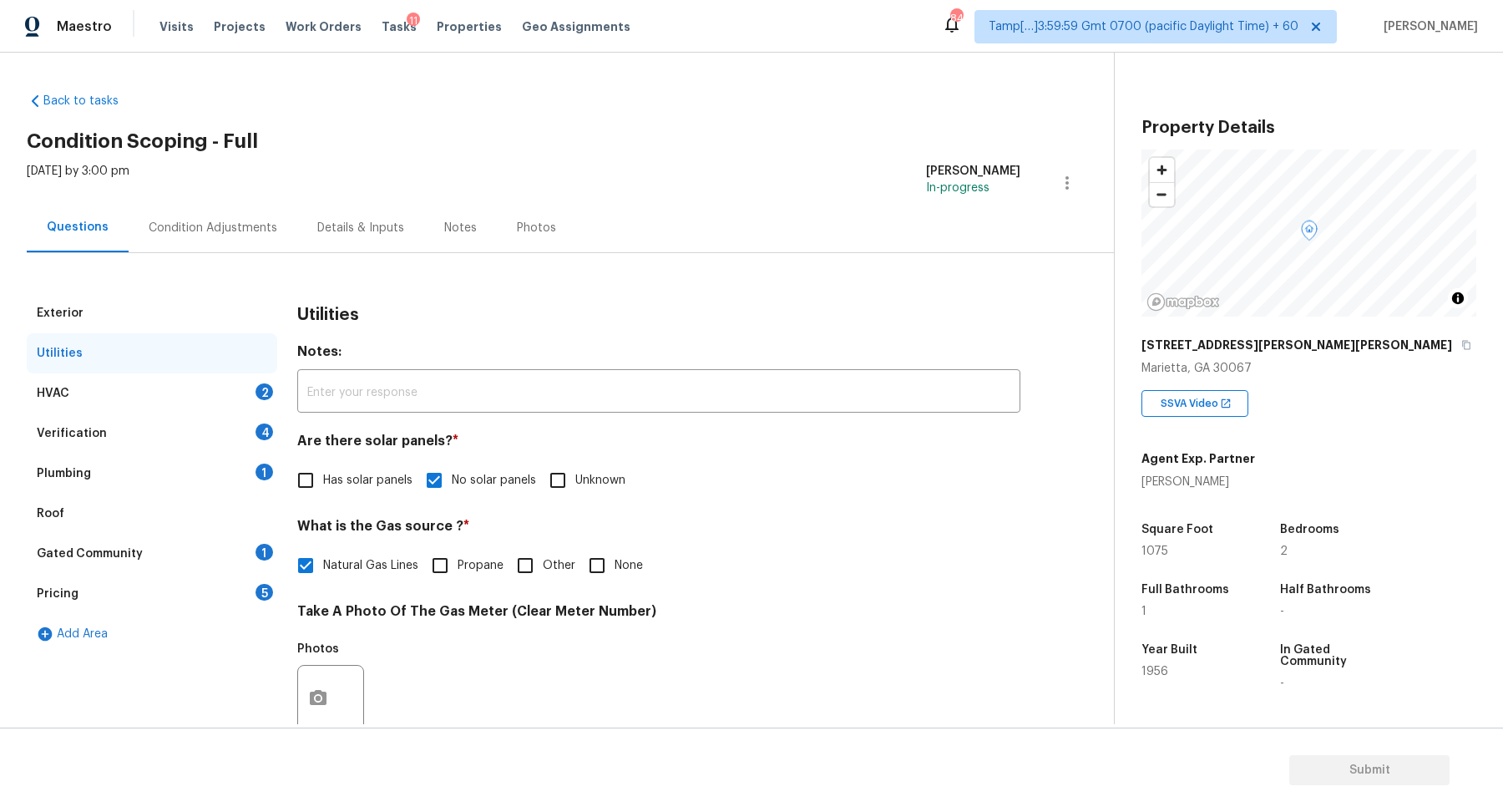
click at [231, 382] on div "HVAC 2" at bounding box center [151, 393] width 250 height 40
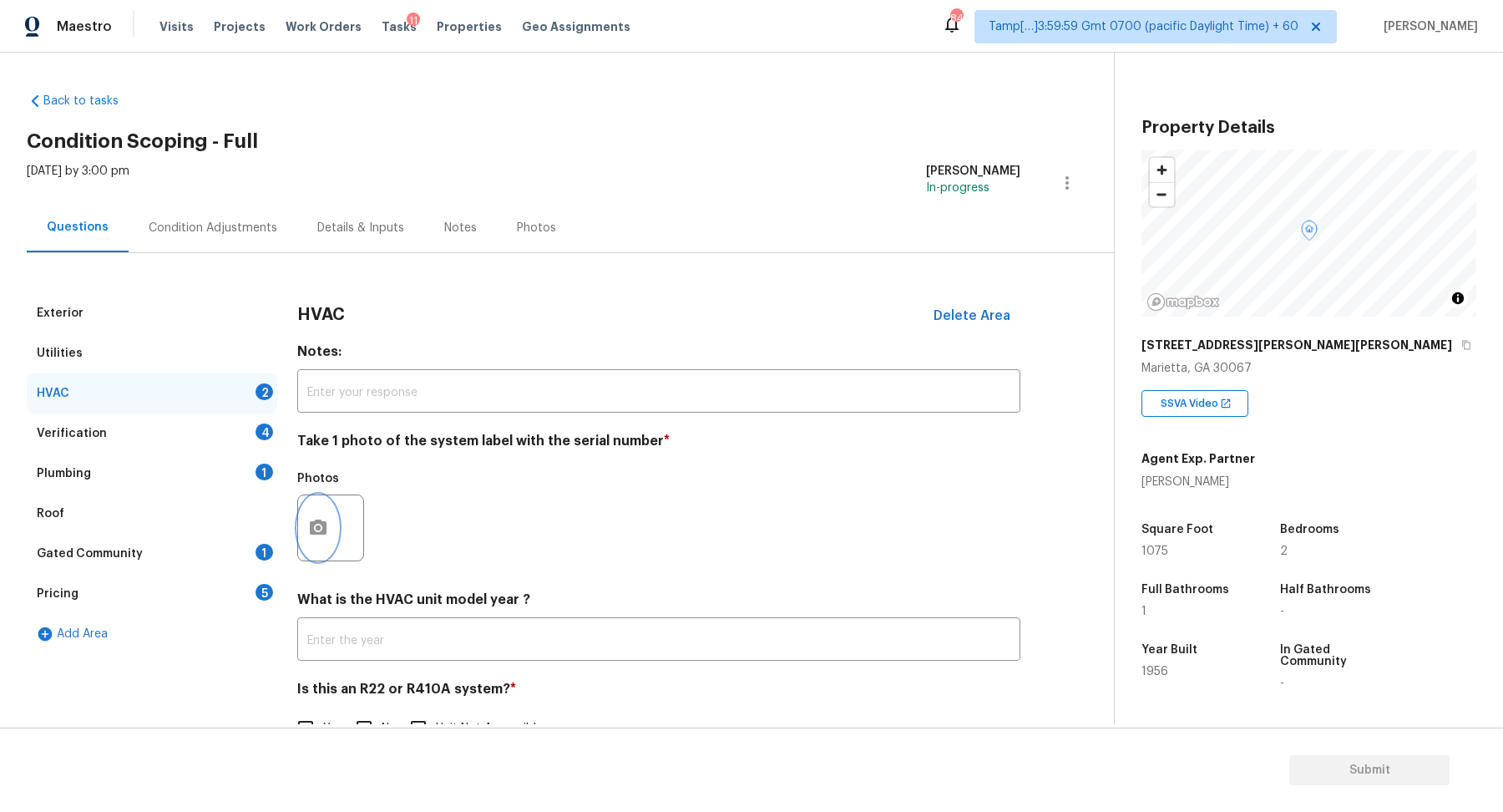
click at [311, 546] on button "button" at bounding box center [318, 527] width 40 height 65
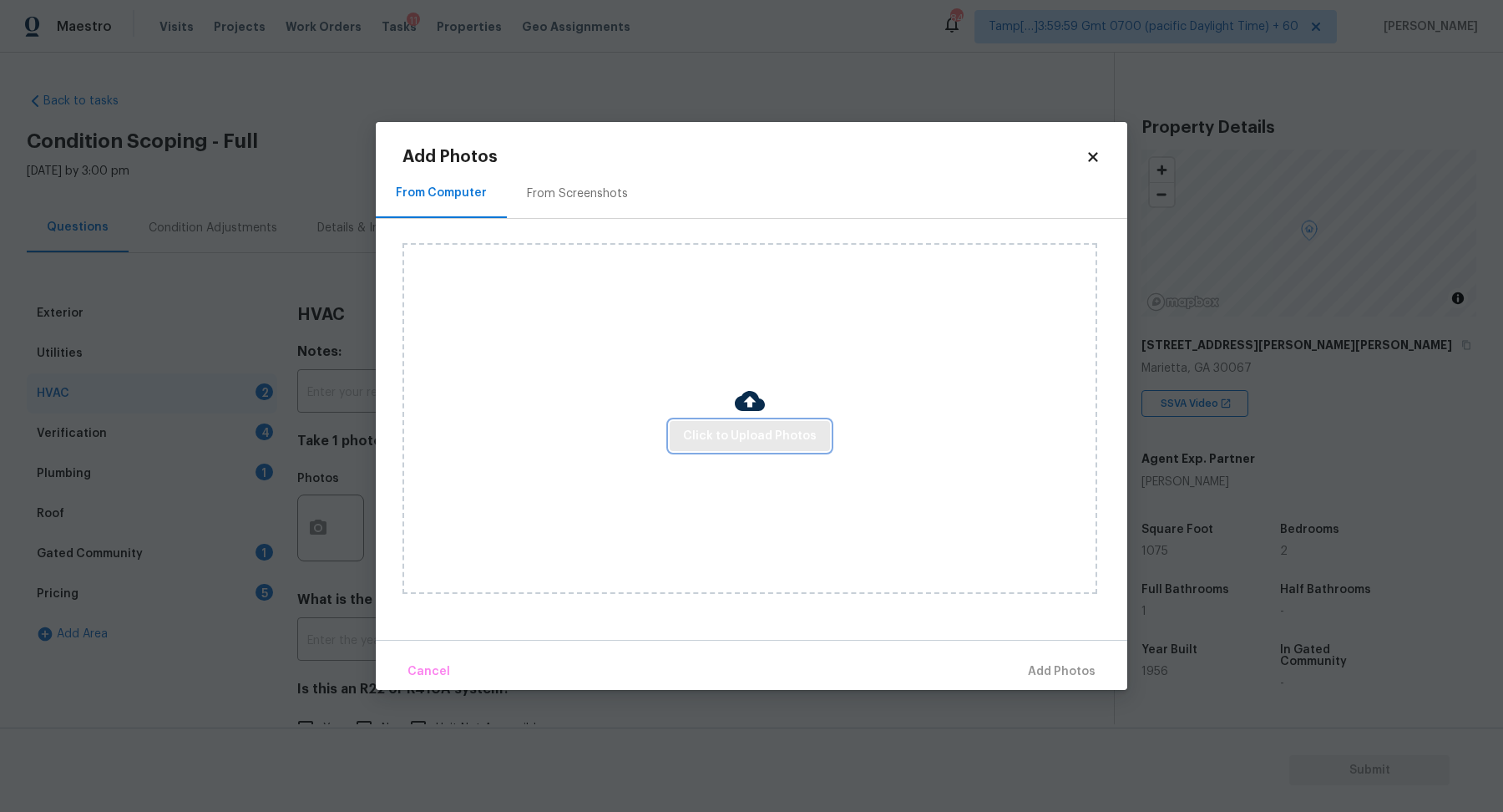
click at [753, 435] on span "Click to Upload Photos" at bounding box center [750, 437] width 133 height 21
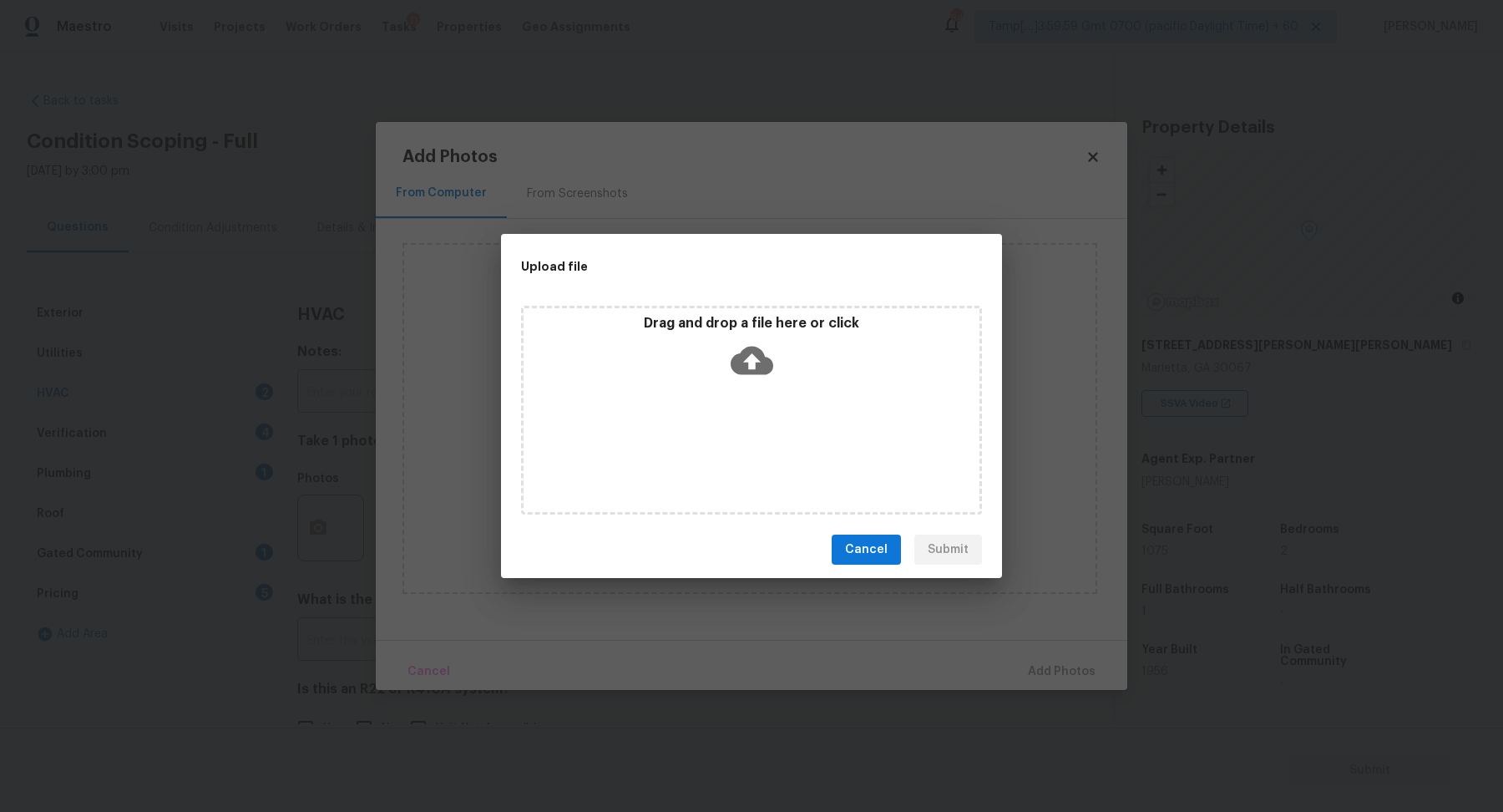
click at [754, 396] on div "Drag and drop a file here or click" at bounding box center [752, 409] width 461 height 209
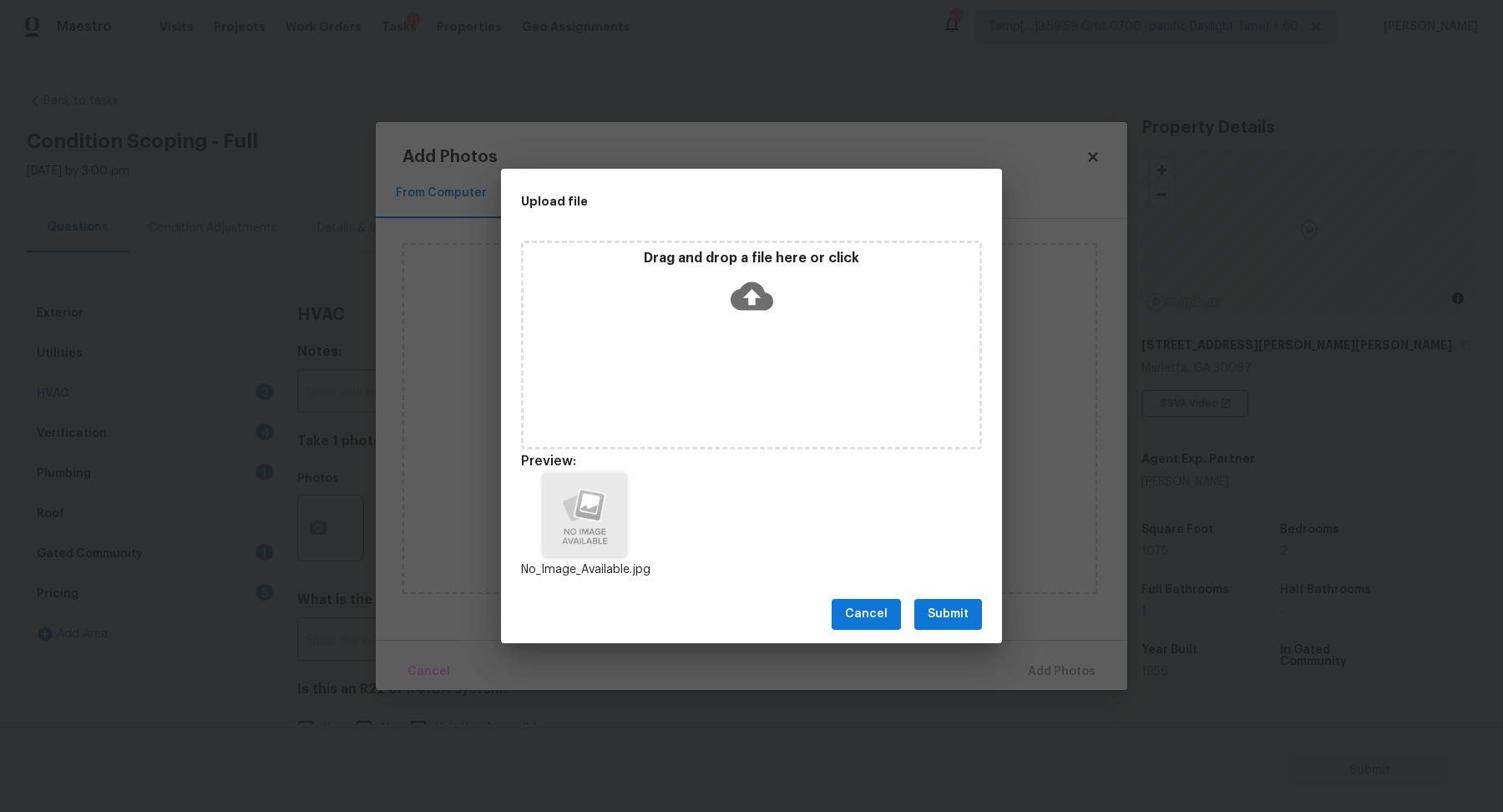
click at [945, 623] on span "Submit" at bounding box center [948, 614] width 41 height 21
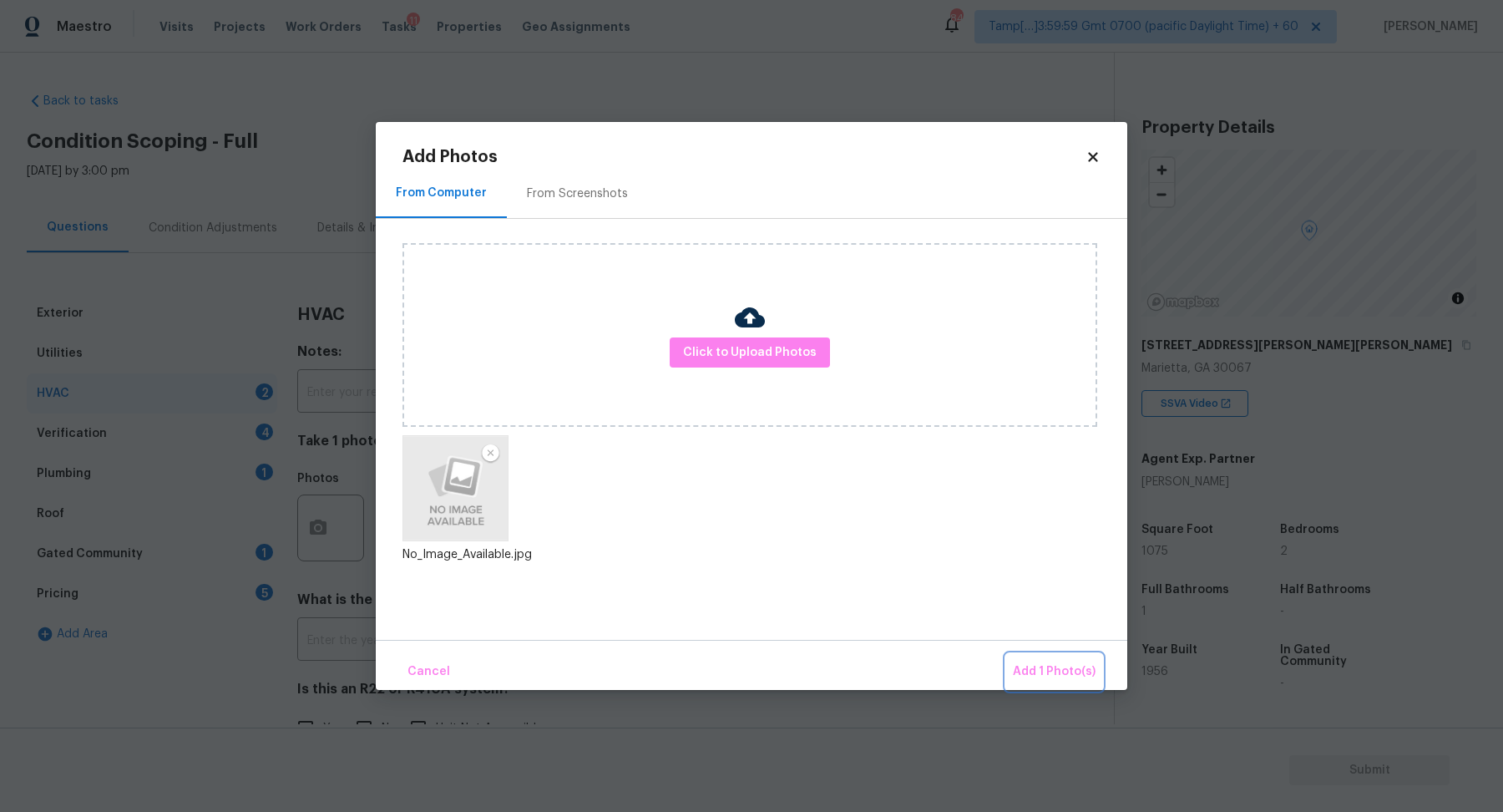
click at [1044, 681] on span "Add 1 Photo(s)" at bounding box center [1054, 672] width 82 height 21
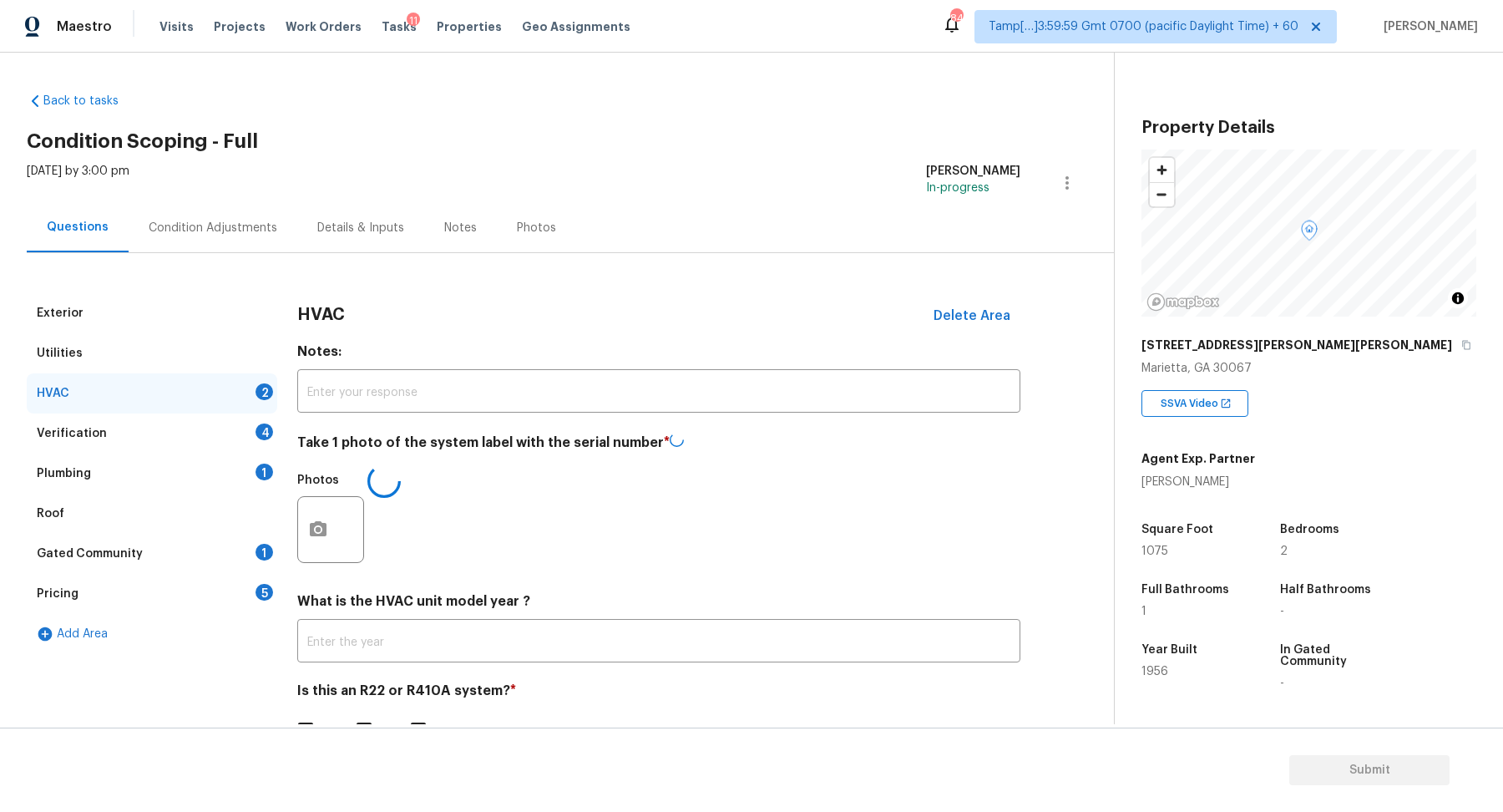
click at [363, 722] on input "No" at bounding box center [364, 730] width 35 height 35
checkbox input "true"
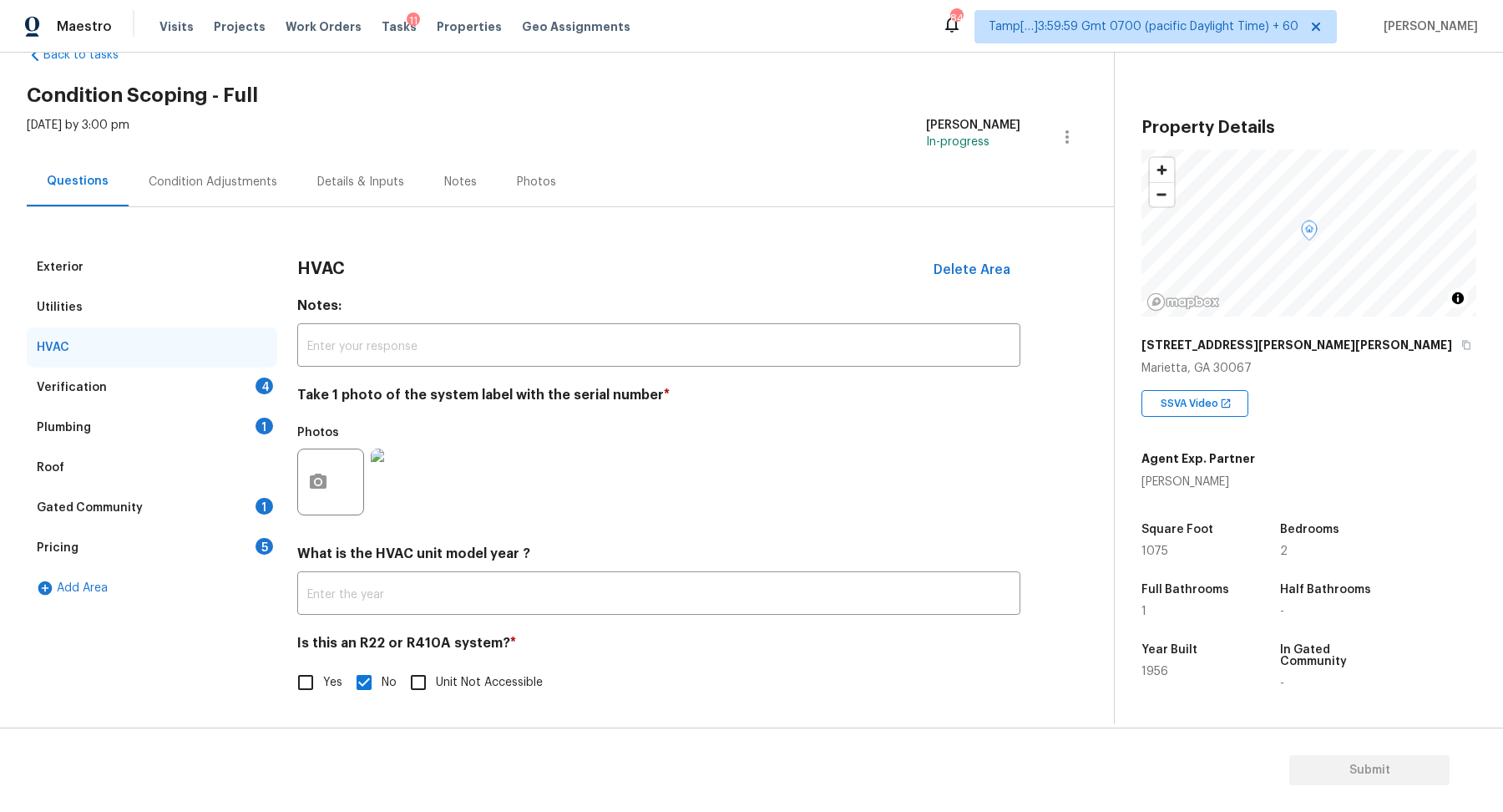
click at [227, 356] on div "HVAC" at bounding box center [151, 347] width 250 height 40
click at [230, 386] on div "Verification 4" at bounding box center [151, 388] width 250 height 40
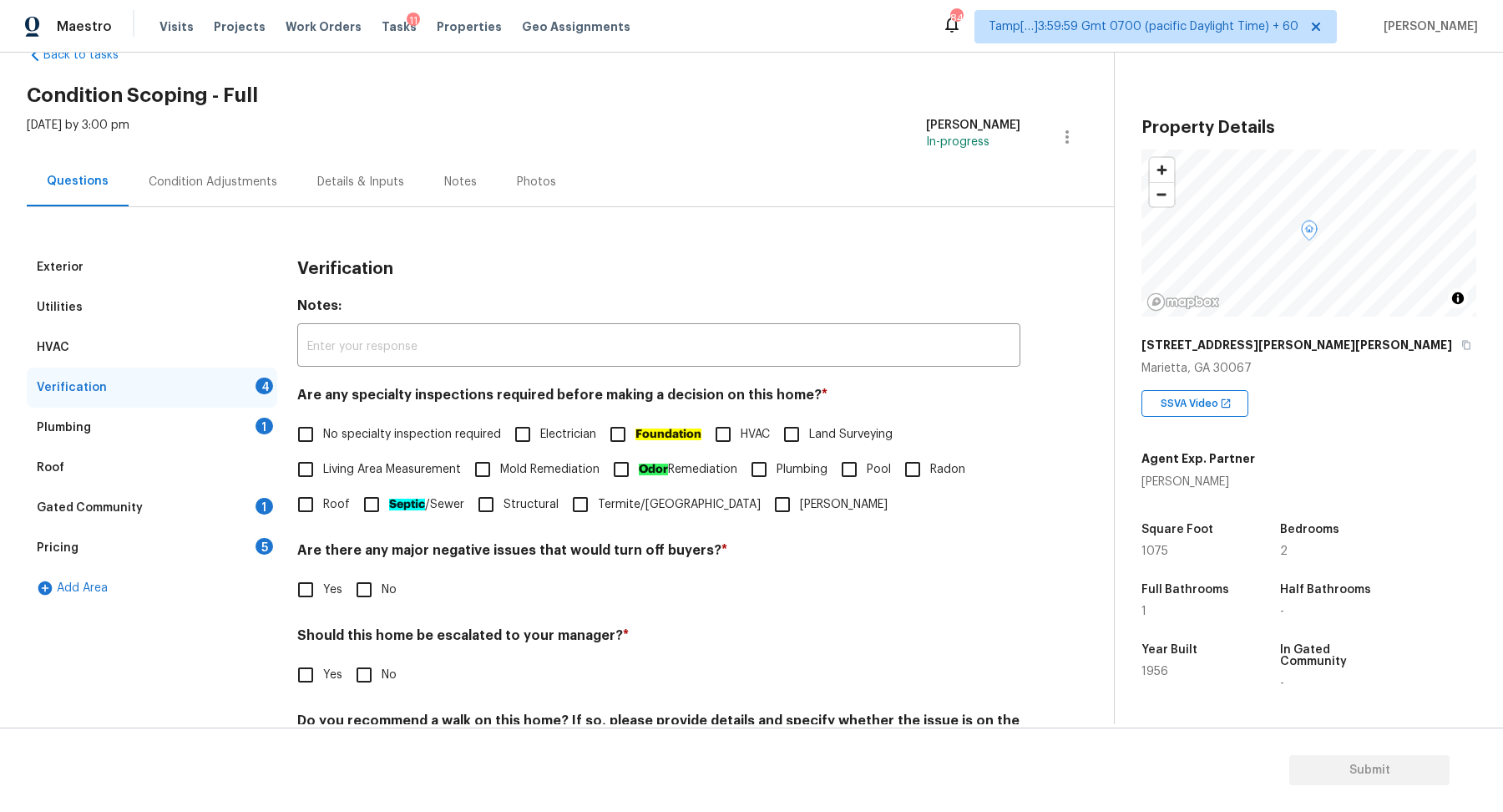
click at [357, 427] on span "No specialty inspection required" at bounding box center [412, 435] width 178 height 18
click at [323, 427] on input "No specialty inspection required" at bounding box center [305, 434] width 35 height 35
checkbox input "true"
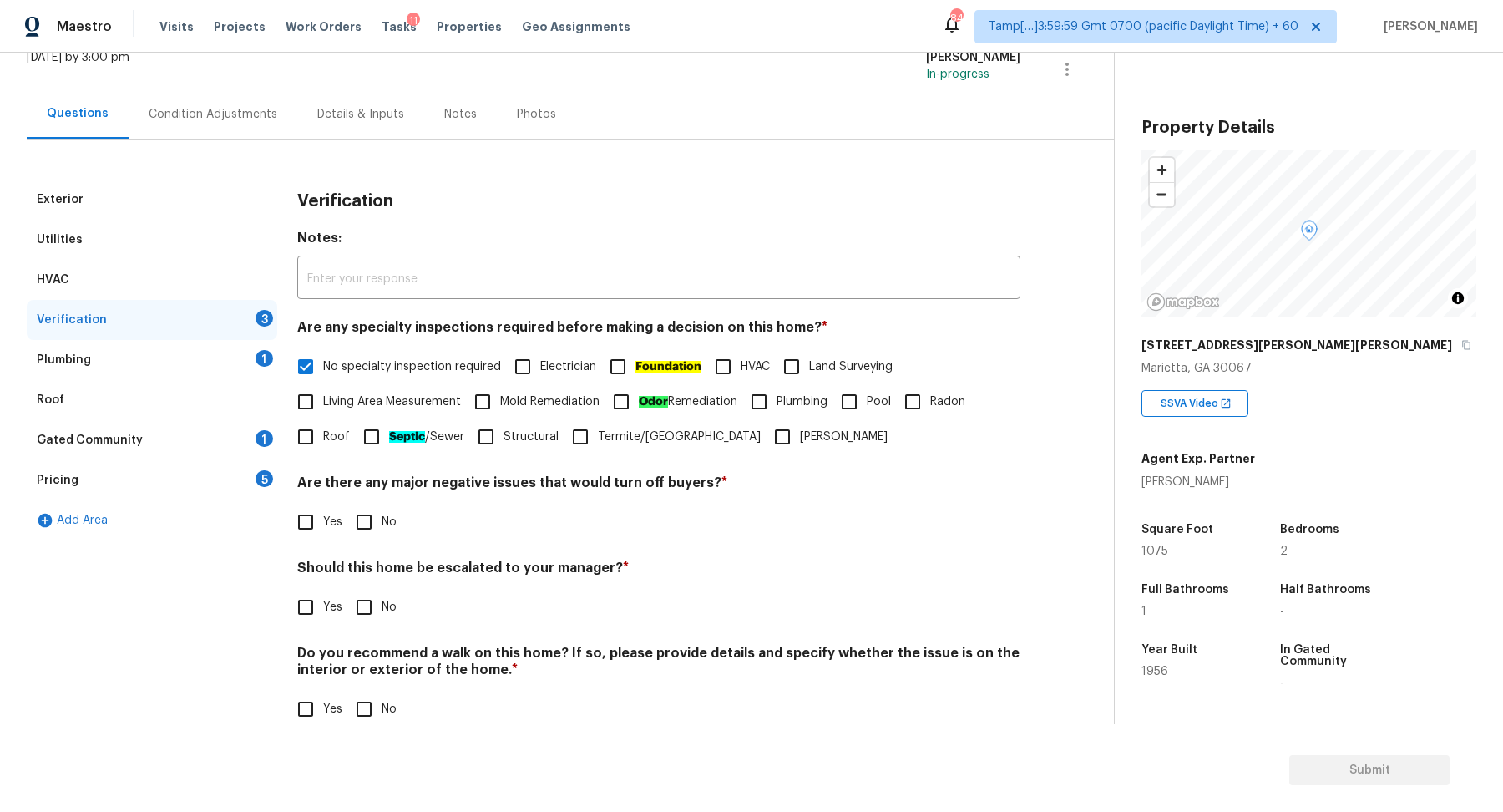
scroll to position [140, 0]
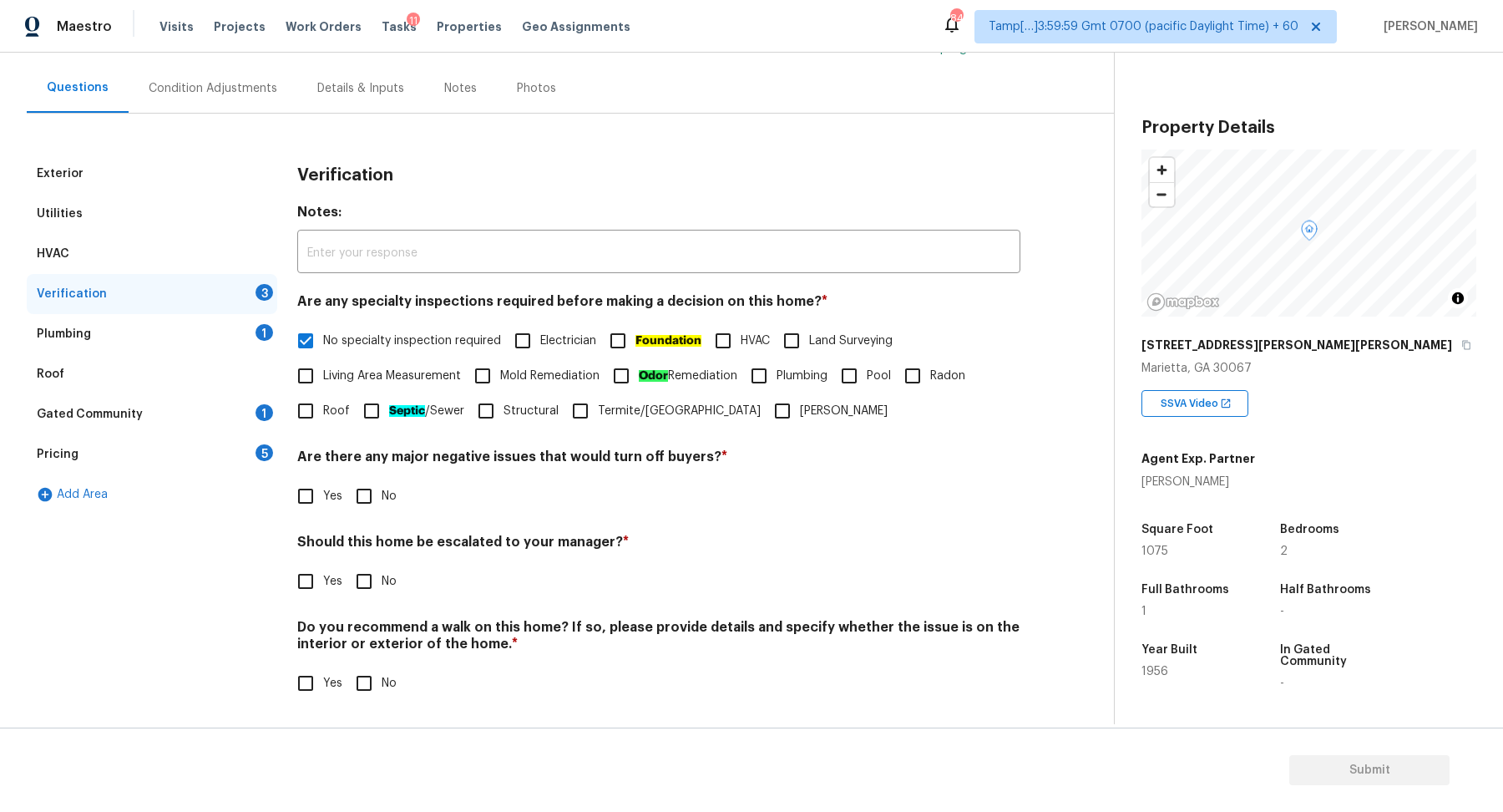
click at [356, 504] on input "No" at bounding box center [364, 495] width 35 height 35
checkbox input "true"
click at [319, 560] on div "Should this home be escalated to your manager? * Yes No" at bounding box center [659, 567] width 723 height 65
click at [306, 582] on input "Yes" at bounding box center [305, 580] width 35 height 35
checkbox input "true"
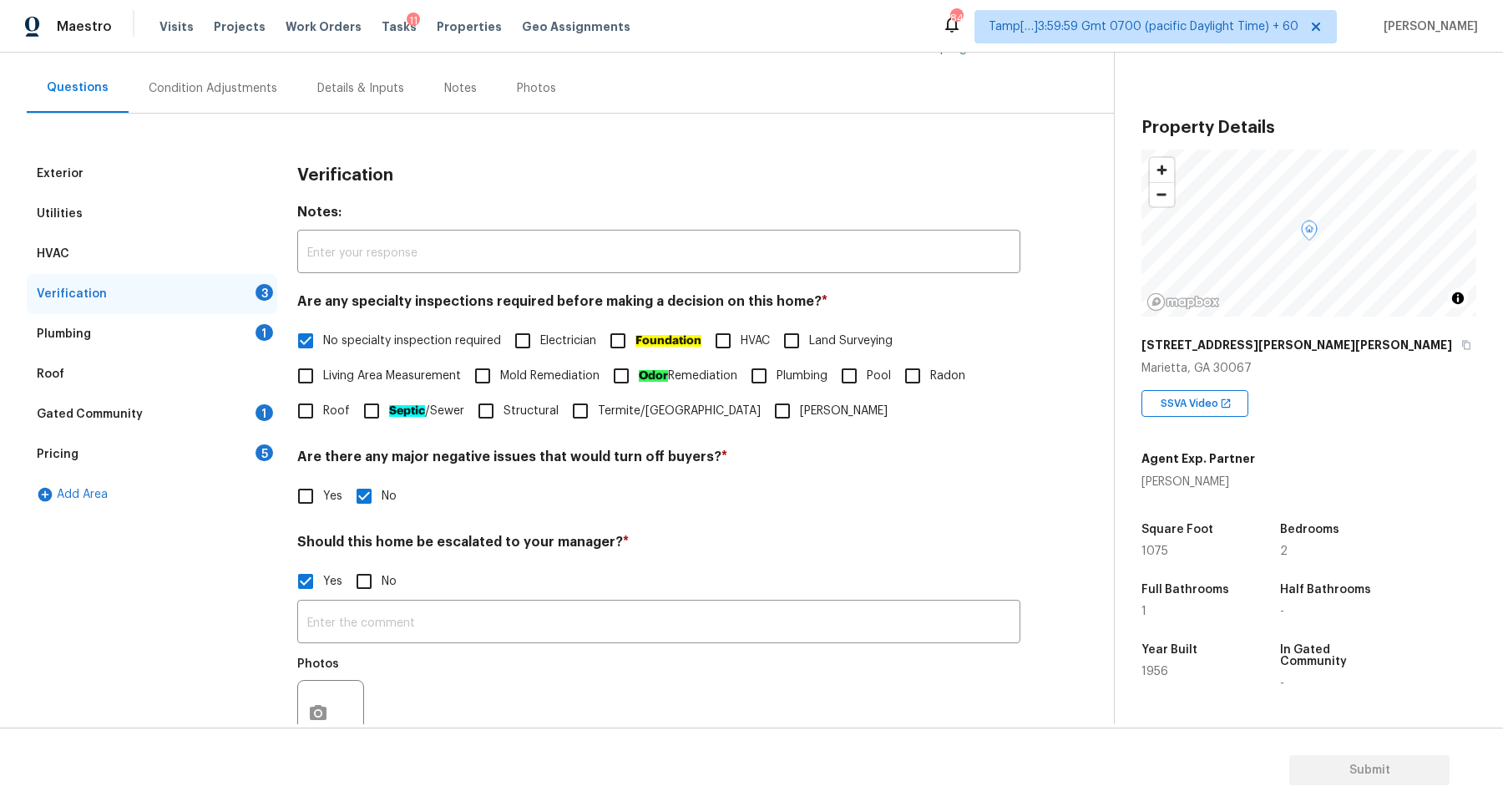
scroll to position [298, 0]
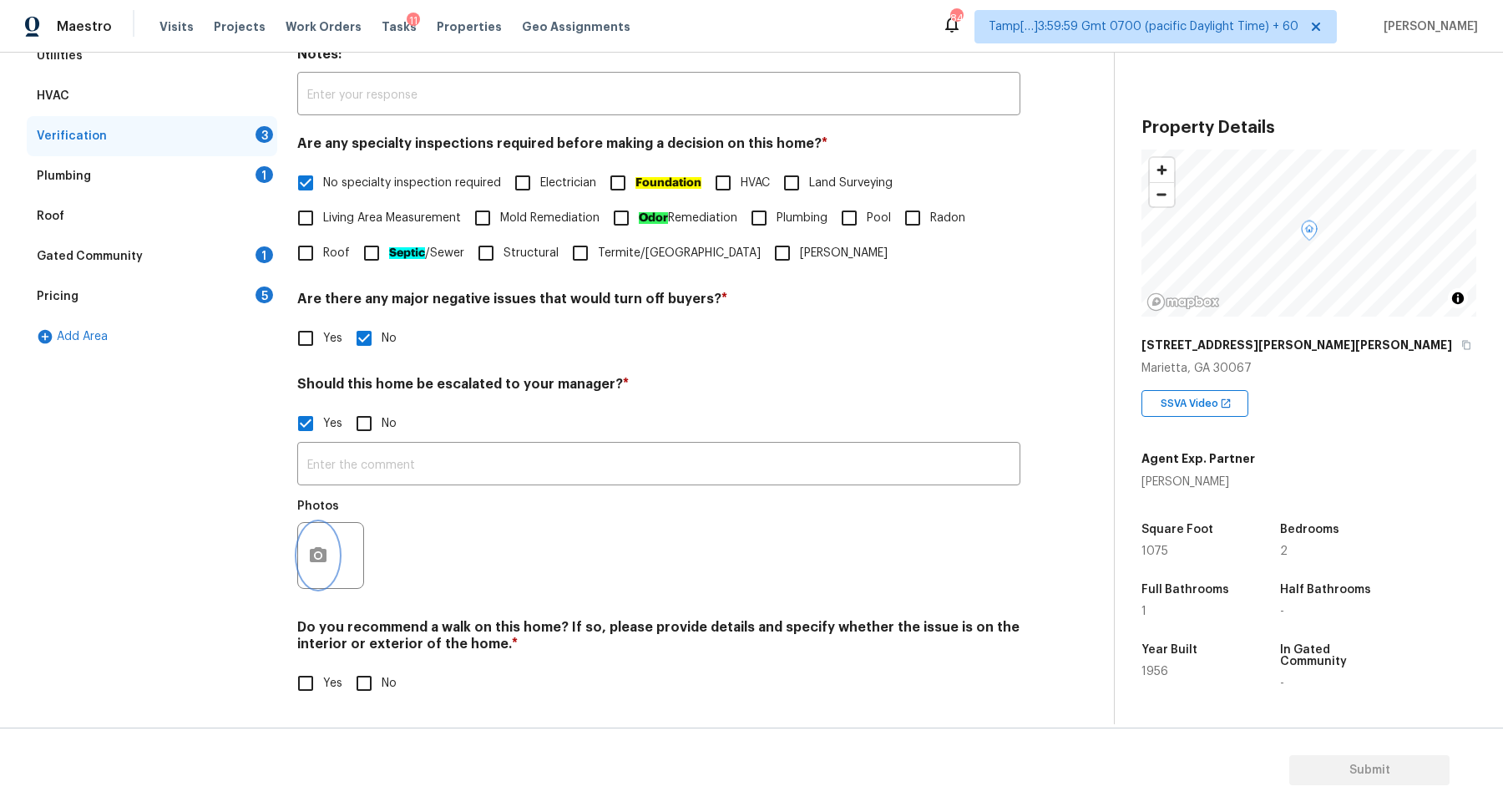
click at [302, 559] on button "button" at bounding box center [318, 555] width 40 height 65
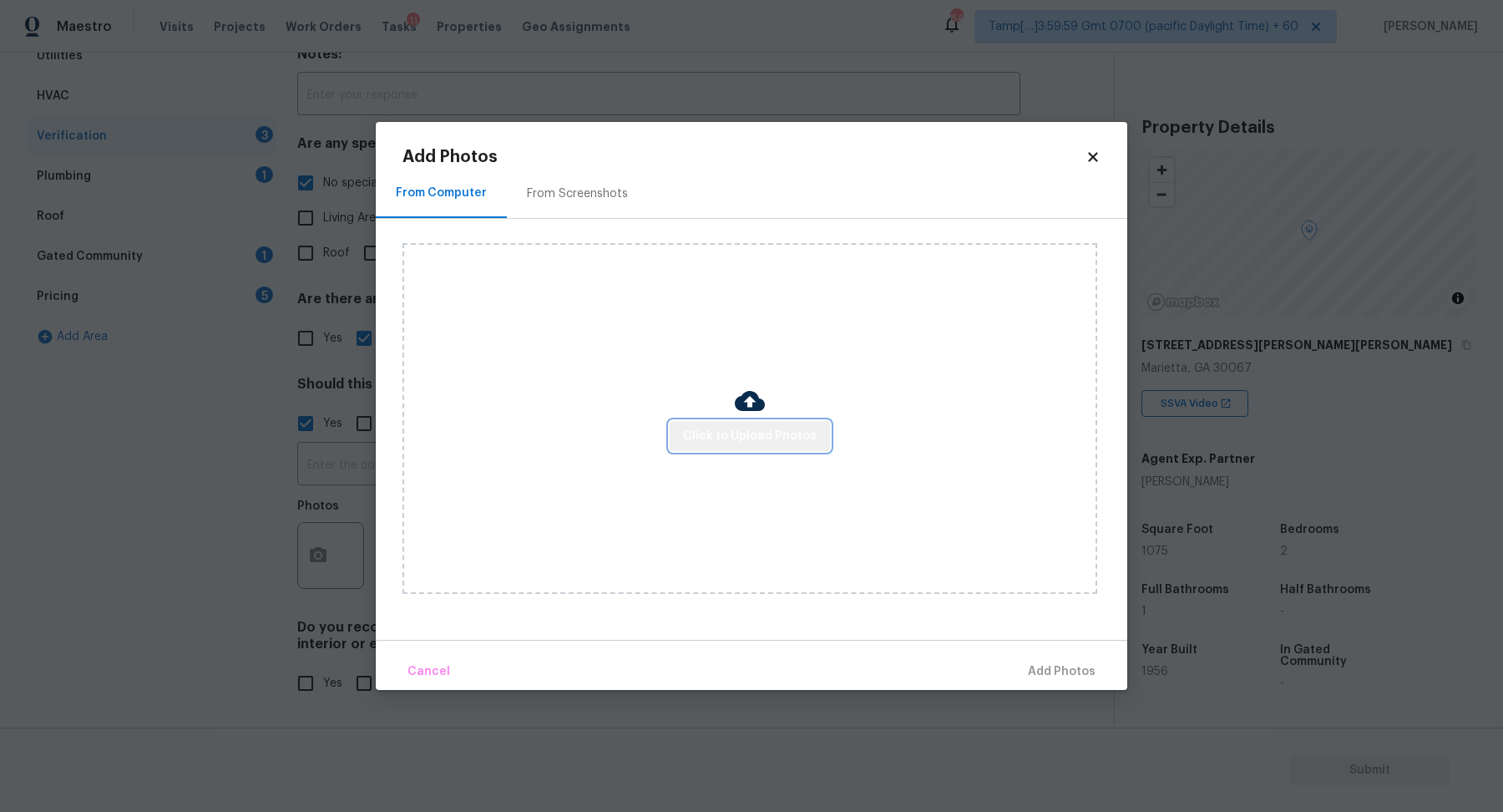
click at [765, 444] on span "Click to Upload Photos" at bounding box center [750, 437] width 133 height 21
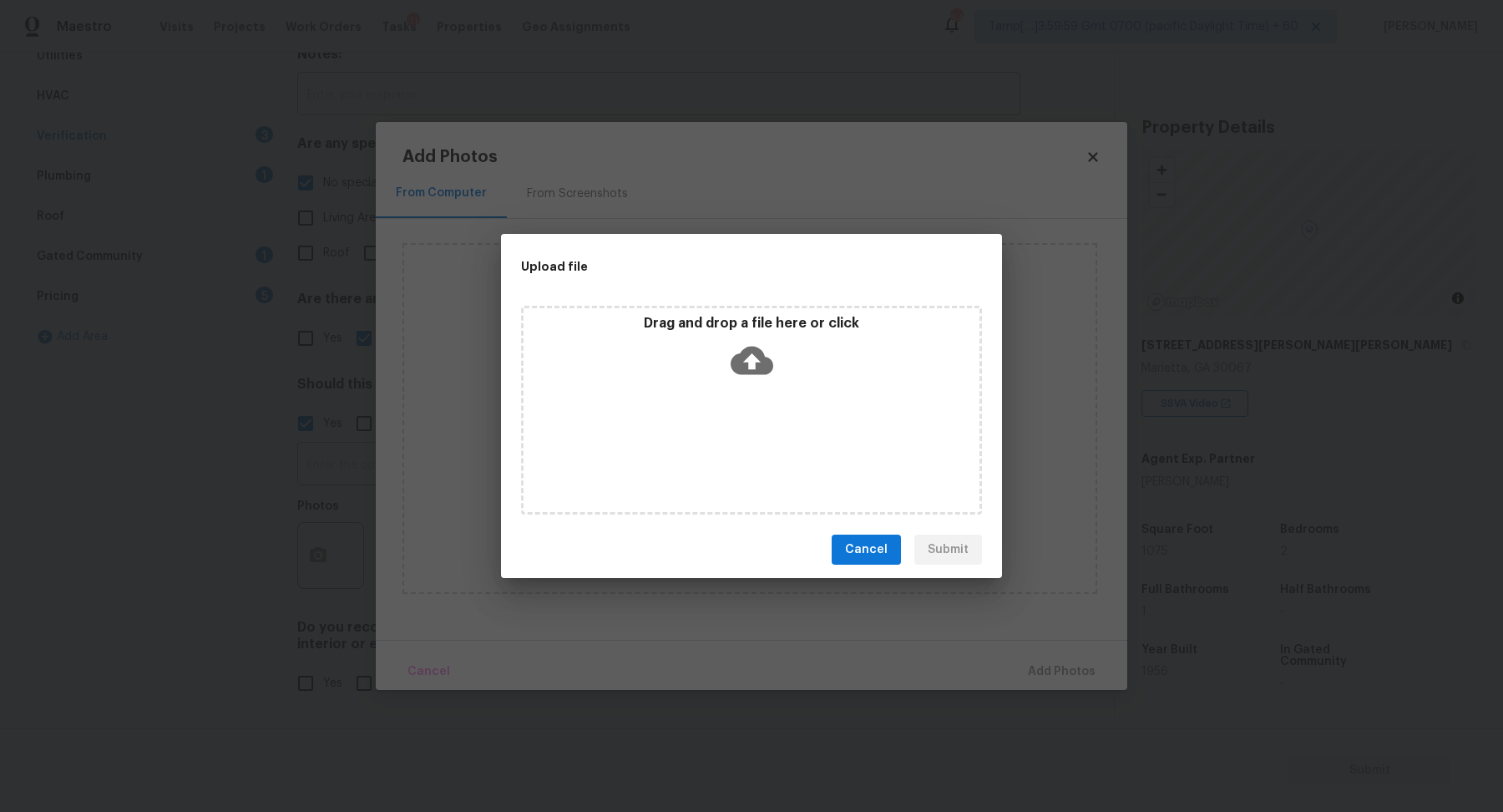
click at [760, 403] on div "Drag and drop a file here or click" at bounding box center [752, 409] width 461 height 209
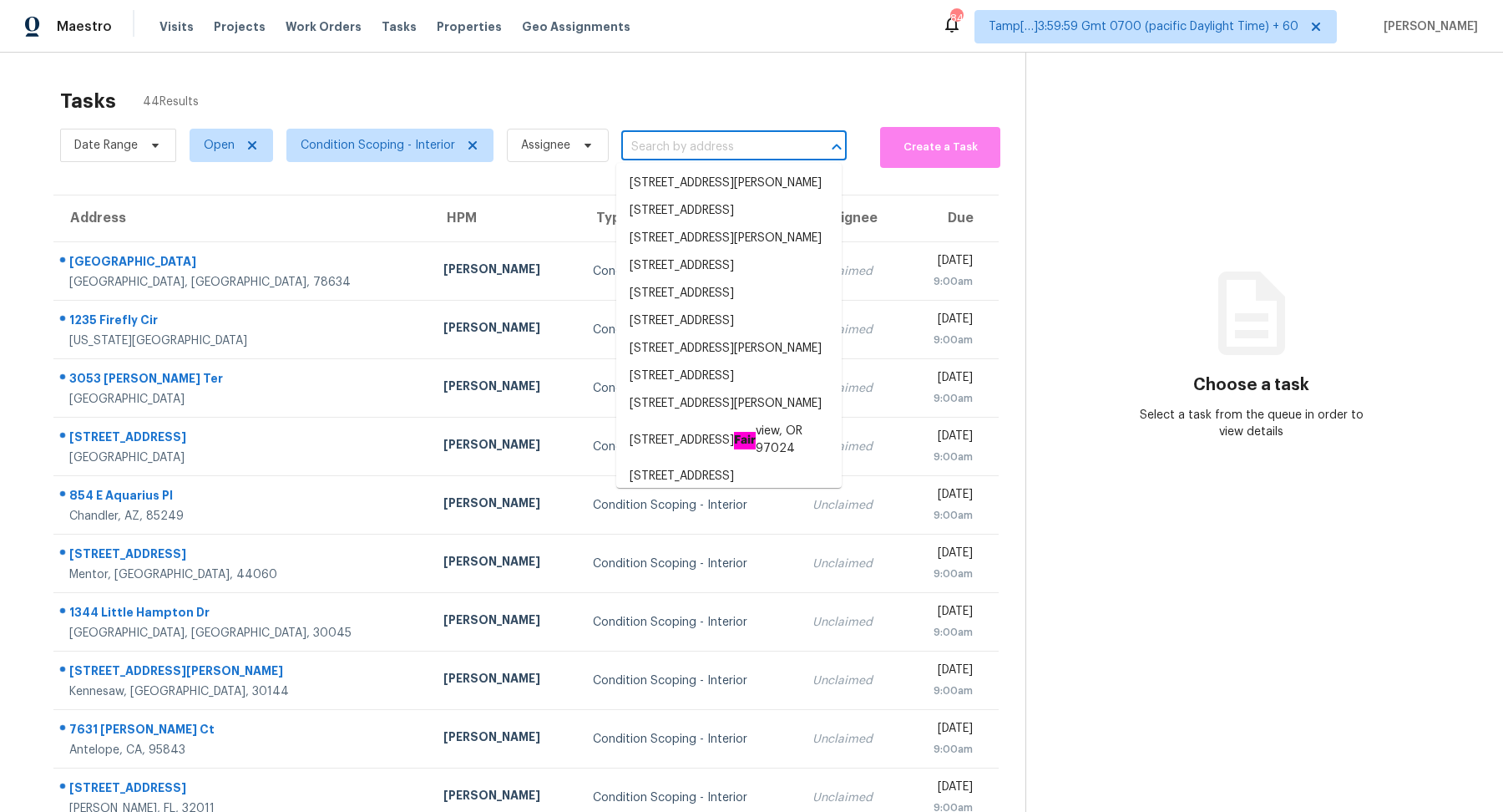
click at [635, 146] on input "text" at bounding box center [710, 147] width 179 height 26
paste input "1975 [GEOGRAPHIC_DATA] [GEOGRAPHIC_DATA] 78070"
type input "1975 [GEOGRAPHIC_DATA] [GEOGRAPHIC_DATA] 78070"
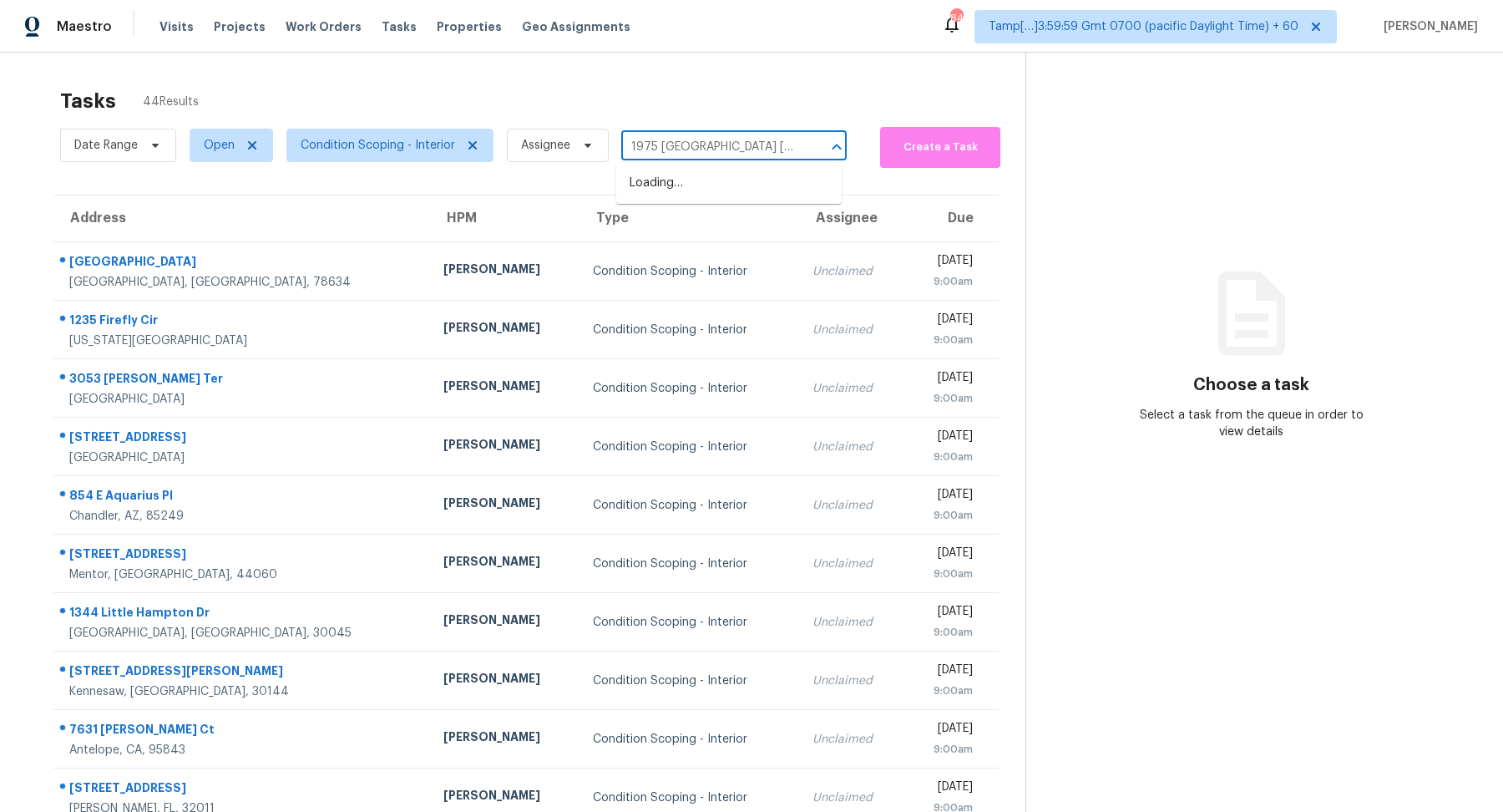
scroll to position [0, 78]
click at [676, 198] on li "[STREET_ADDRESS]" at bounding box center [729, 182] width 226 height 27
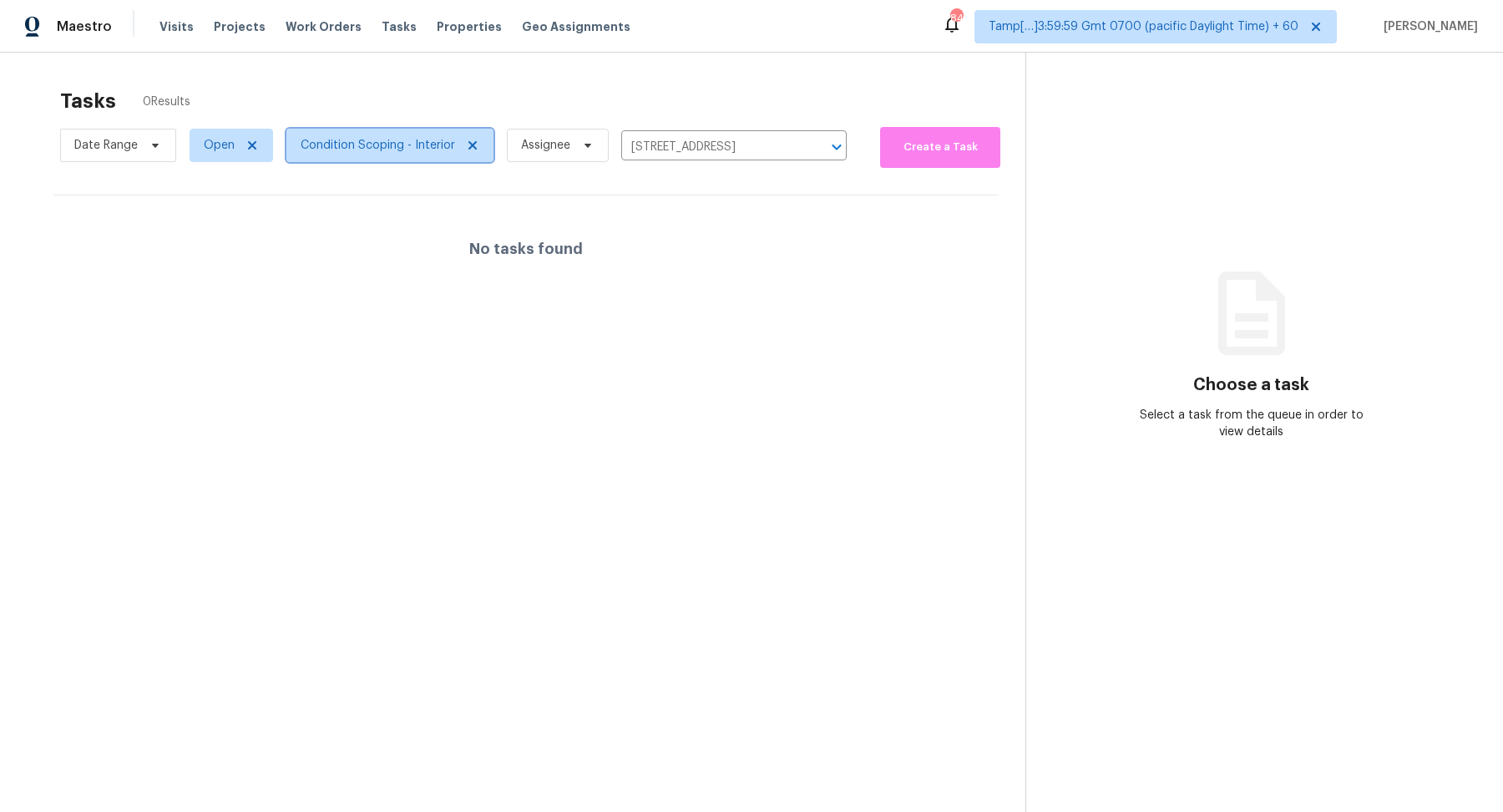
click at [394, 145] on span "Condition Scoping - Interior" at bounding box center [377, 146] width 154 height 17
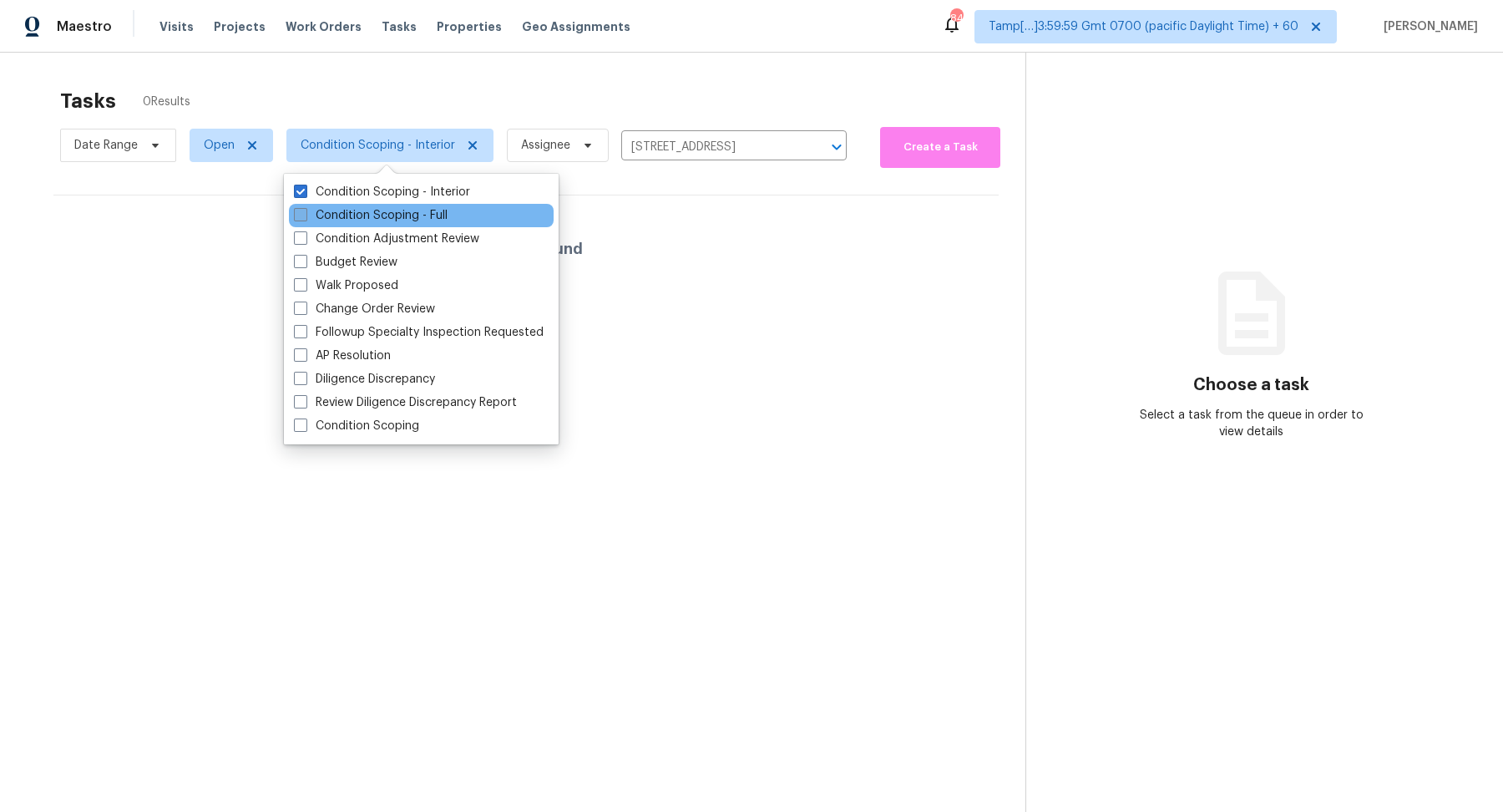
click at [399, 216] on label "Condition Scoping - Full" at bounding box center [371, 216] width 154 height 17
click at [304, 216] on input "Condition Scoping - Full" at bounding box center [299, 212] width 10 height 10
checkbox input "true"
